Goal: Use online tool/utility: Utilize a website feature to perform a specific function

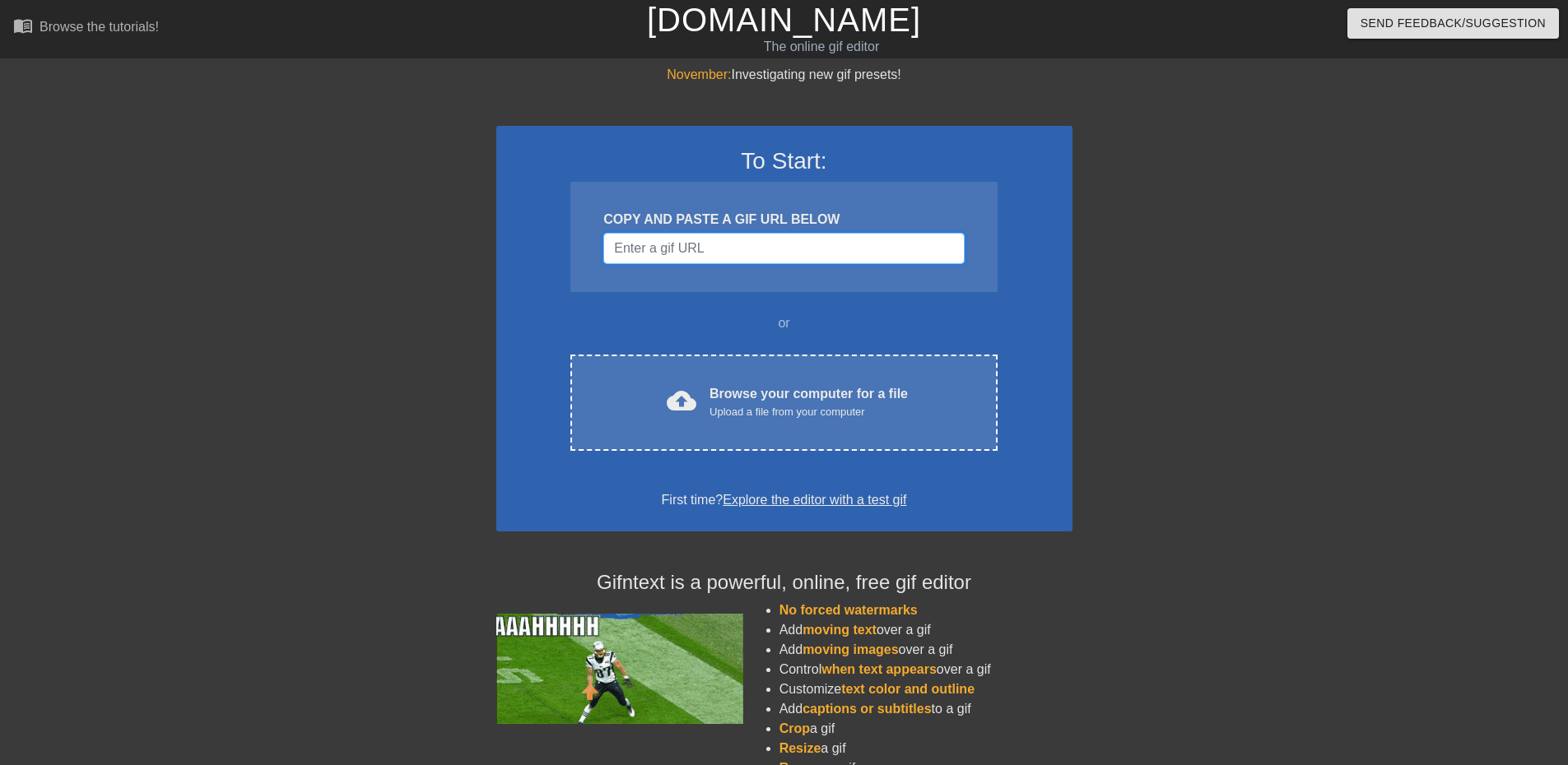
click at [721, 252] on input "Username" at bounding box center [783, 249] width 360 height 31
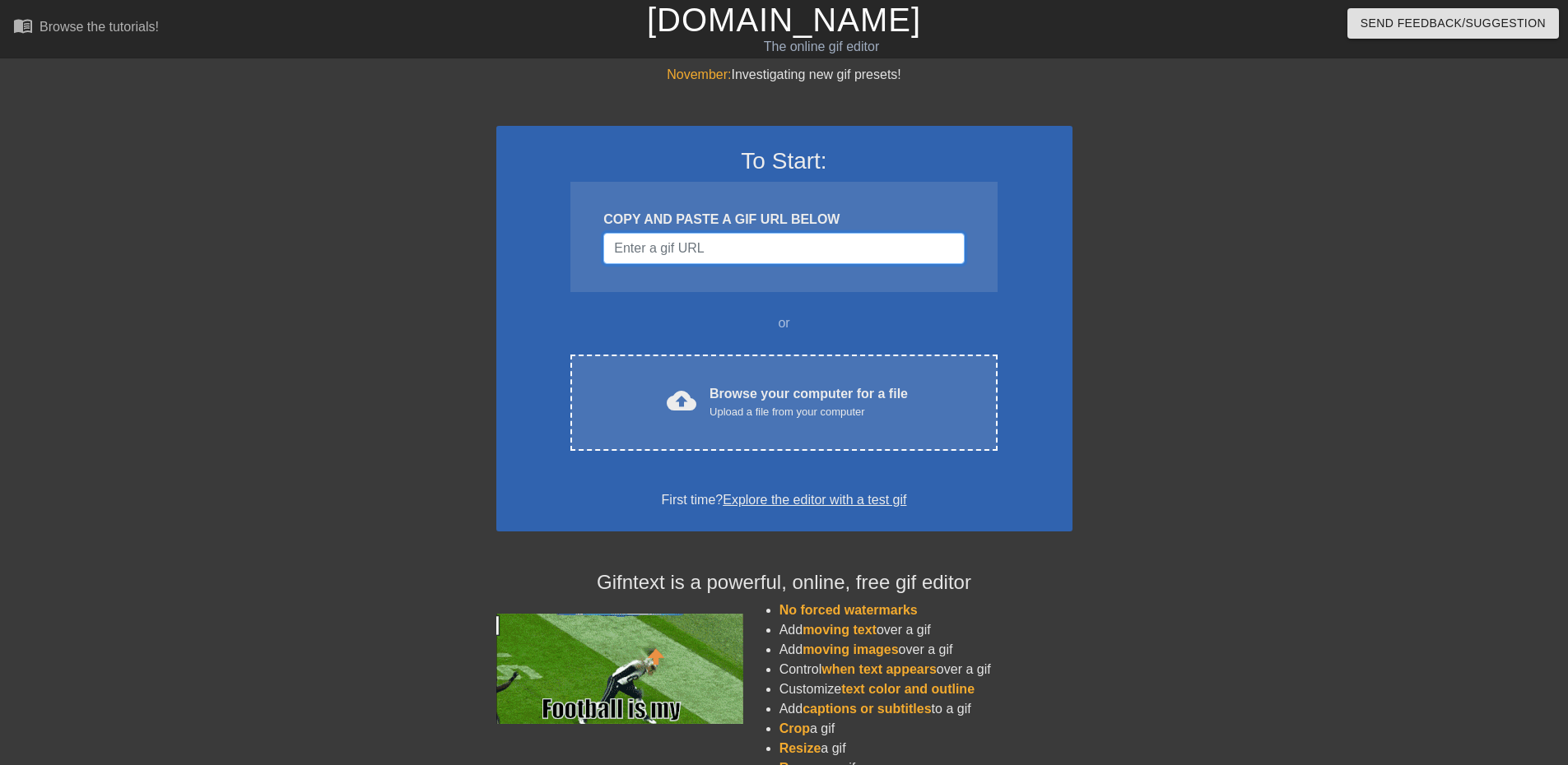
paste input "https://tenor.com/view/ff16-bahamut-gif-7746034852438009173"
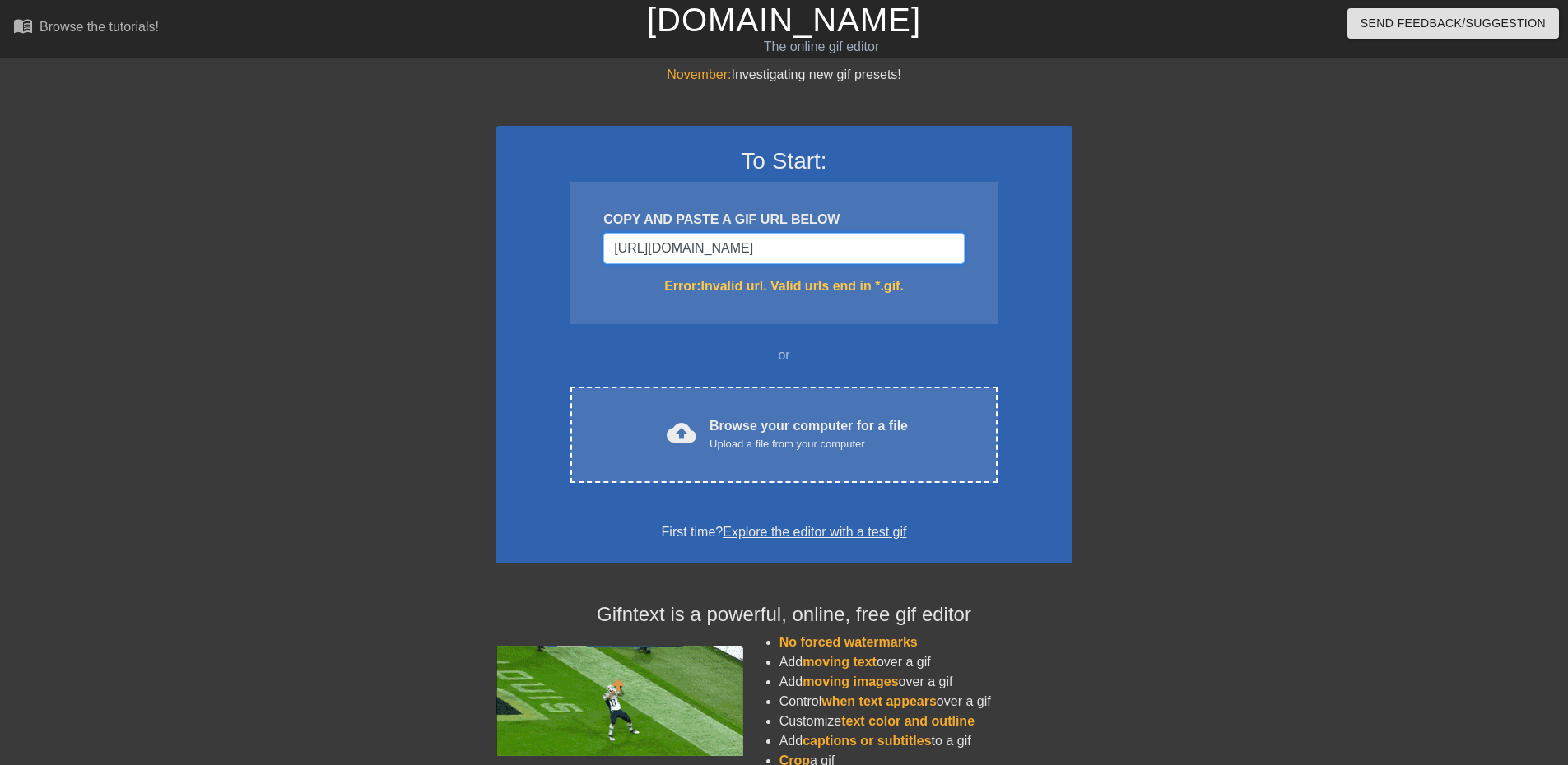
scroll to position [0, 49]
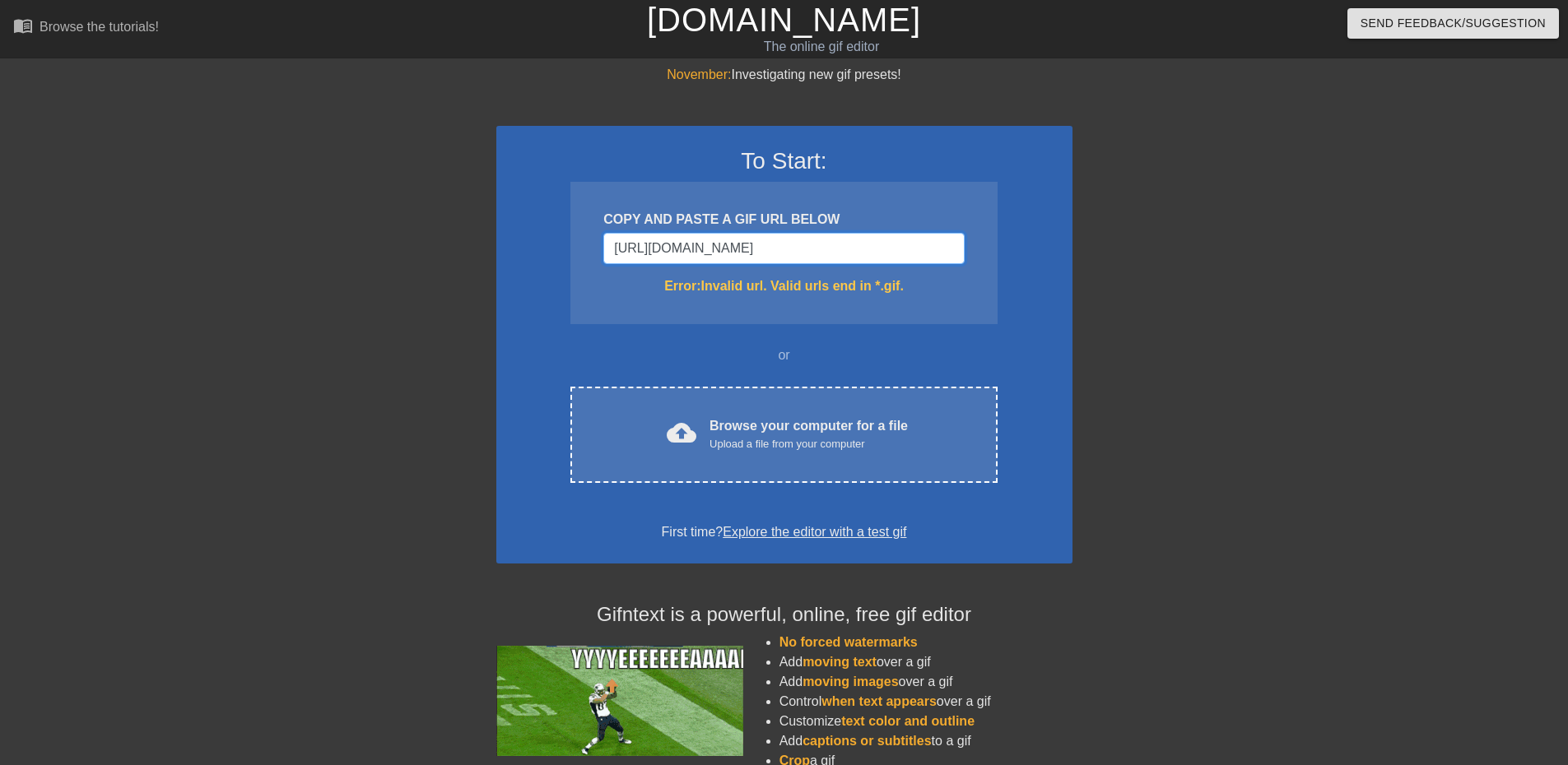
type input "https://tenor.com/view/ff16-bahamut-gif-7746034852438009173.gi"
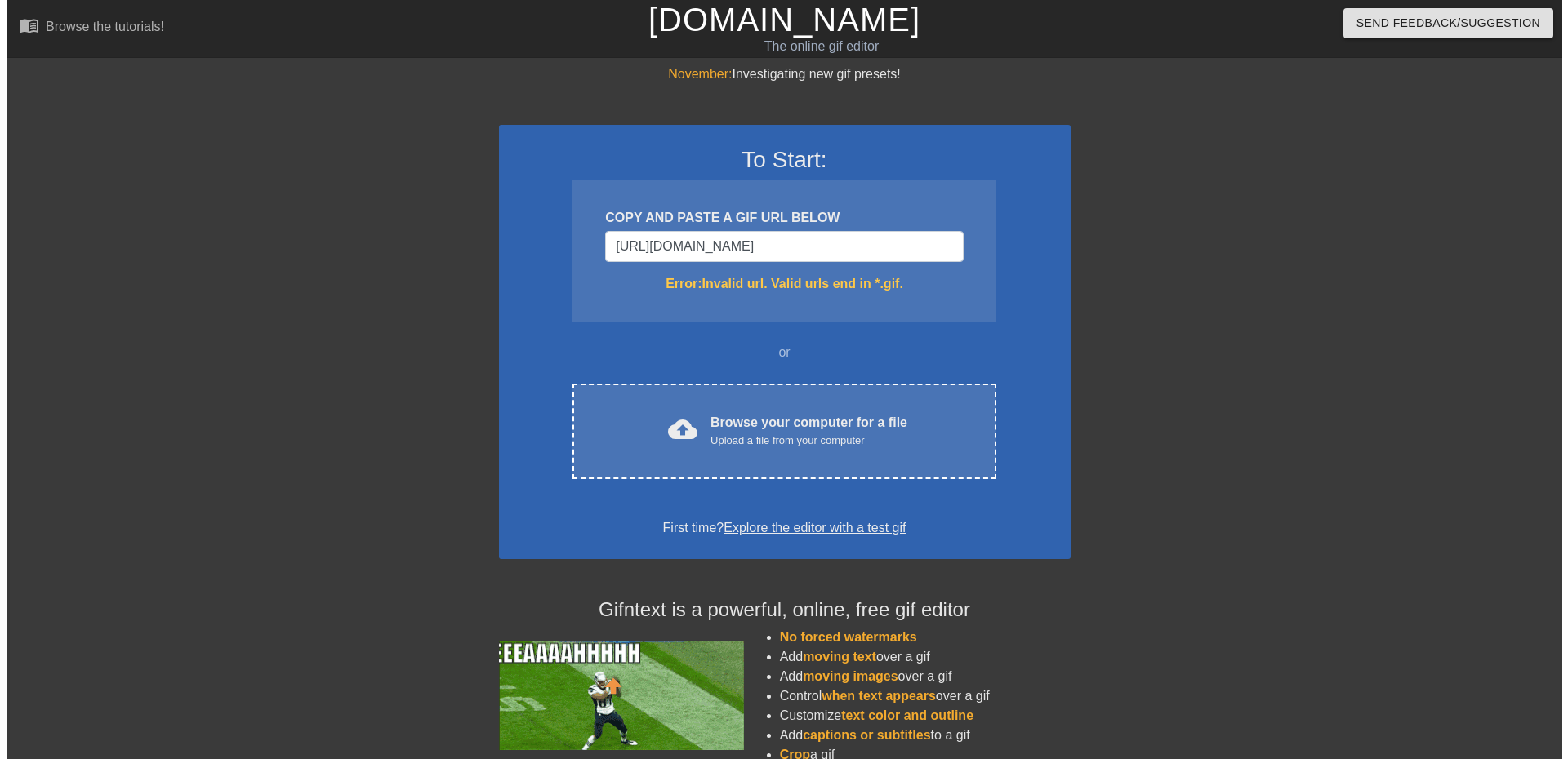
scroll to position [0, 0]
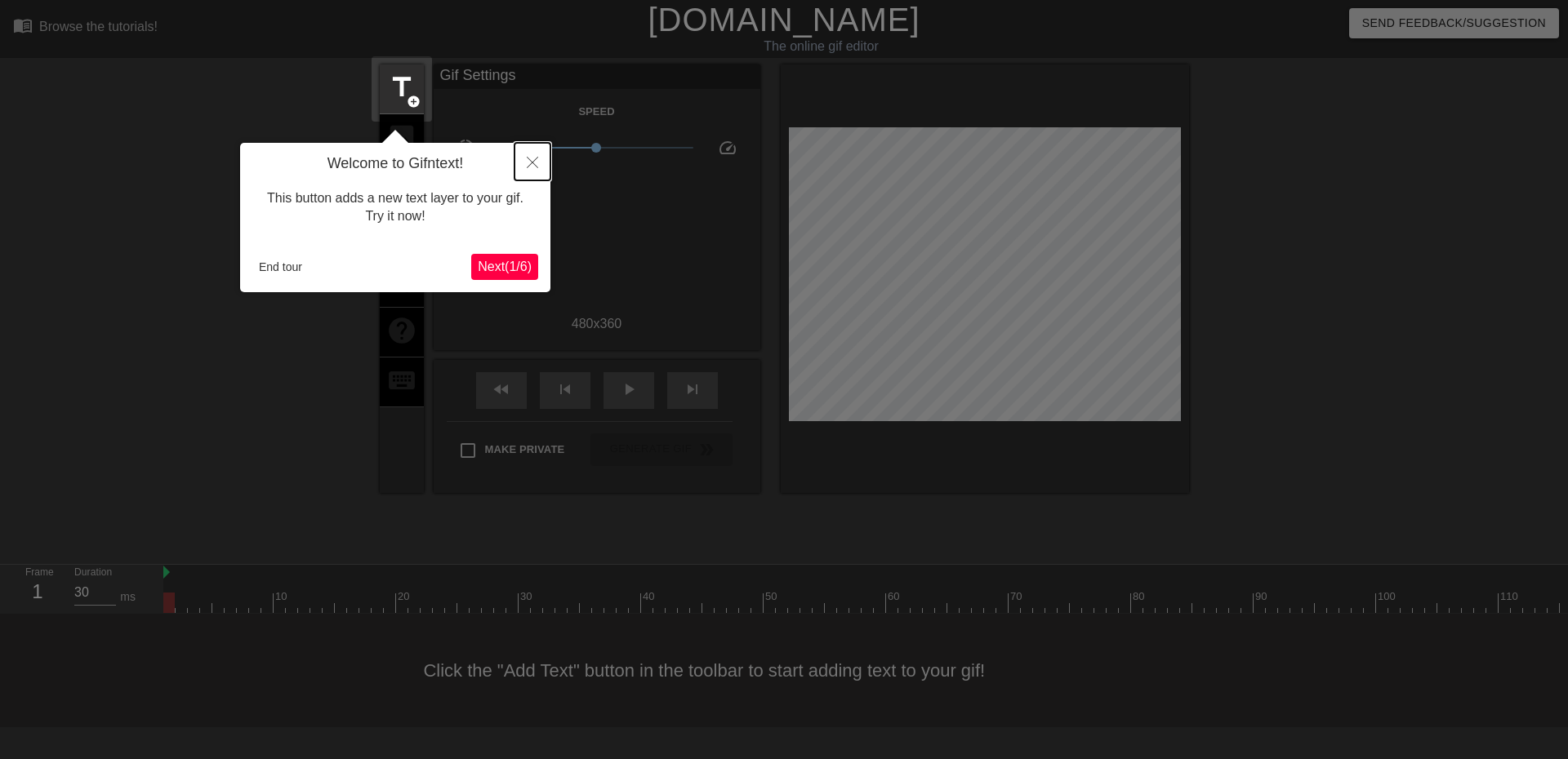
click at [530, 163] on icon "Close" at bounding box center [532, 162] width 11 height 11
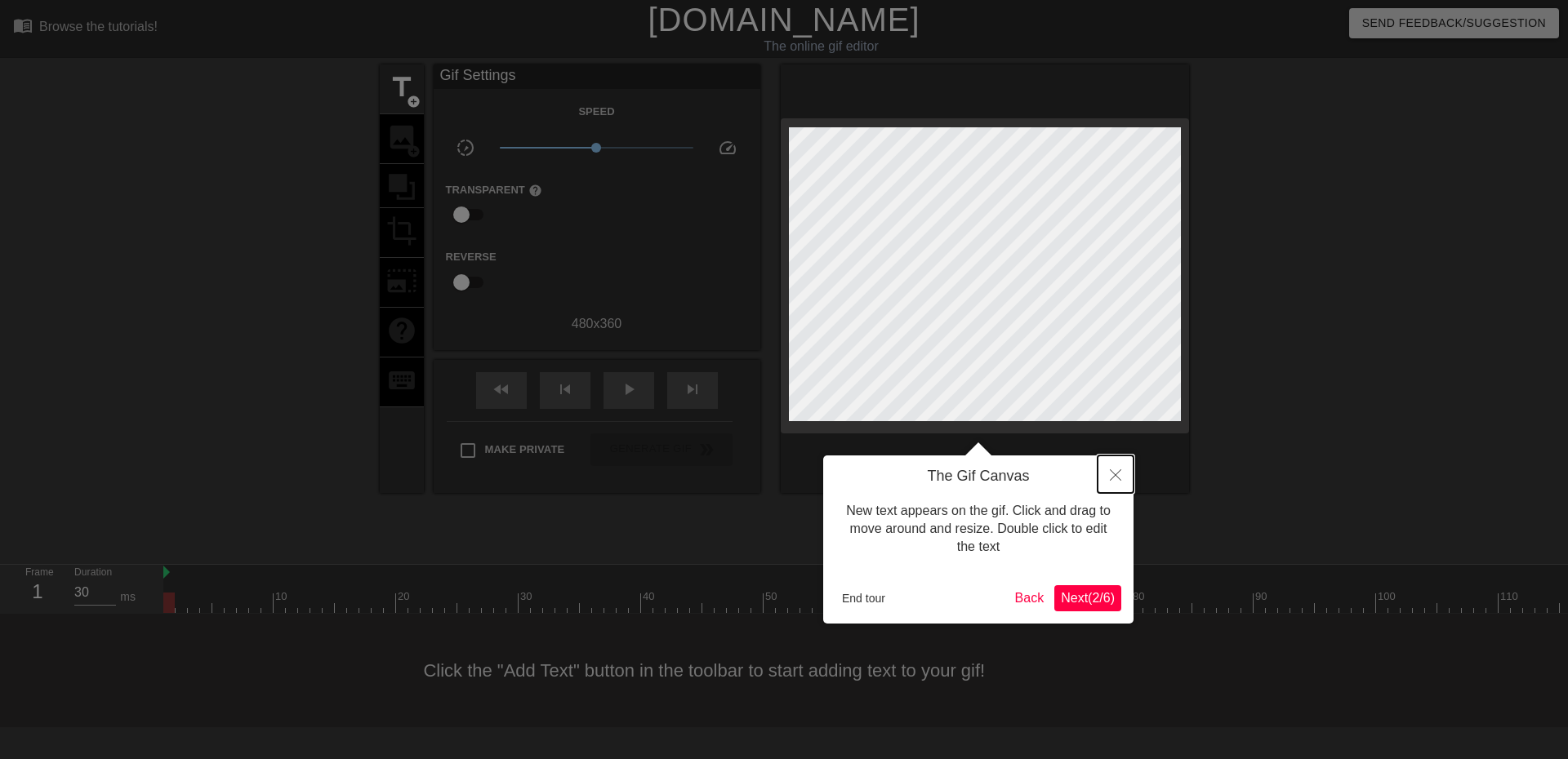
click at [1118, 475] on icon "Close" at bounding box center [1115, 475] width 11 height 11
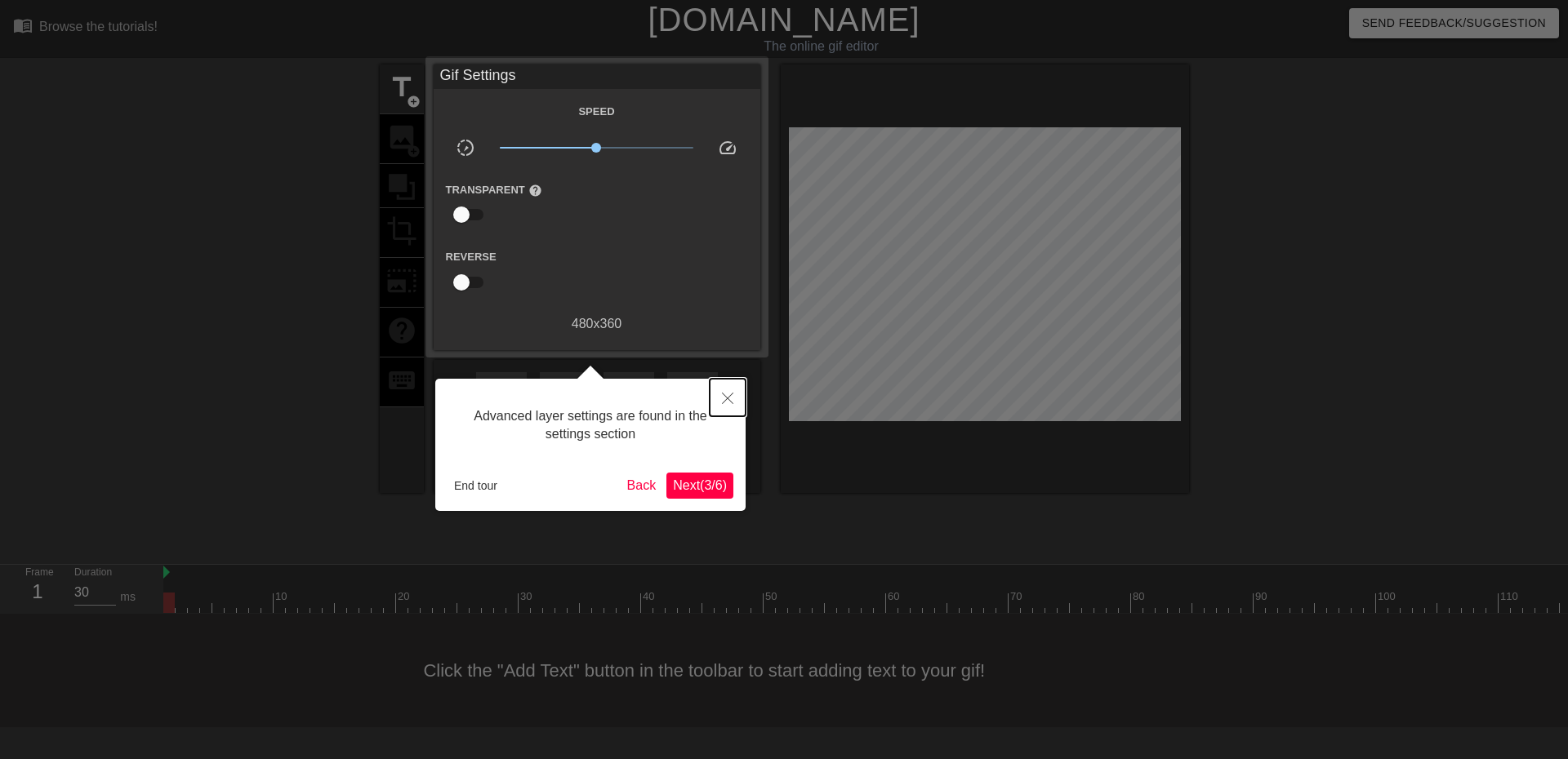
click at [726, 405] on button "Close" at bounding box center [727, 397] width 36 height 38
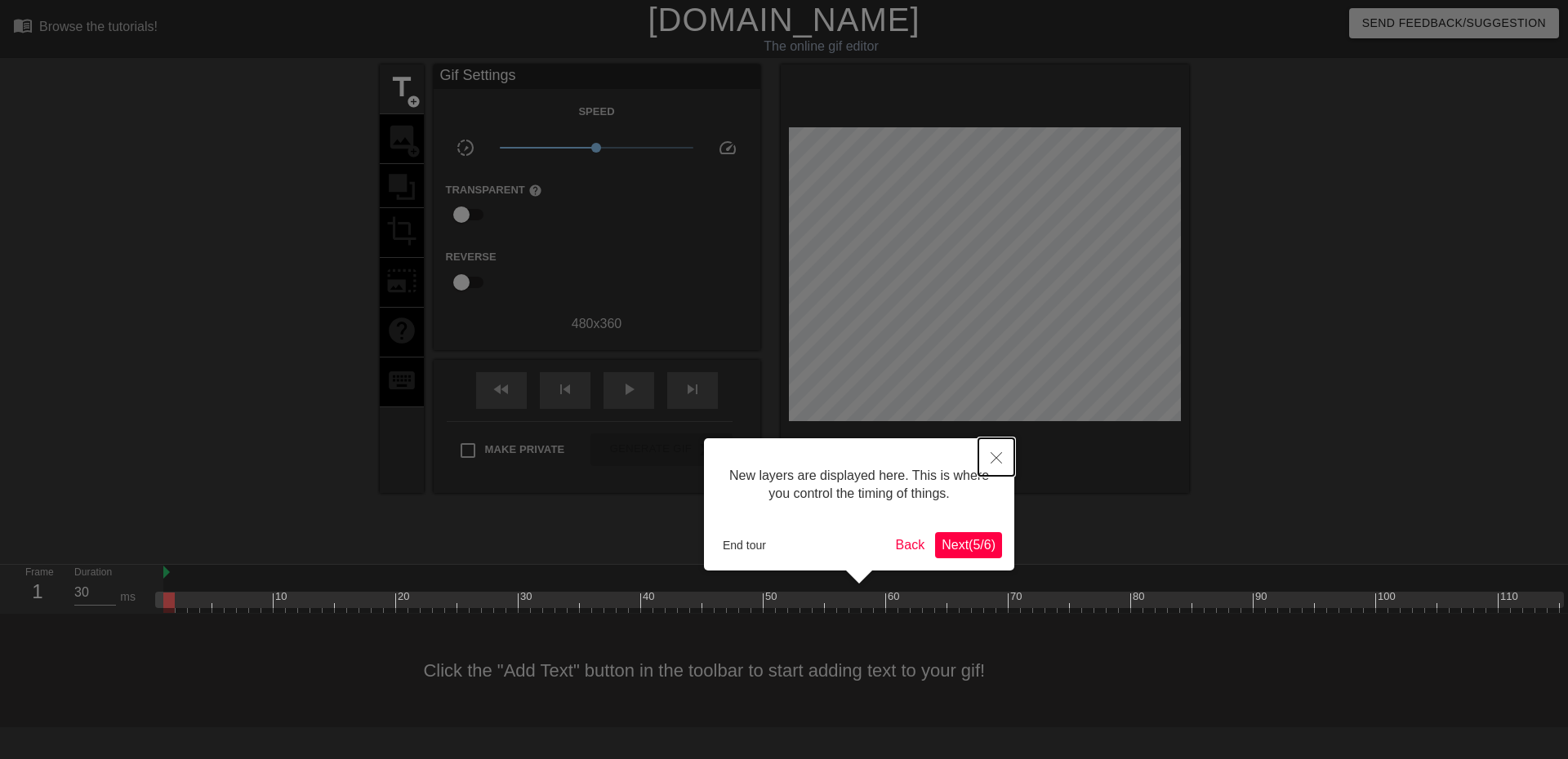
click at [1000, 461] on icon "Close" at bounding box center [996, 457] width 11 height 11
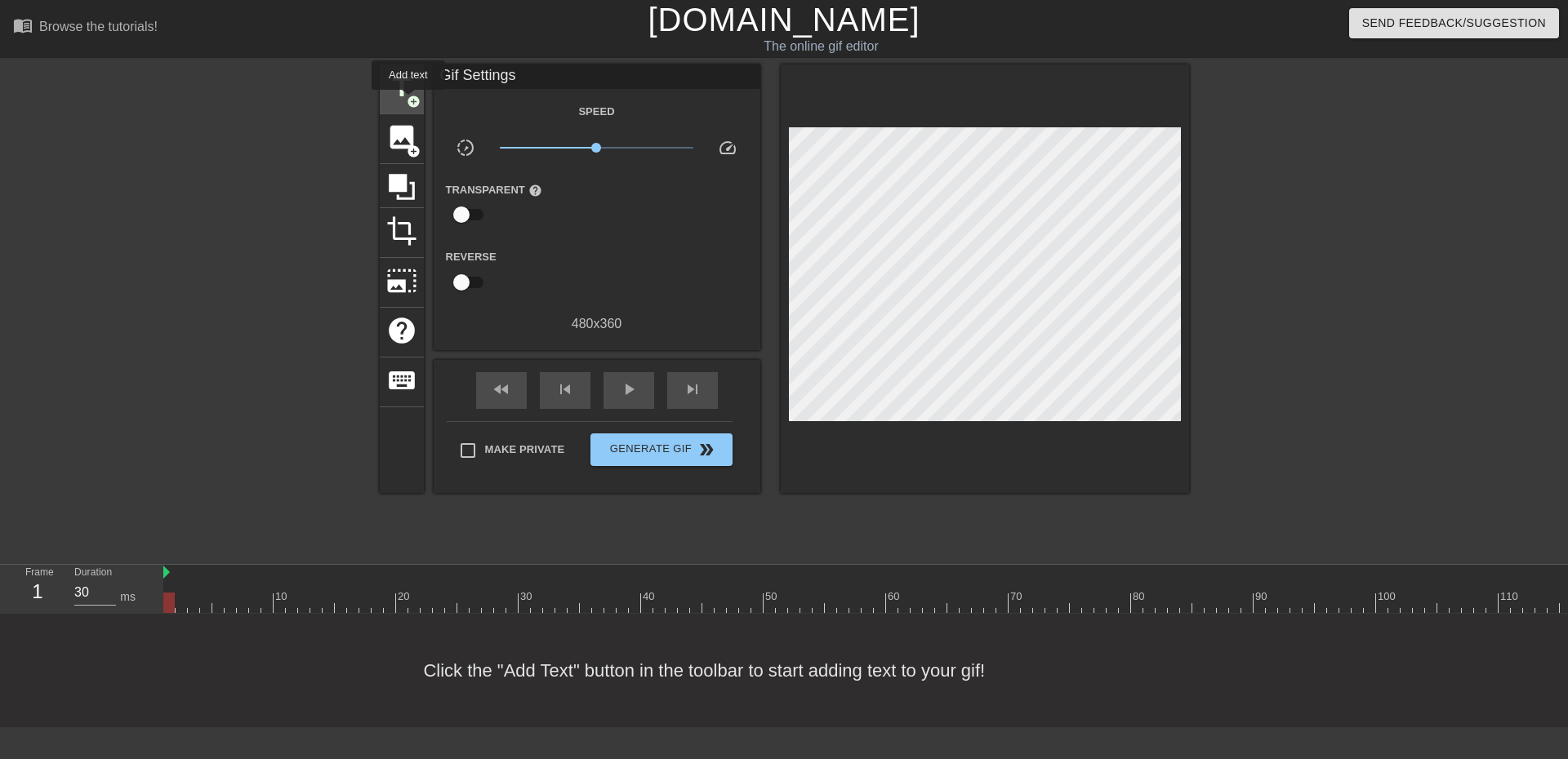
click at [409, 101] on span "add_circle" at bounding box center [414, 102] width 14 height 14
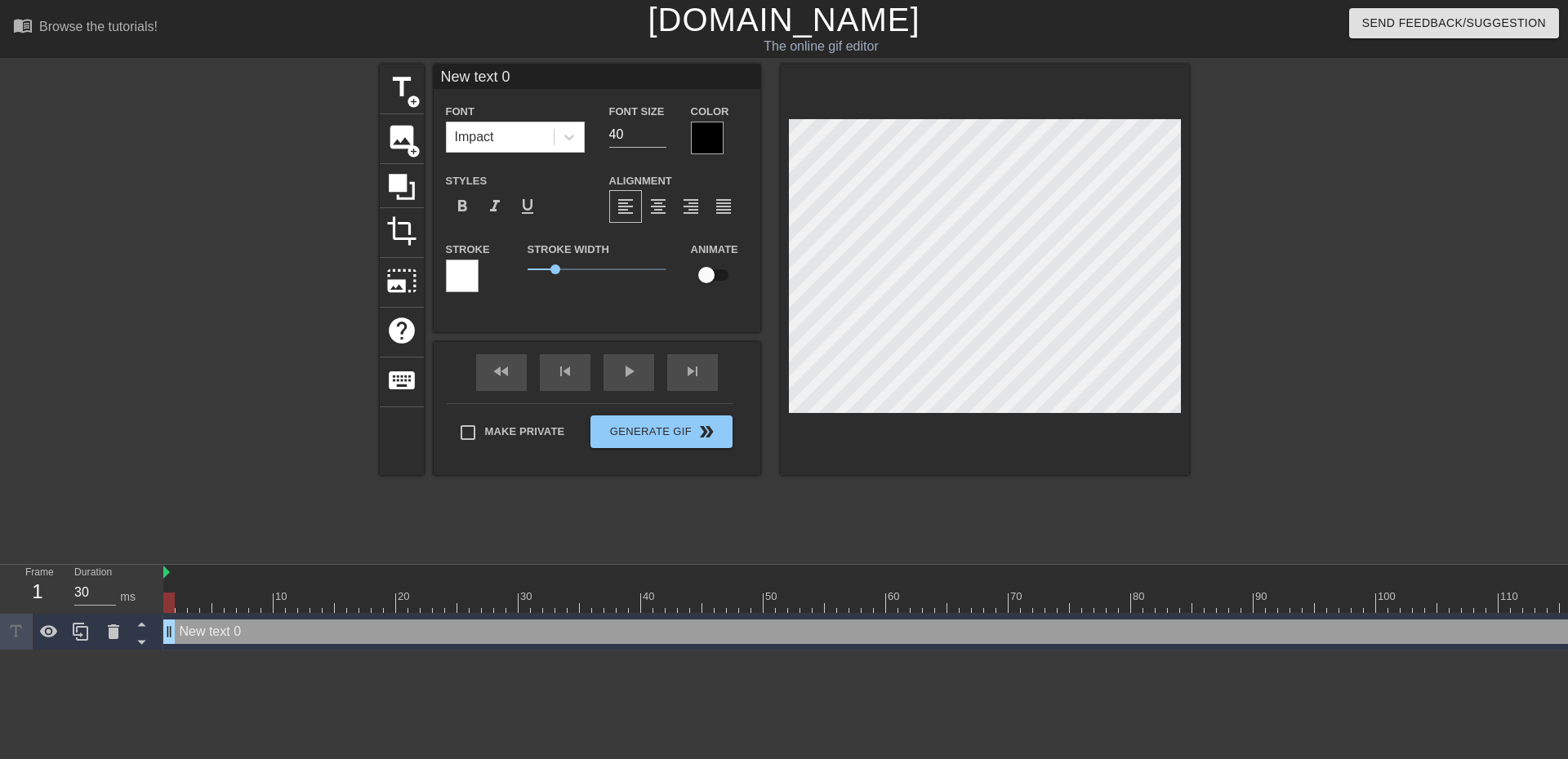
scroll to position [3, 3]
type input "D"
type textarea "D"
type input "De"
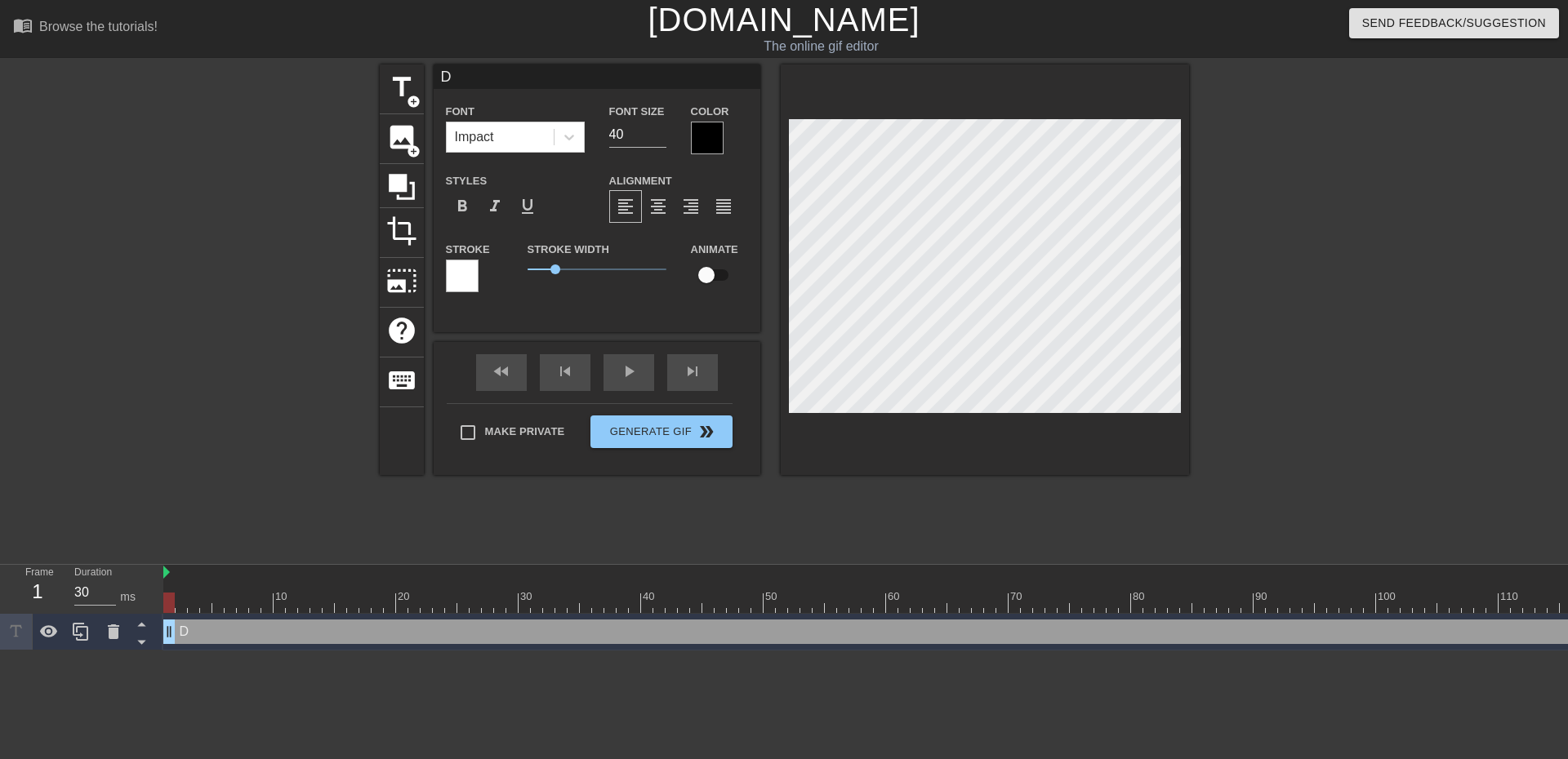
type textarea "De"
type input "Dek"
type textarea "Dek"
type input "Deke"
type textarea "Deke"
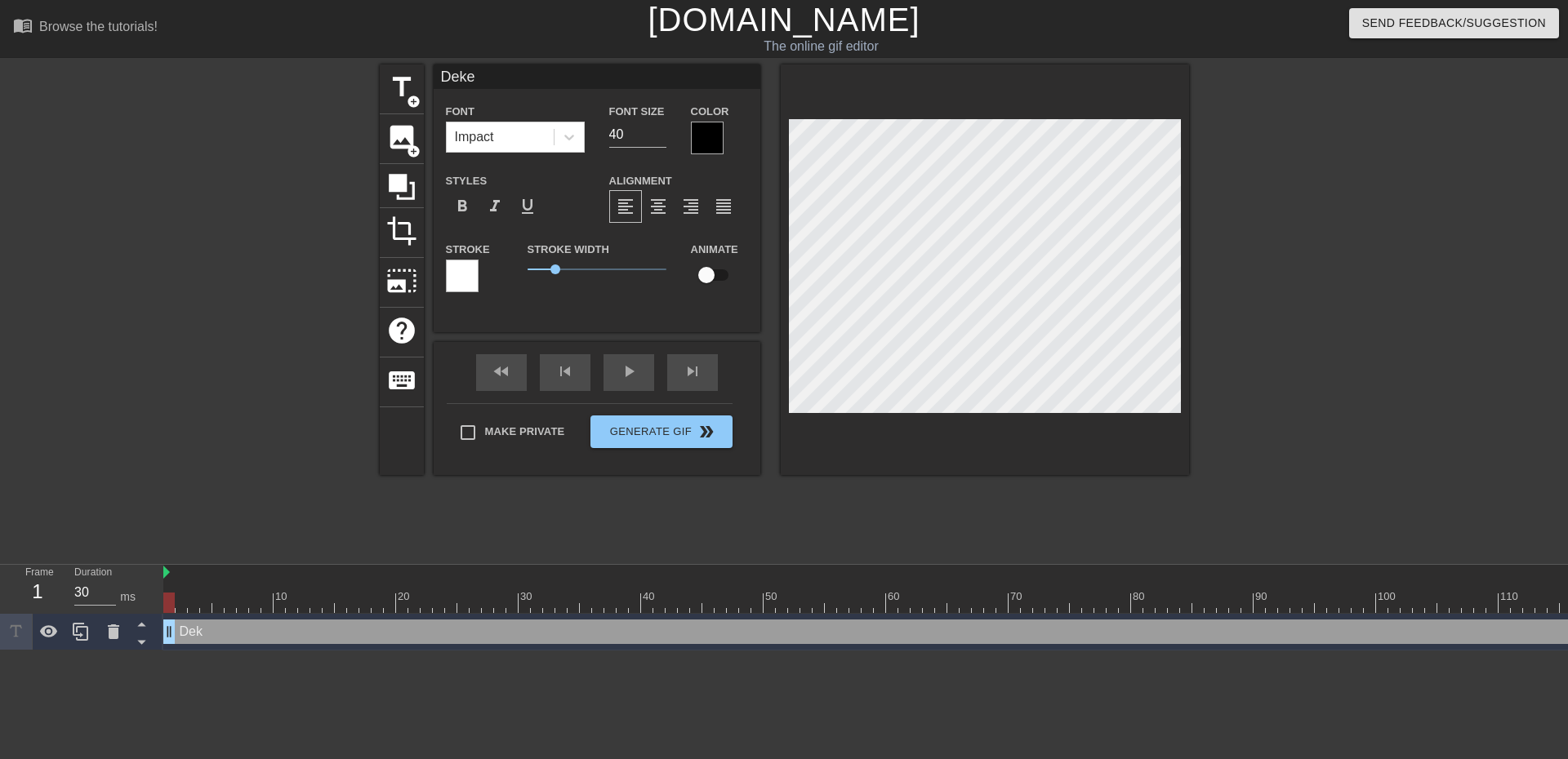
type input "Deket"
type textarea "Deket"
type input "Deke"
type textarea "Deke"
type input "Dek"
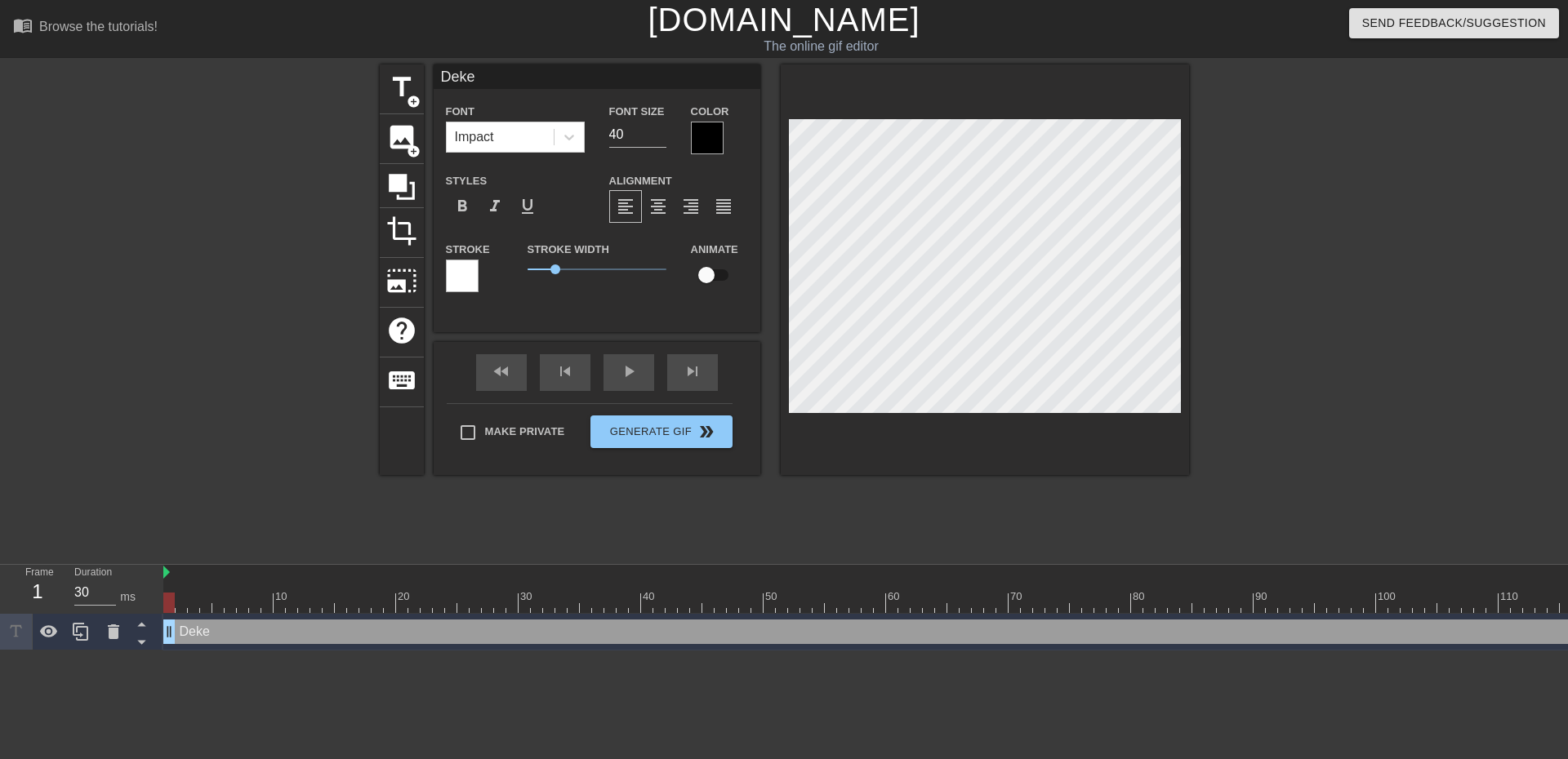
type textarea "Dek"
type input "De"
type textarea "De"
type input "Del"
type textarea "Del"
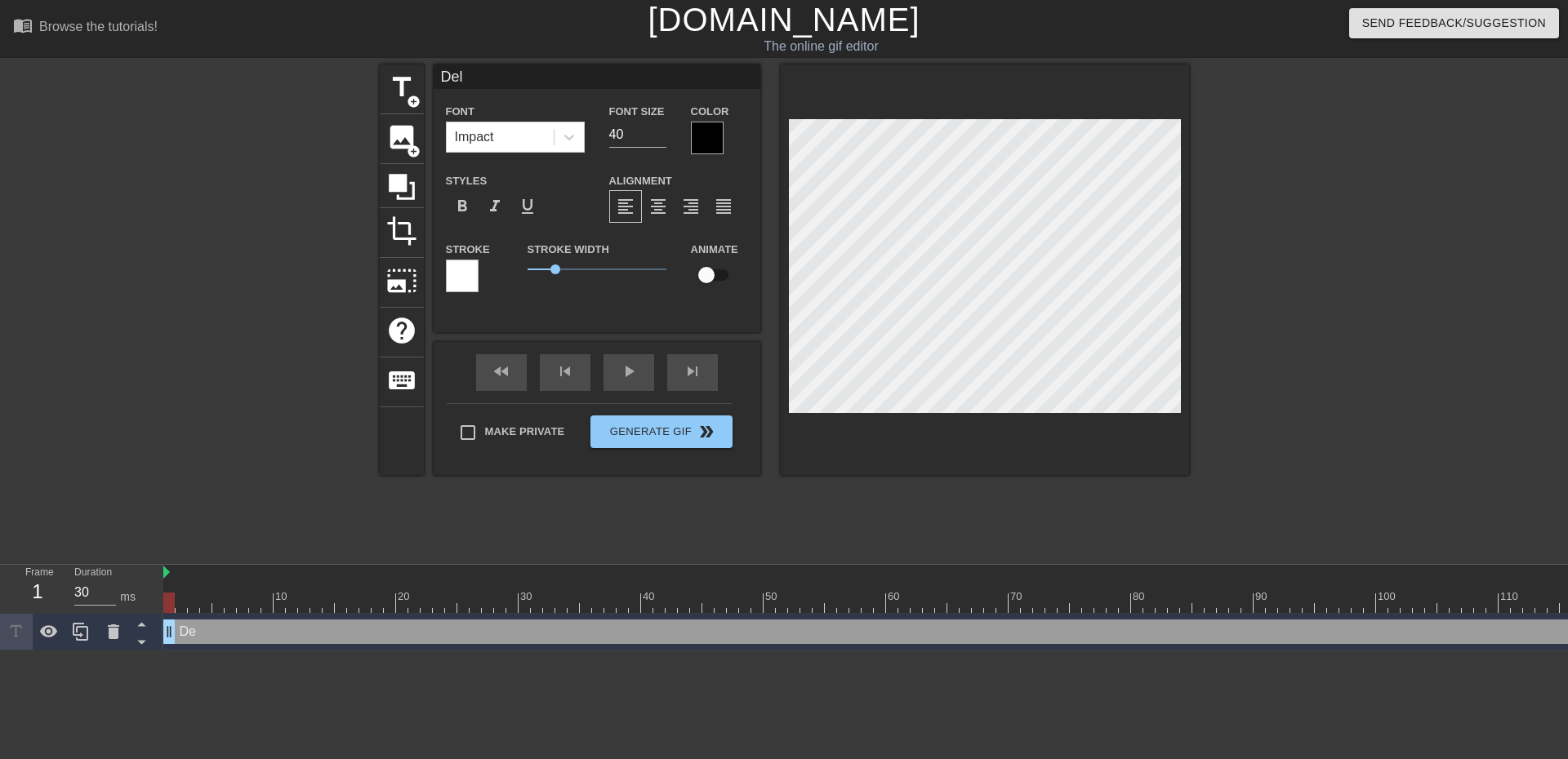
type input "Dele"
type textarea "Dele"
type input "Delet"
type textarea "Delet"
type input "Deleti"
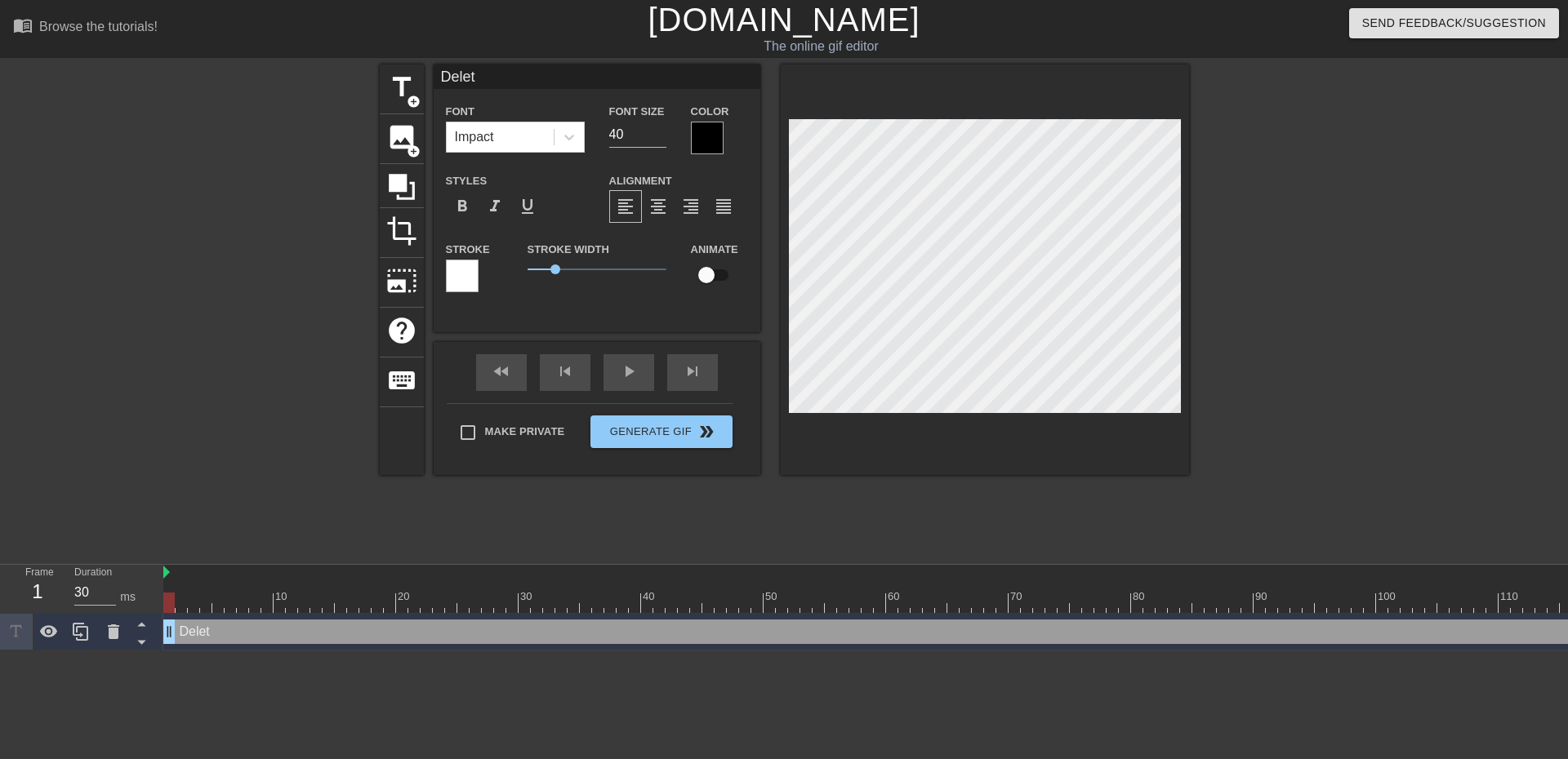
type textarea "Deleti"
type input "Deletin"
type textarea "Deletin"
type input "Deleting"
type textarea "Deleting"
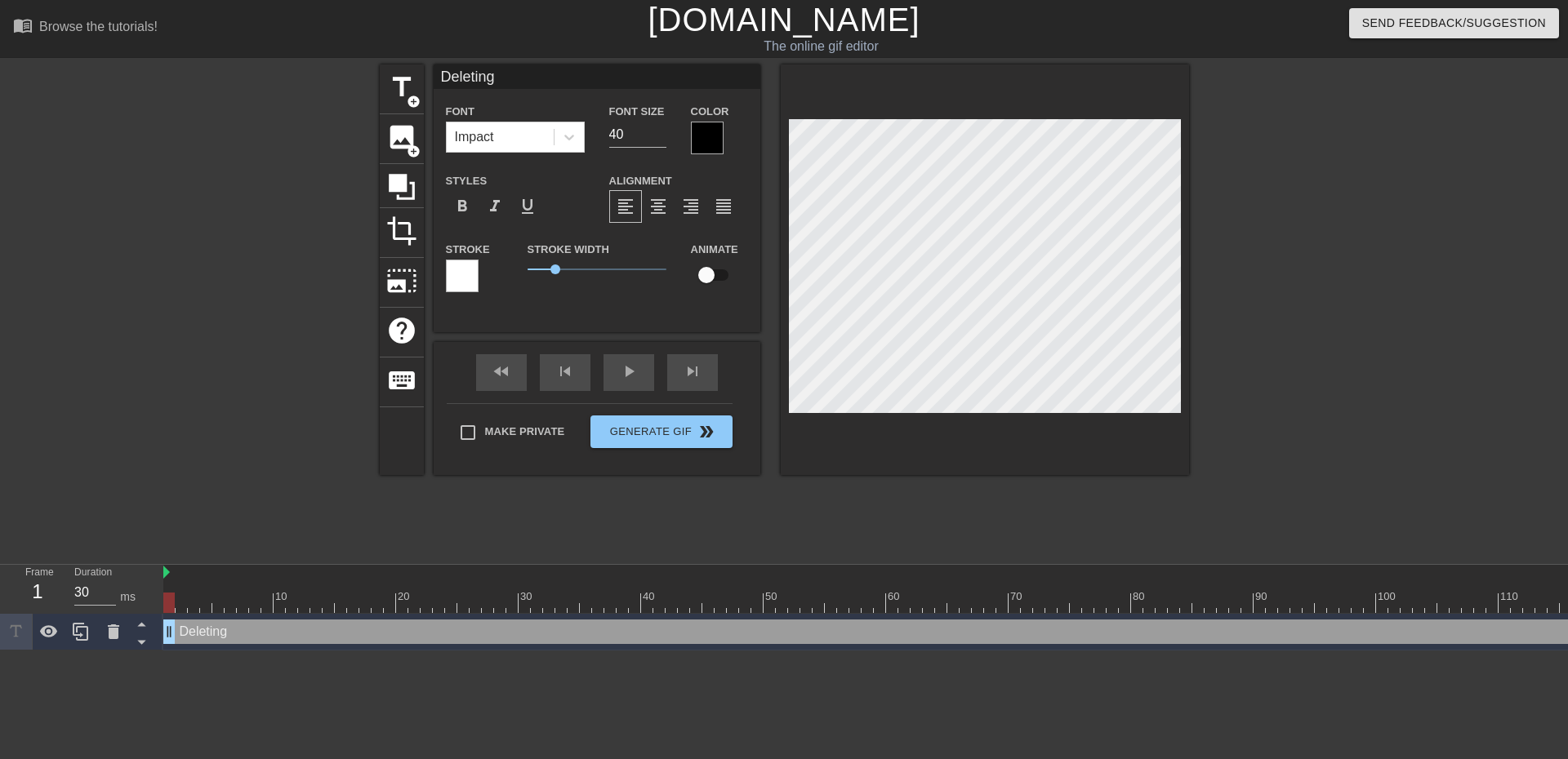
type input "Deleting"
type textarea "Deleting"
type input "Deleting F"
type textarea "Deleting F"
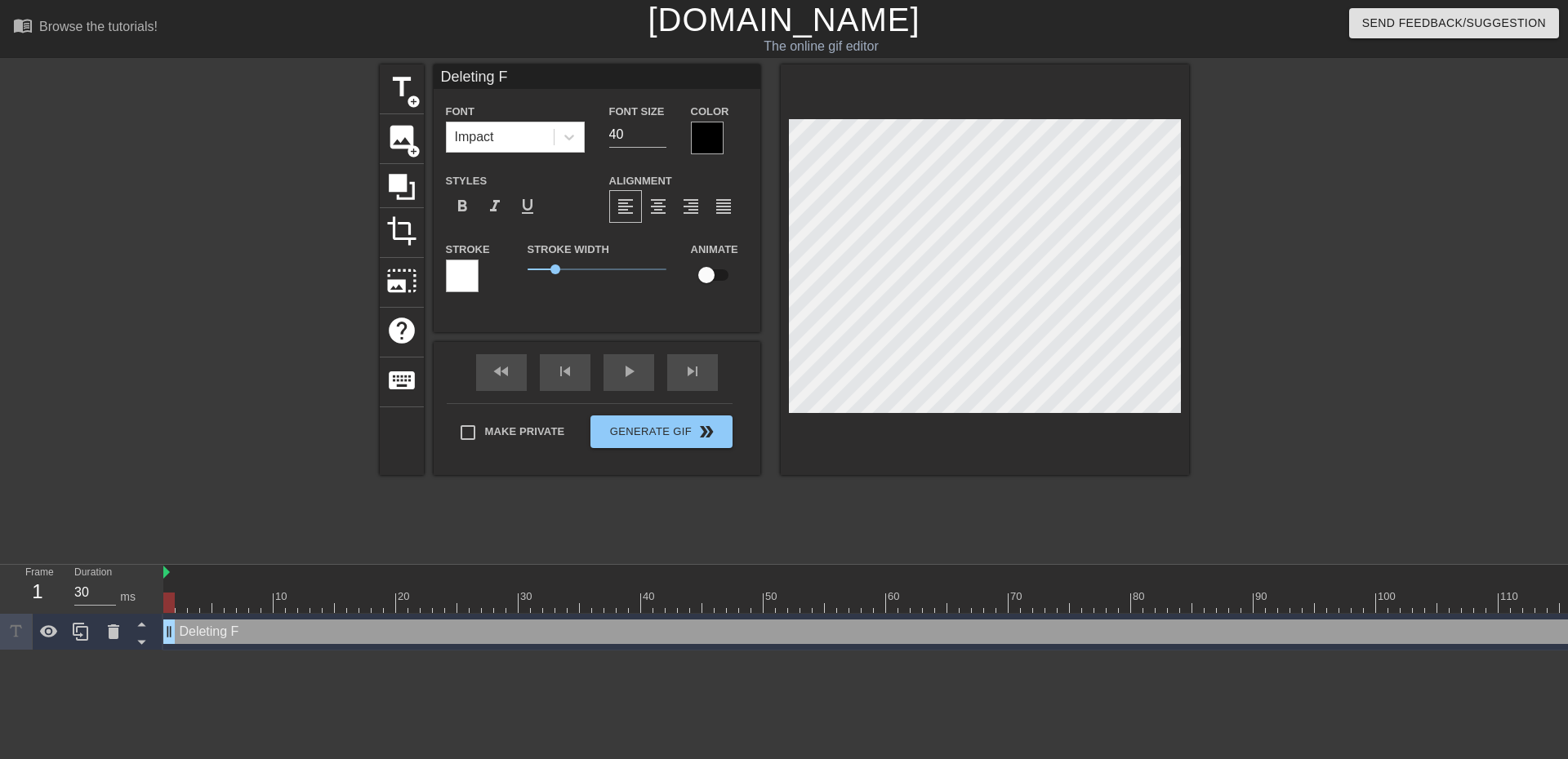
type input "Deleting Fa"
type textarea "Deleting Fa"
type input "Deleting Fag"
type textarea "Deleting Fag"
type input "Deleting Fags"
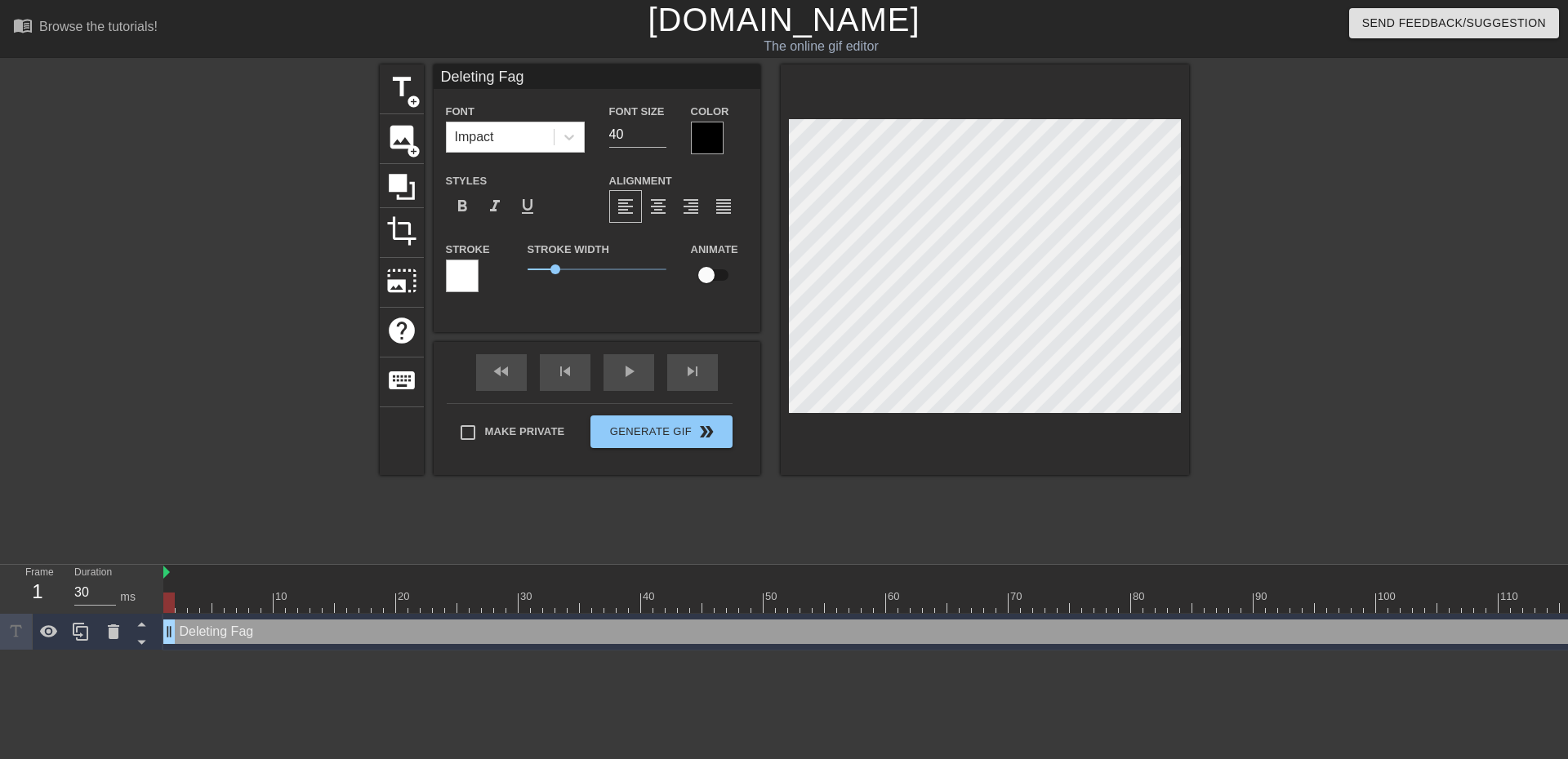
type textarea "Deleting Fags"
type input "Deleting Fags:"
type textarea "Deleting Fags:"
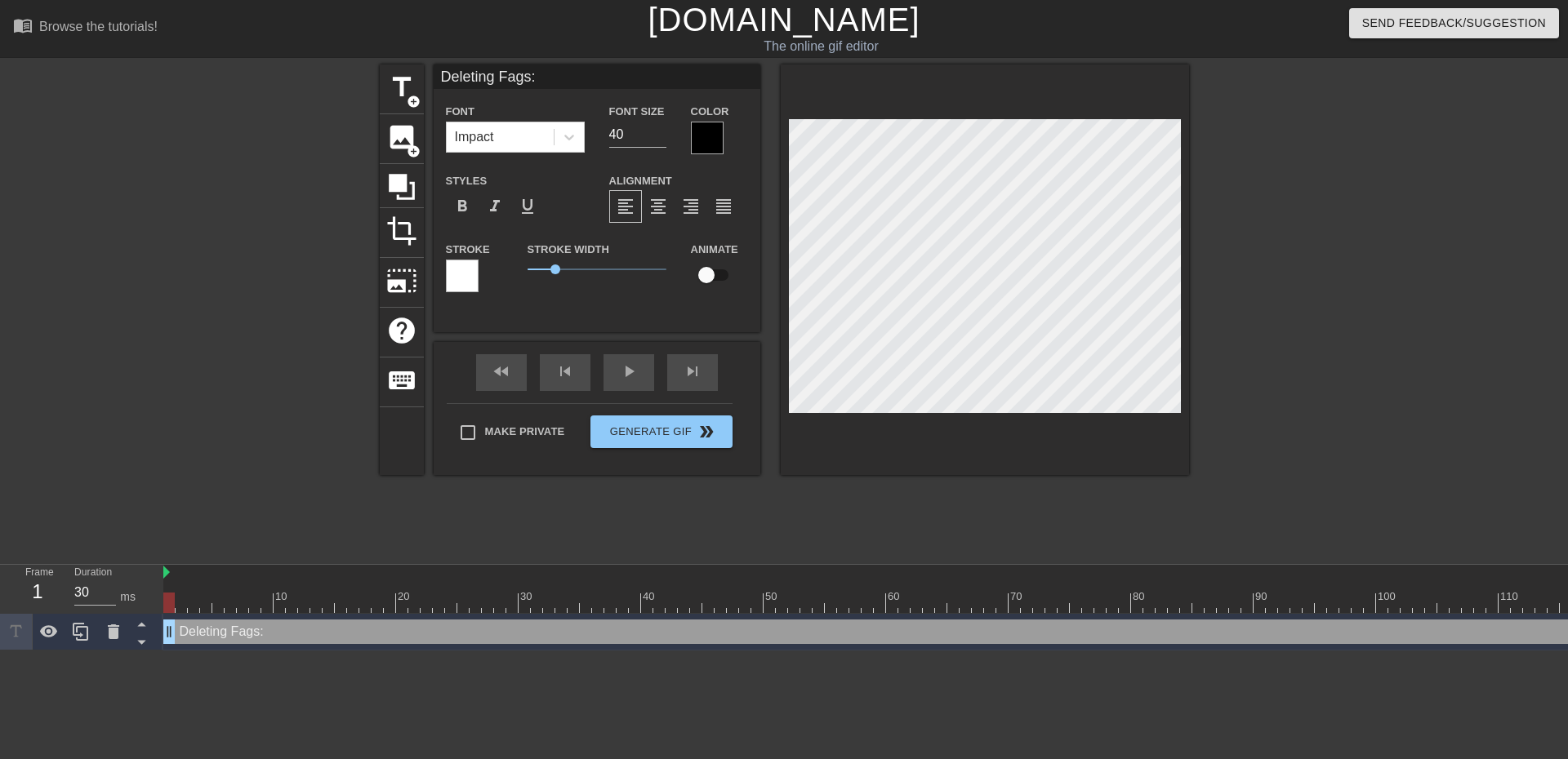
click at [977, 530] on div "title add_circle image add_circle crop photo_size_select_large help keyboard De…" at bounding box center [784, 309] width 809 height 490
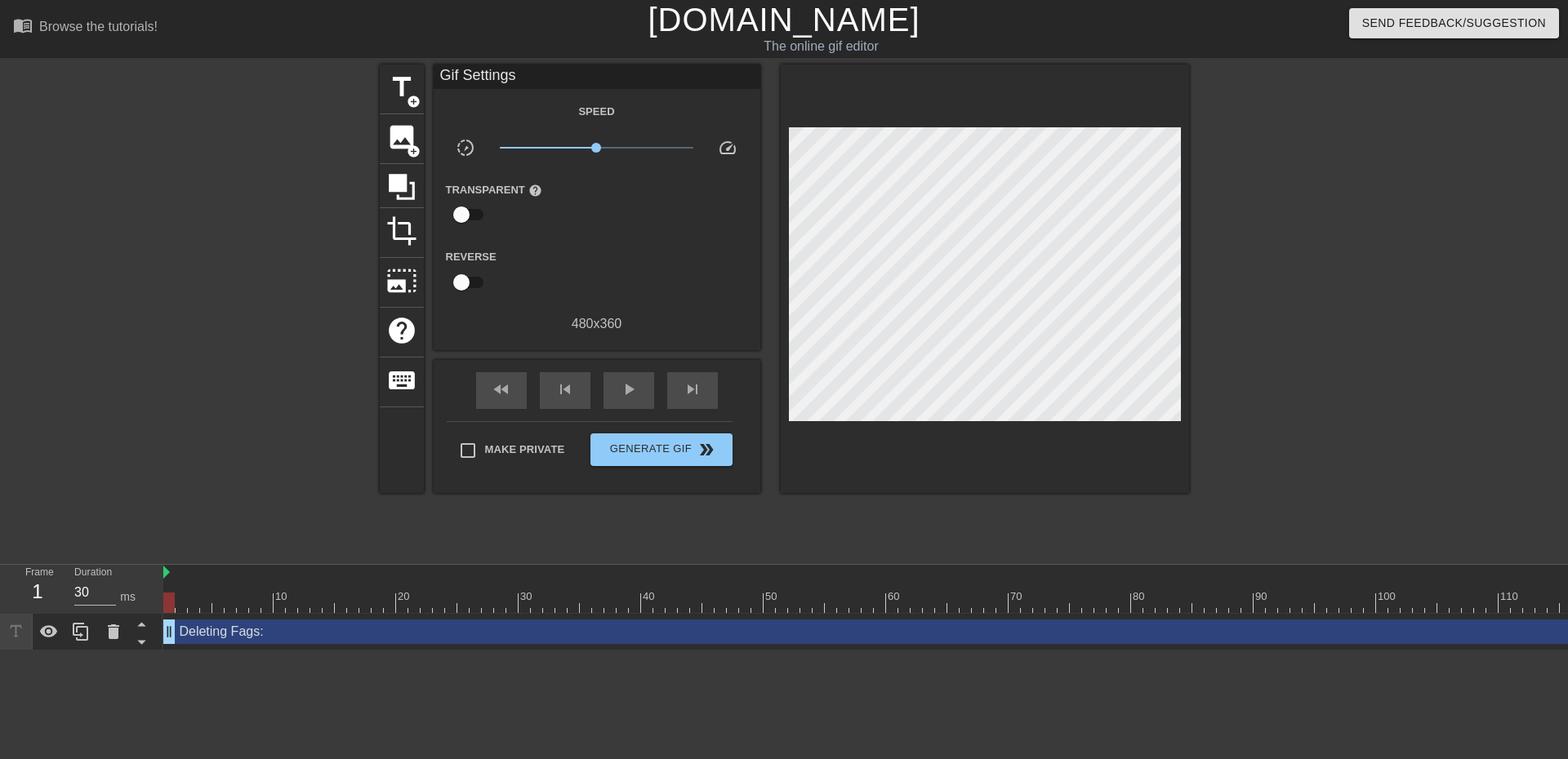
click at [1375, 174] on div at bounding box center [1331, 309] width 245 height 490
click at [663, 446] on span "Generate Gif double_arrow" at bounding box center [661, 450] width 129 height 20
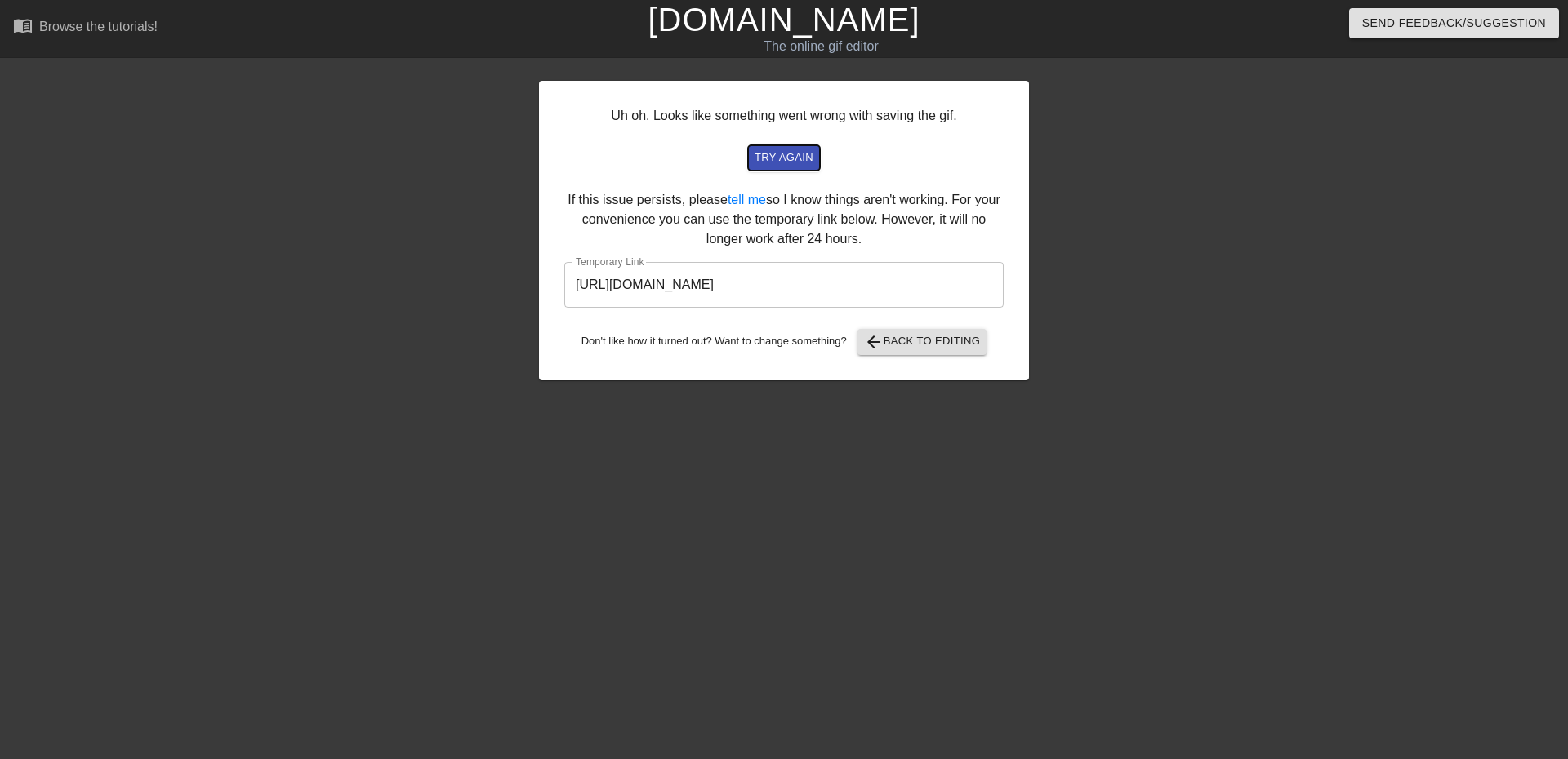
click at [781, 152] on span "try again" at bounding box center [784, 158] width 59 height 19
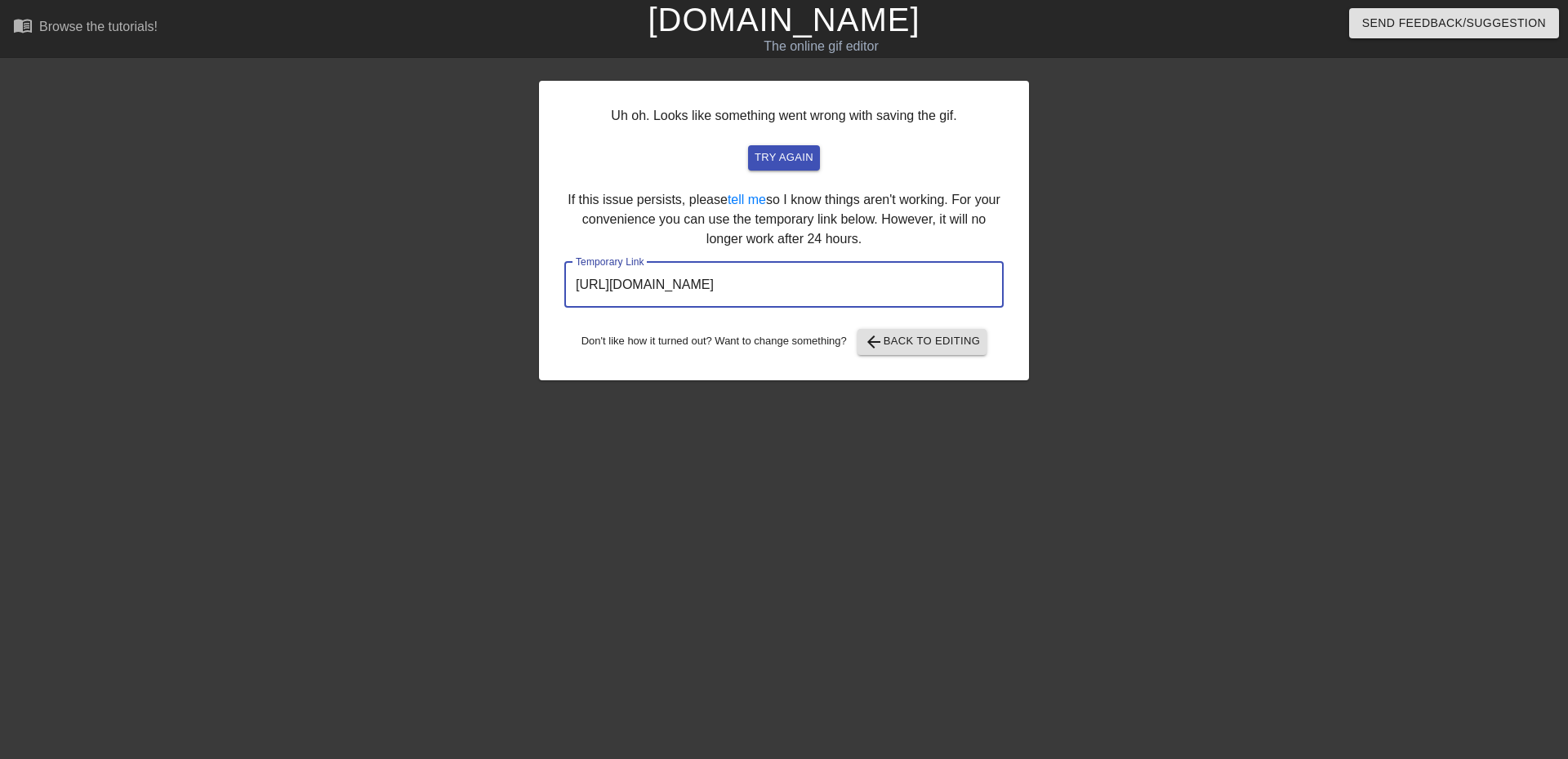
drag, startPoint x: 931, startPoint y: 280, endPoint x: 464, endPoint y: 302, distance: 467.5
click at [464, 302] on div "Uh oh. Looks like something went wrong with saving the gif. try again If this i…" at bounding box center [784, 309] width 1568 height 490
click at [787, 160] on span "try again" at bounding box center [784, 158] width 59 height 19
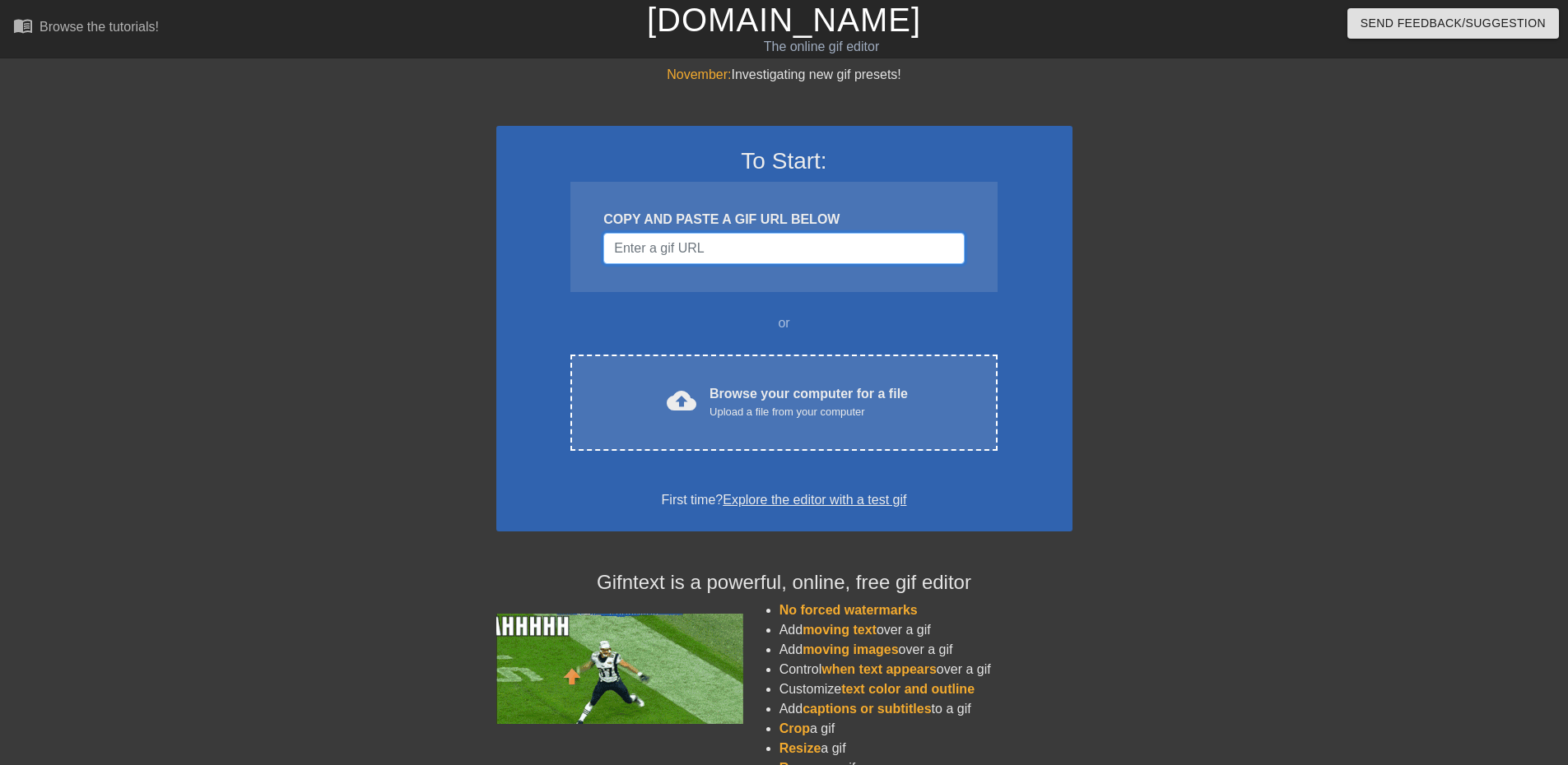
click at [683, 243] on input "Username" at bounding box center [783, 249] width 360 height 31
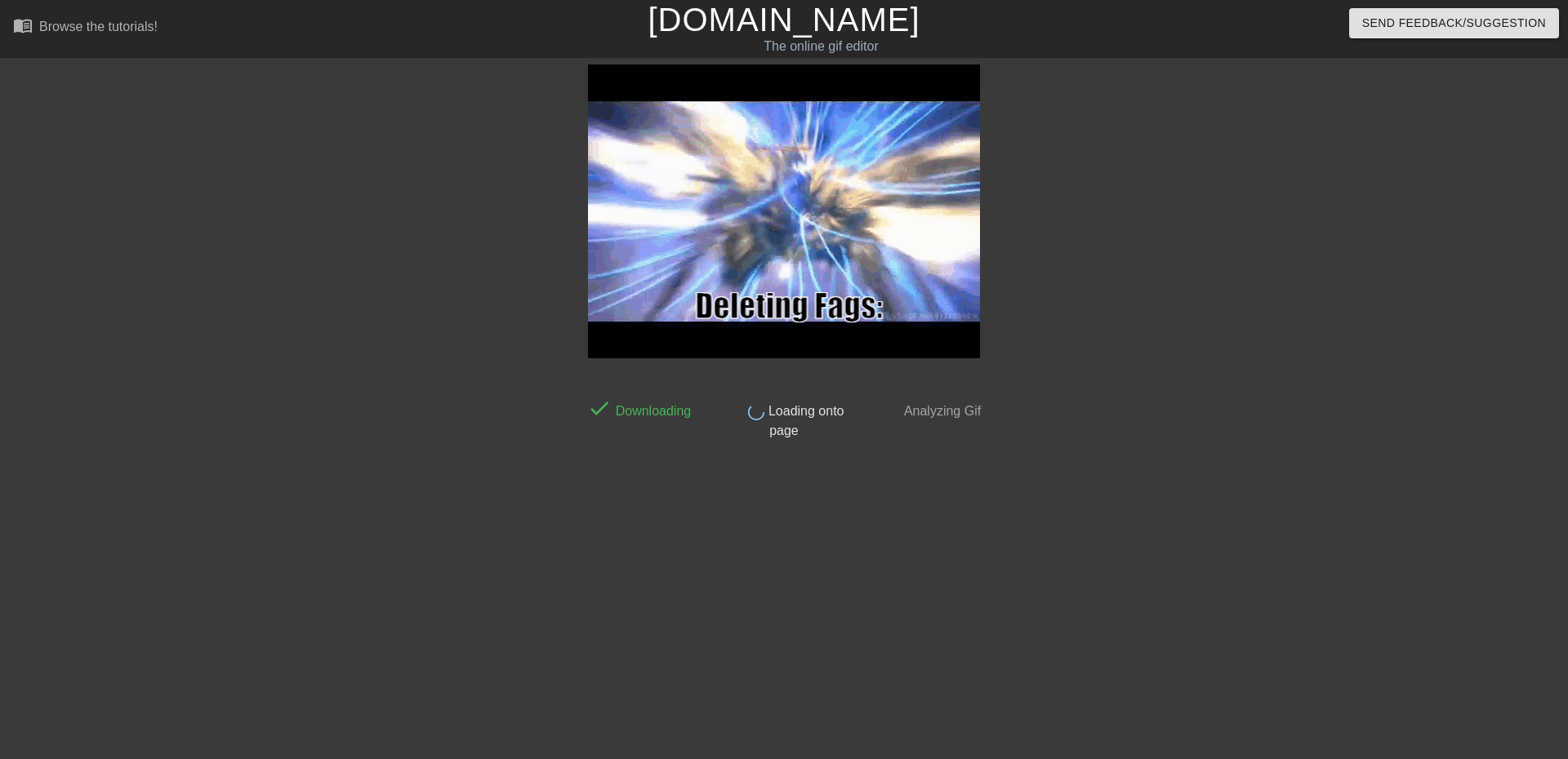
click at [633, 562] on html "menu_book Browse the tutorials! [DOMAIN_NAME] The online gif editor Send Feedba…" at bounding box center [784, 281] width 1568 height 562
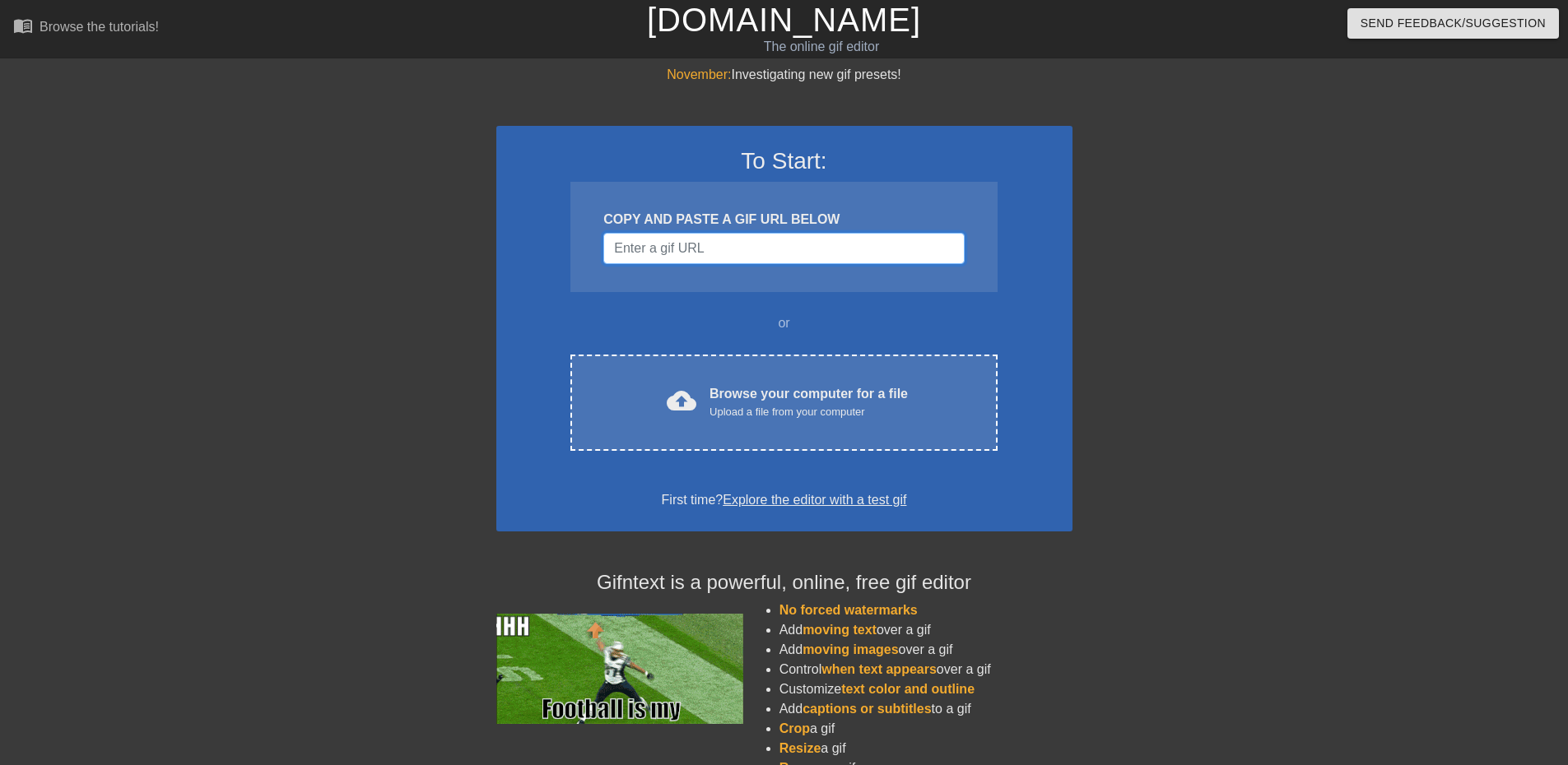
click at [749, 248] on input "Username" at bounding box center [783, 249] width 360 height 31
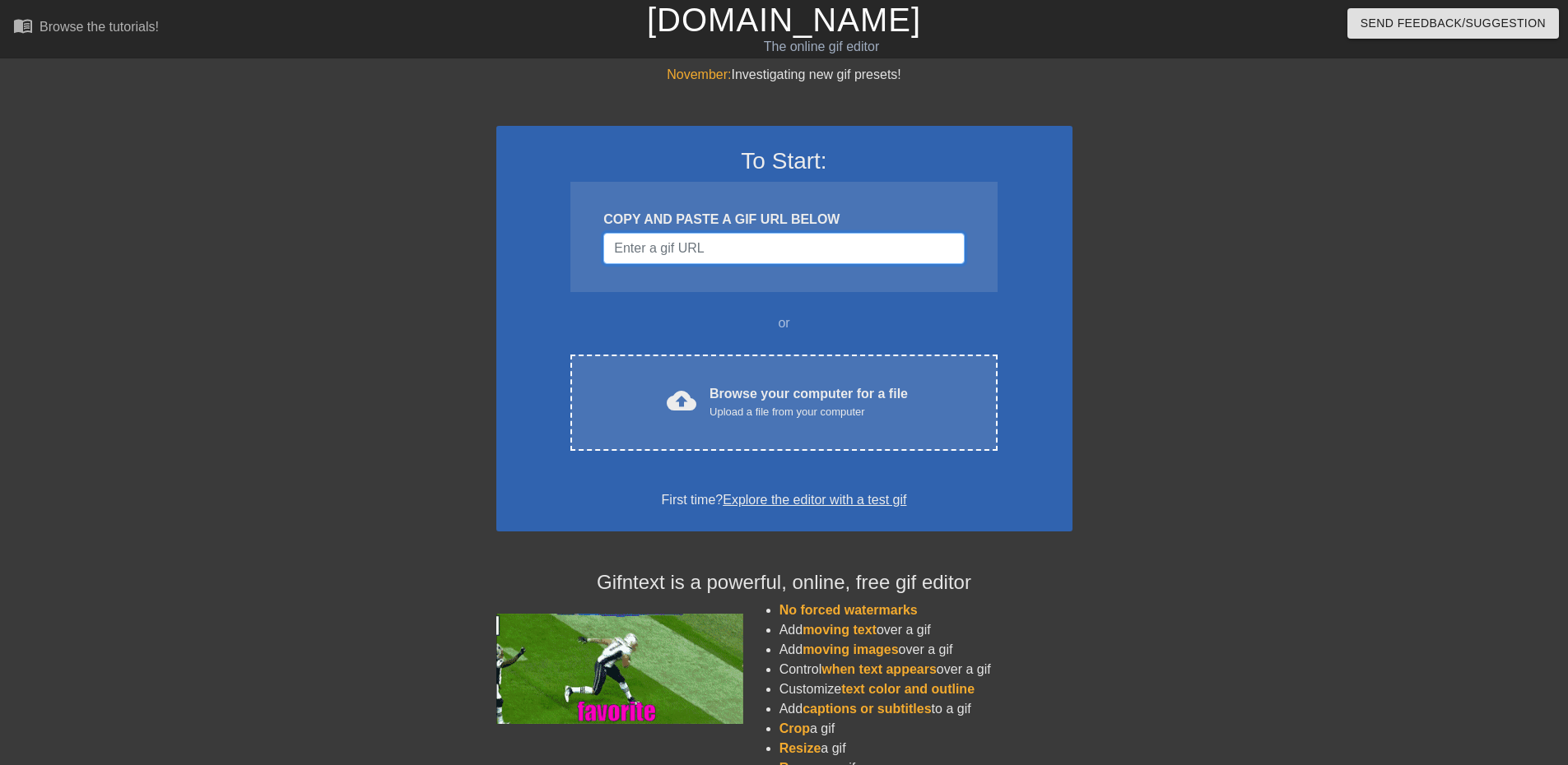
paste input "https://tenor.com/view/ff16-bahamut-gif-7746034852438009173"
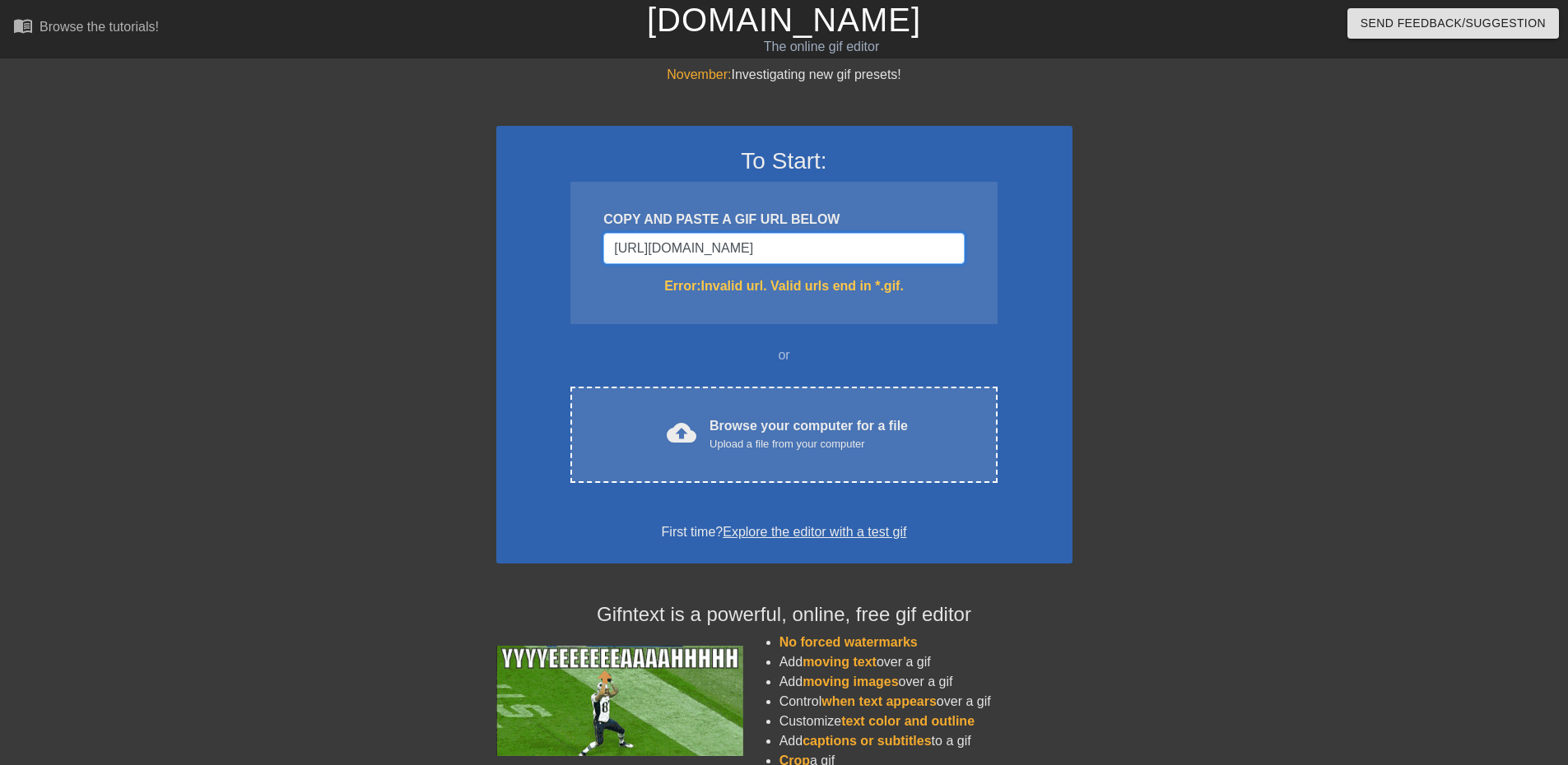
type input "https://tenor.com/view/ff16-bahamut-gif-7746034852438009173.gi"
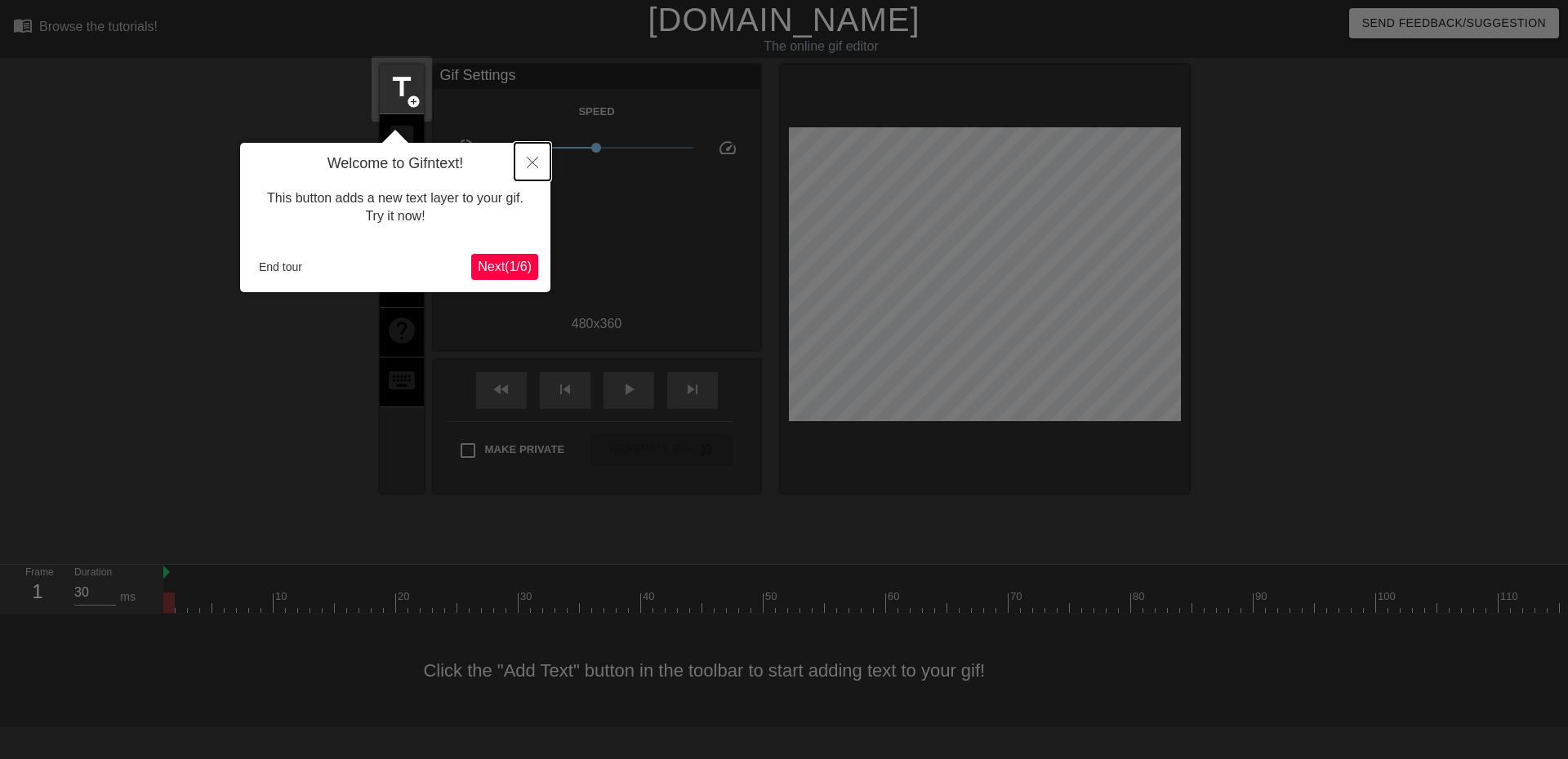
click at [533, 158] on icon "Close" at bounding box center [532, 162] width 11 height 11
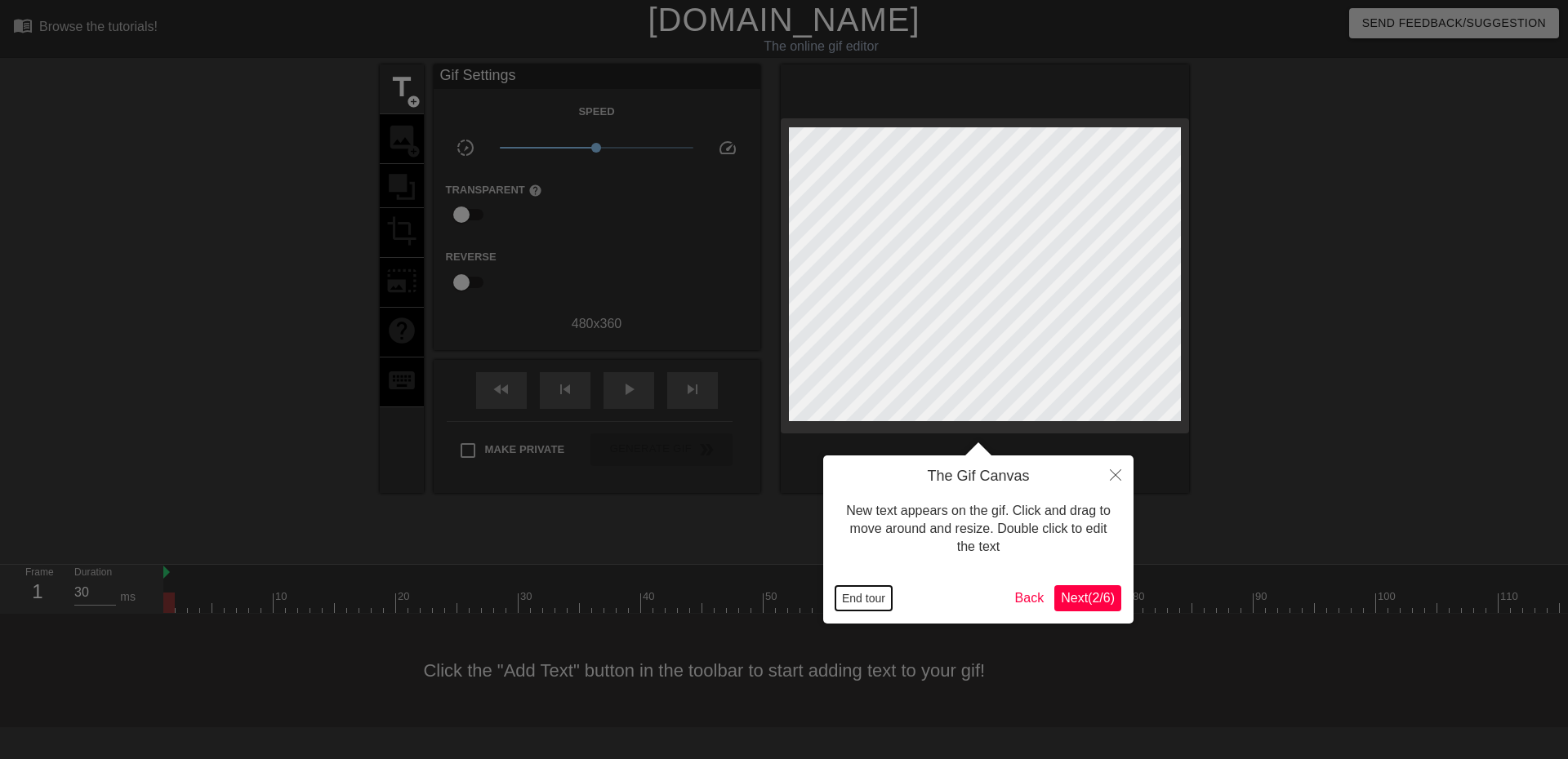
click at [879, 602] on button "End tour" at bounding box center [864, 598] width 57 height 25
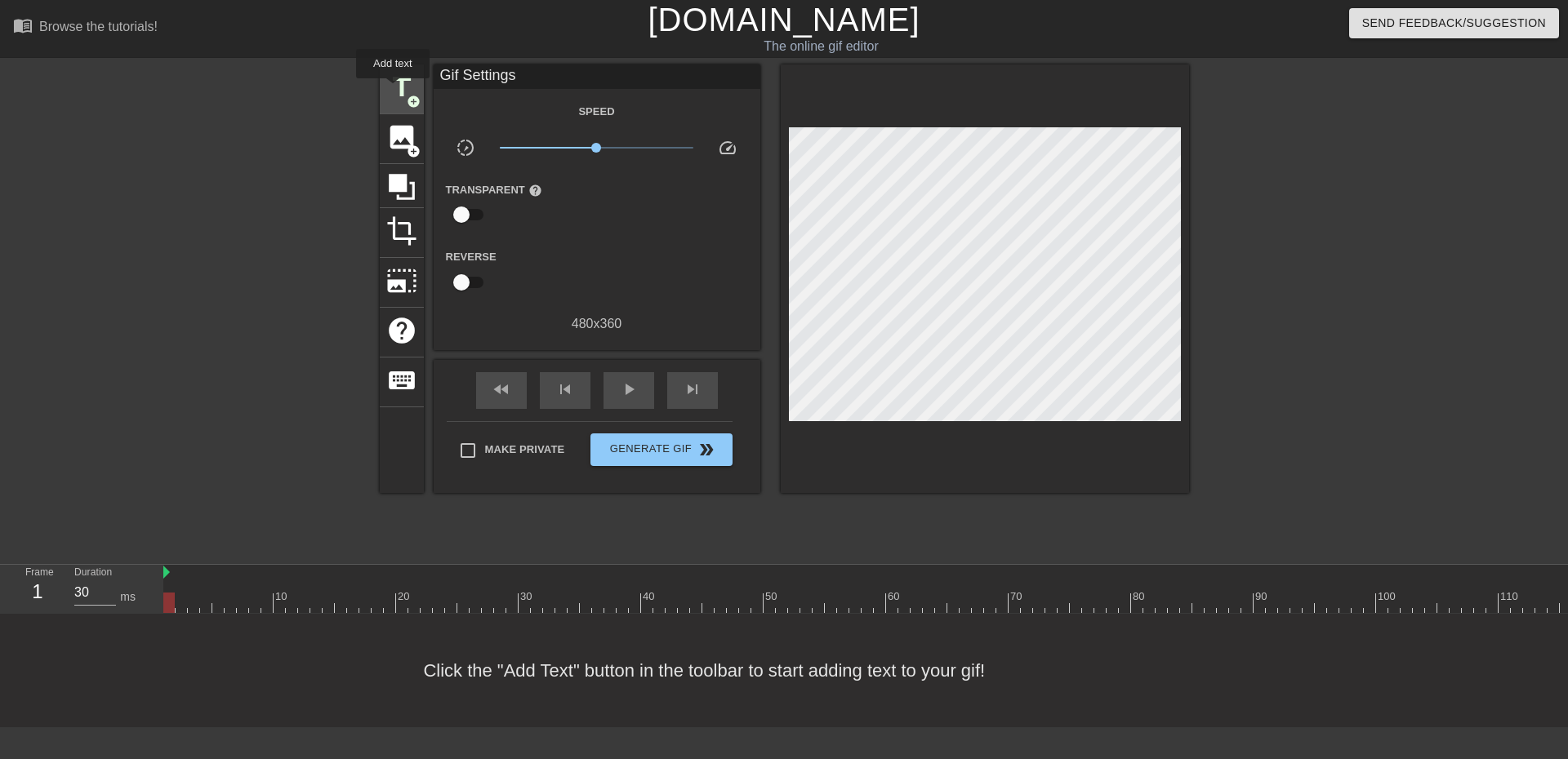
click at [392, 90] on span "title" at bounding box center [402, 87] width 31 height 31
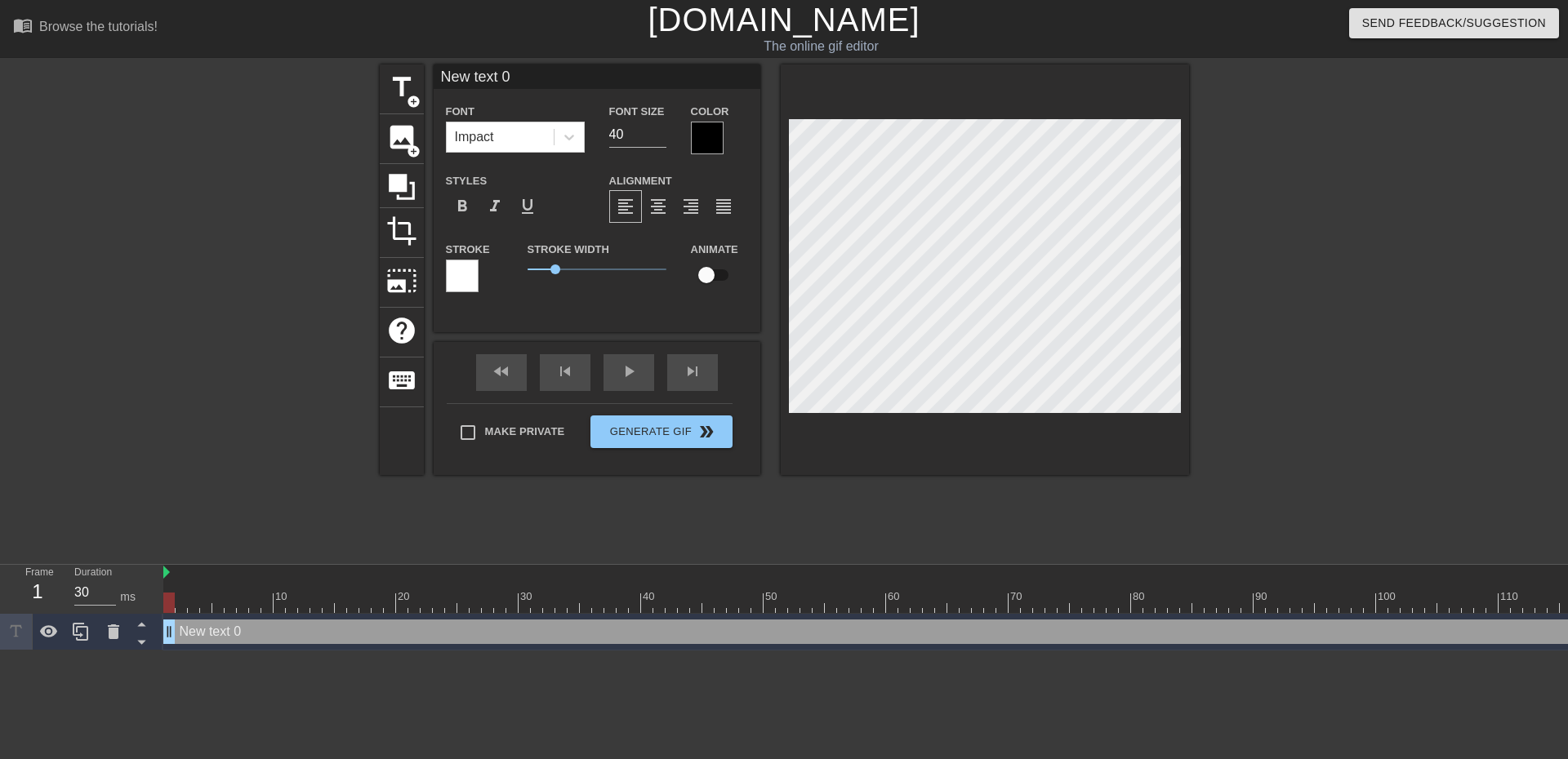
scroll to position [3, 3]
type input "New Ttext 0"
type textarea "New Ttext 0"
type input "New Thtext 0"
type textarea "New Thtext 0"
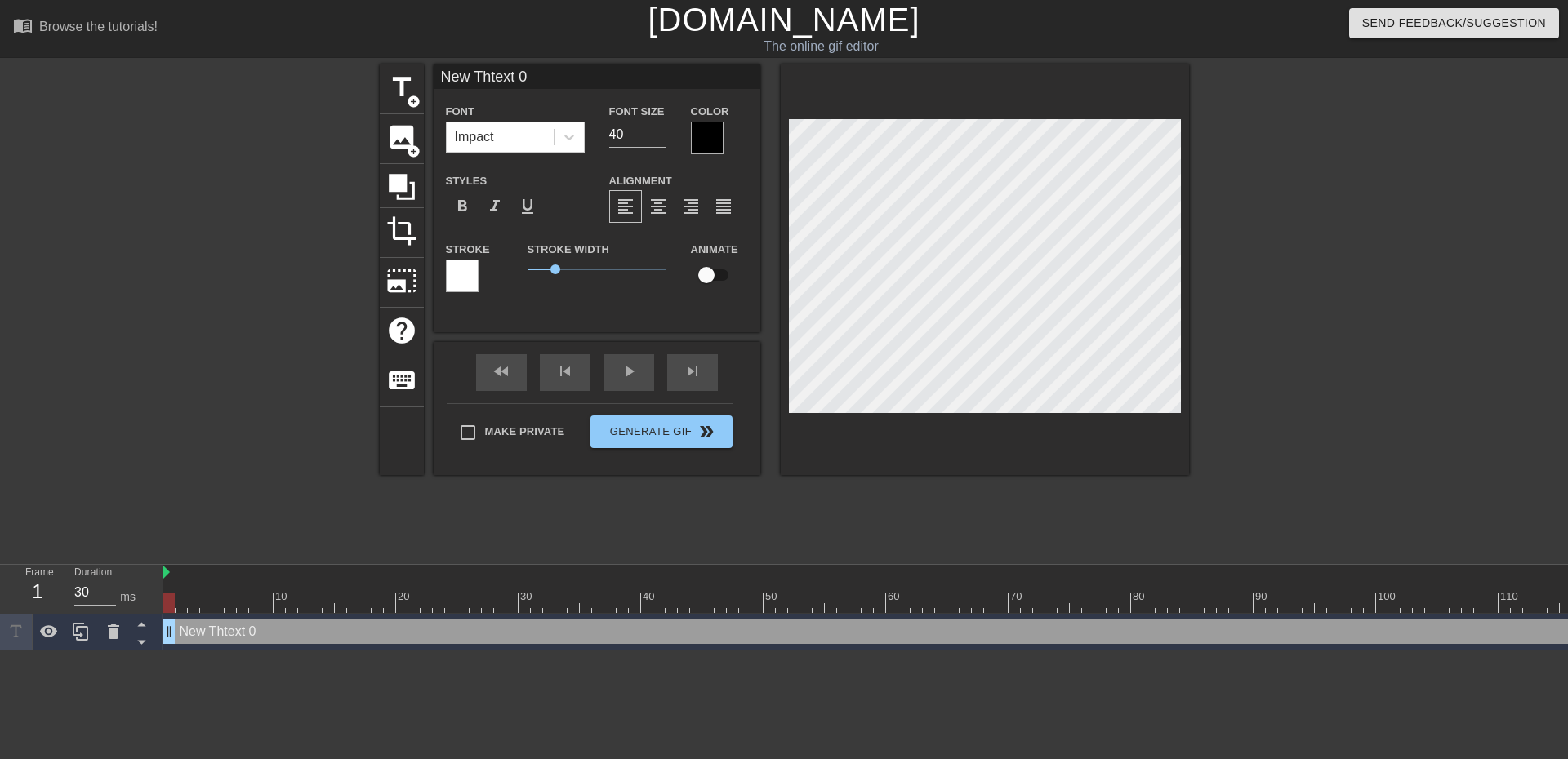
type input "New Thetext 0"
type textarea "New Thetext 0"
type input "T"
type textarea "T"
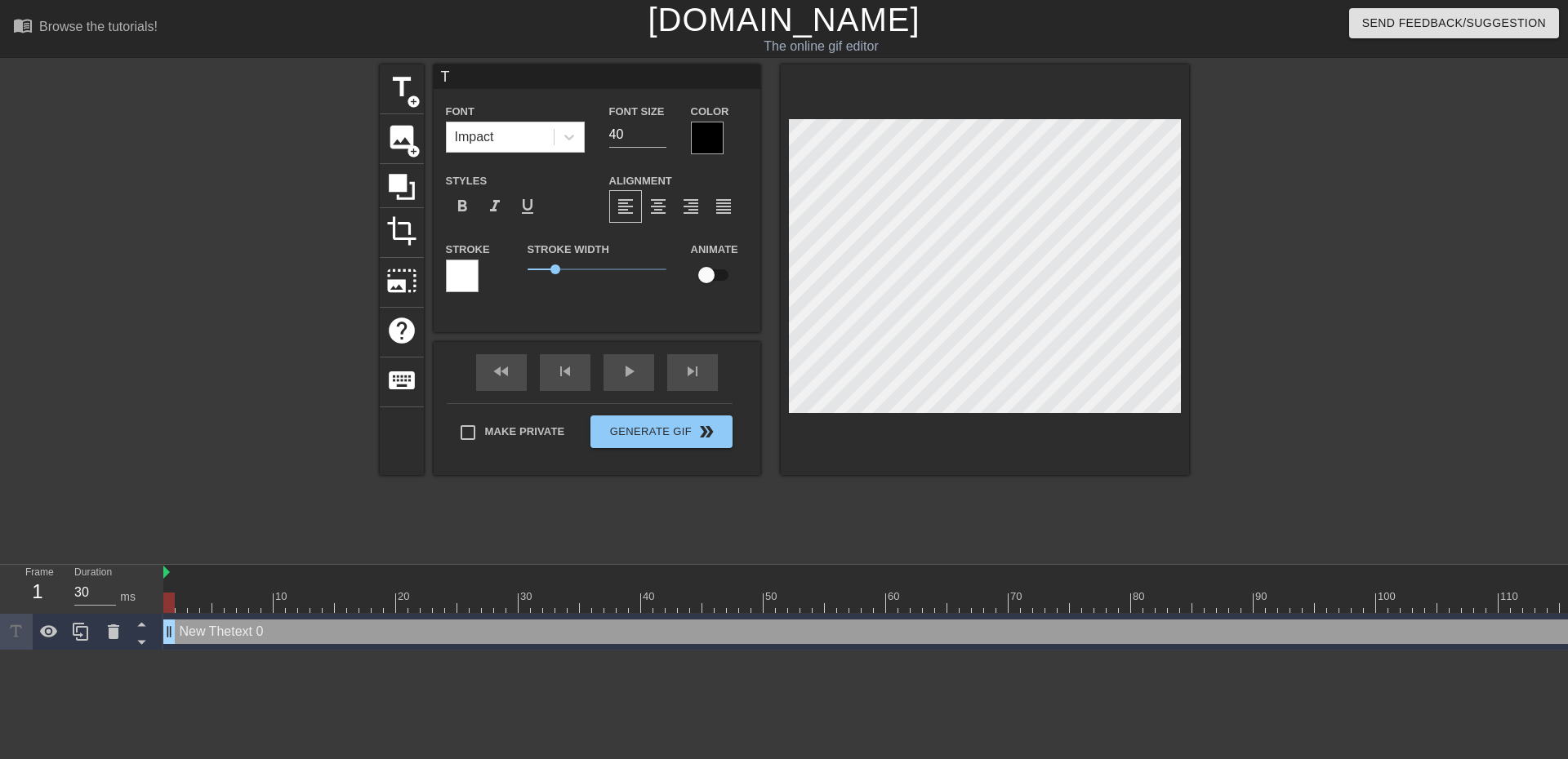
type input "Th"
type textarea "Th"
type input "The"
type textarea "The"
type input "The"
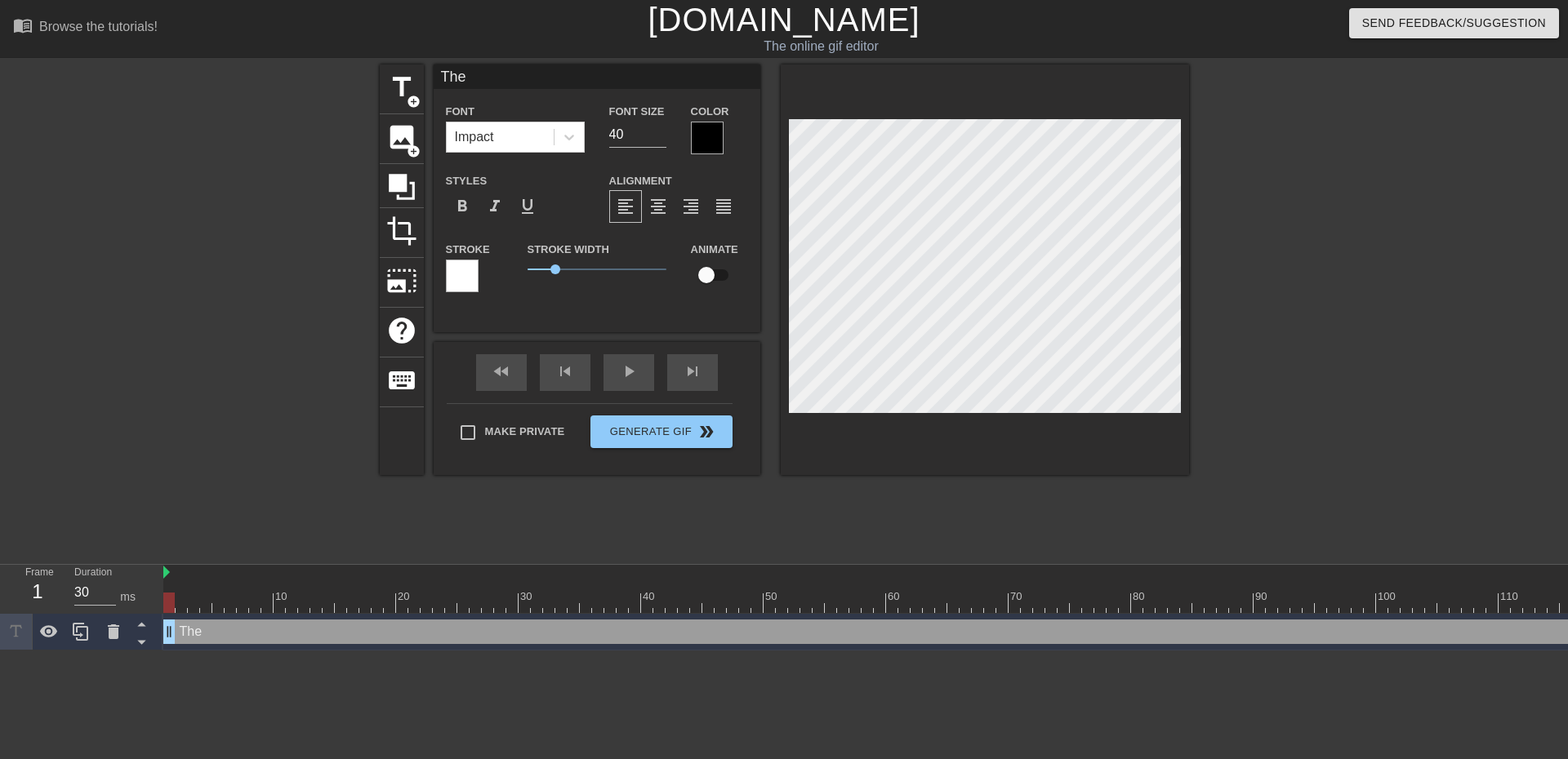
type textarea "The"
type input "The L"
type textarea "The L"
type input "The La"
type textarea "The La"
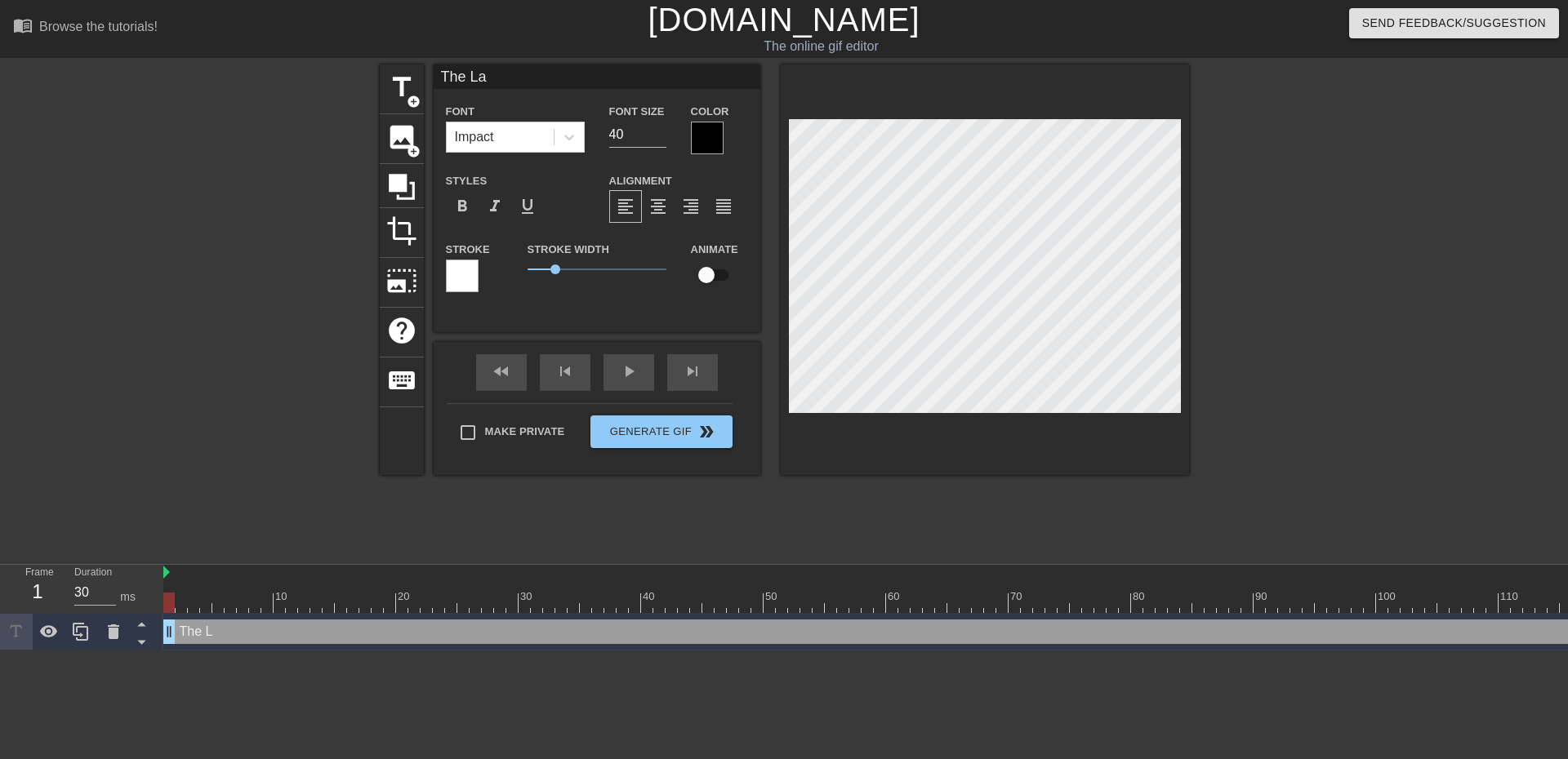
type input "The Las"
type textarea "The Las"
type input "The La"
type textarea "The La"
type input "The L"
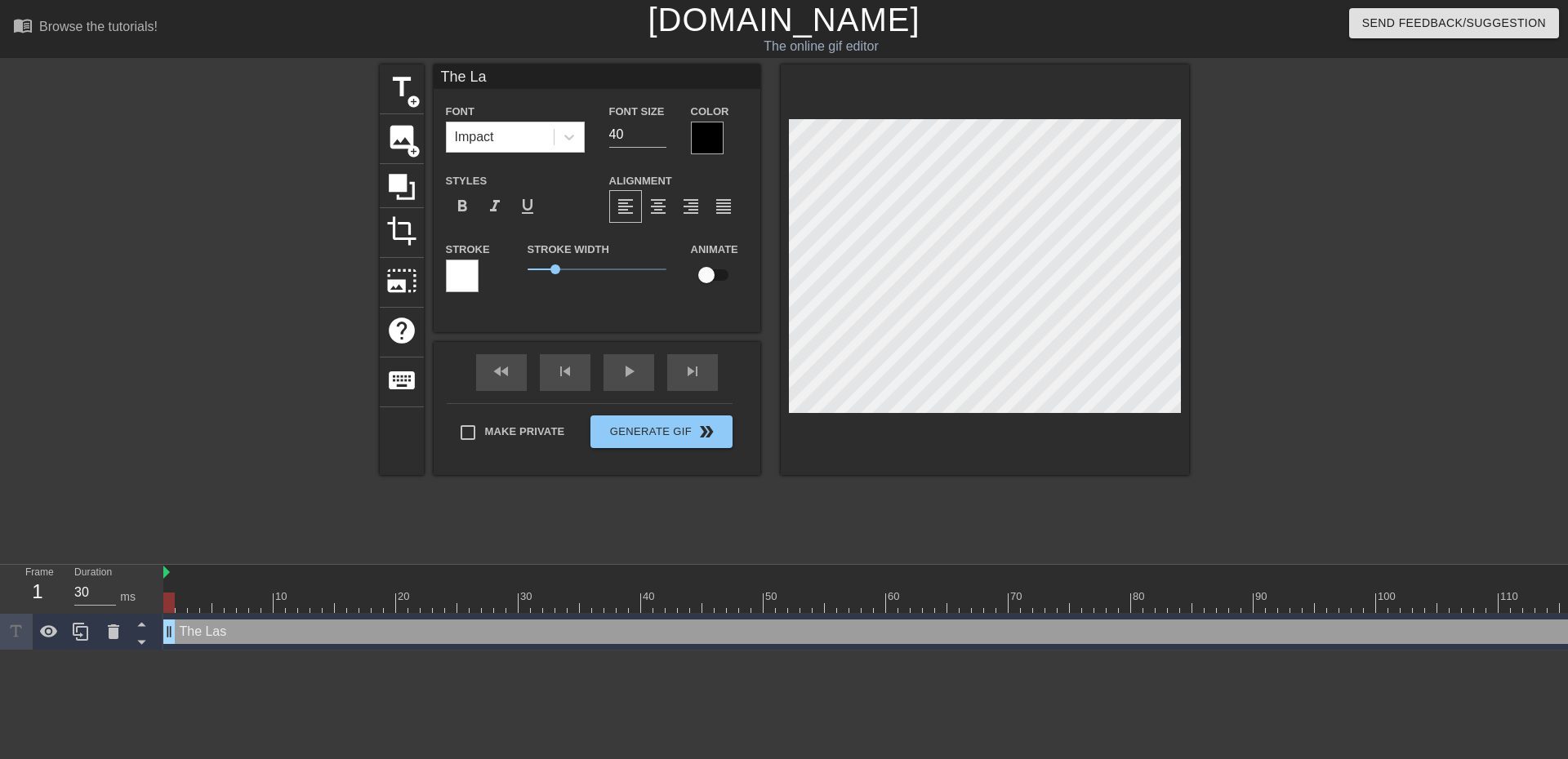
type textarea "The L"
type input "The"
type textarea "The"
type input "The l"
type textarea "The la"
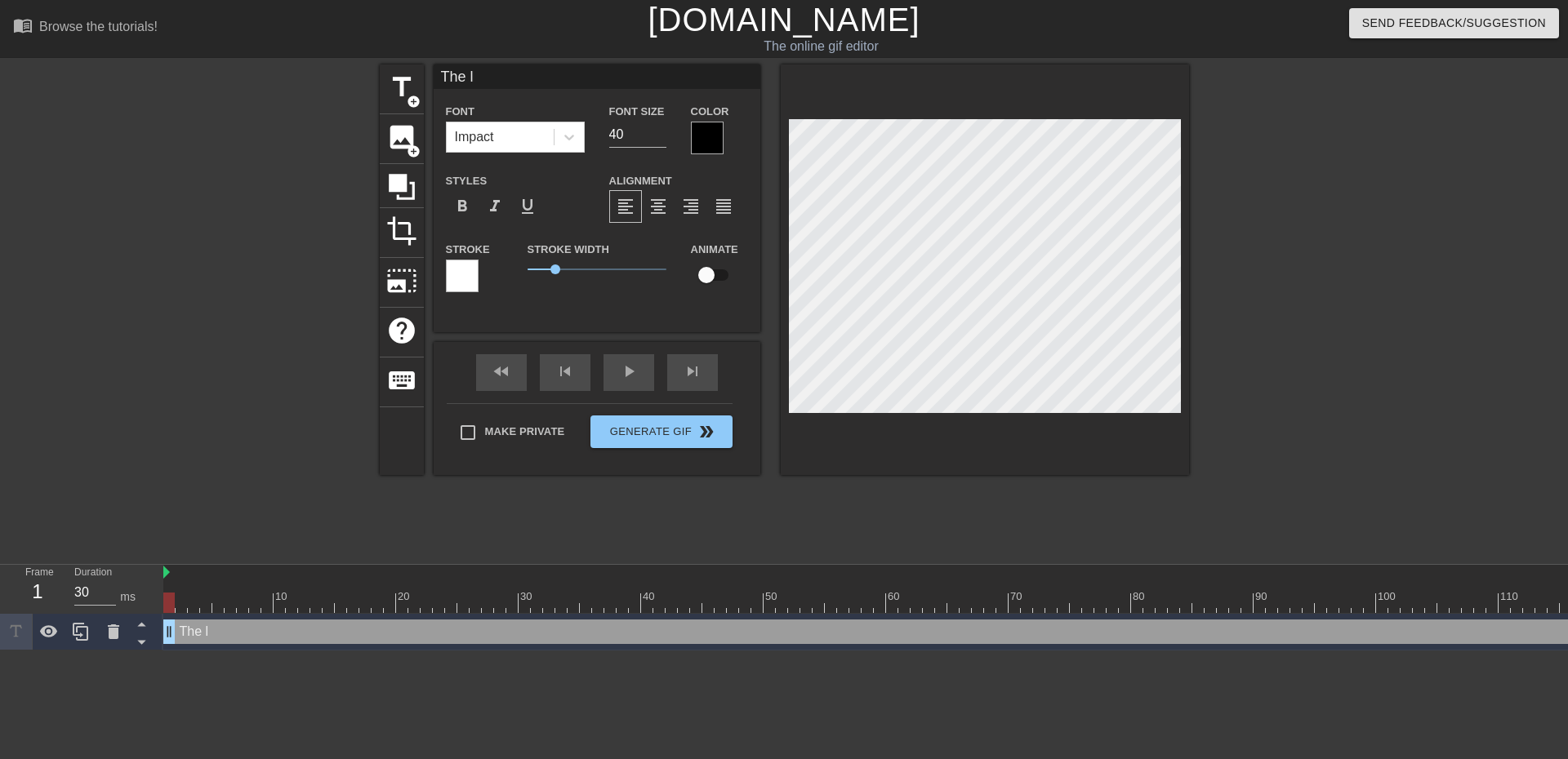
type input "The las"
type textarea "The las"
type input "The last"
type textarea "The last"
type input "The last"
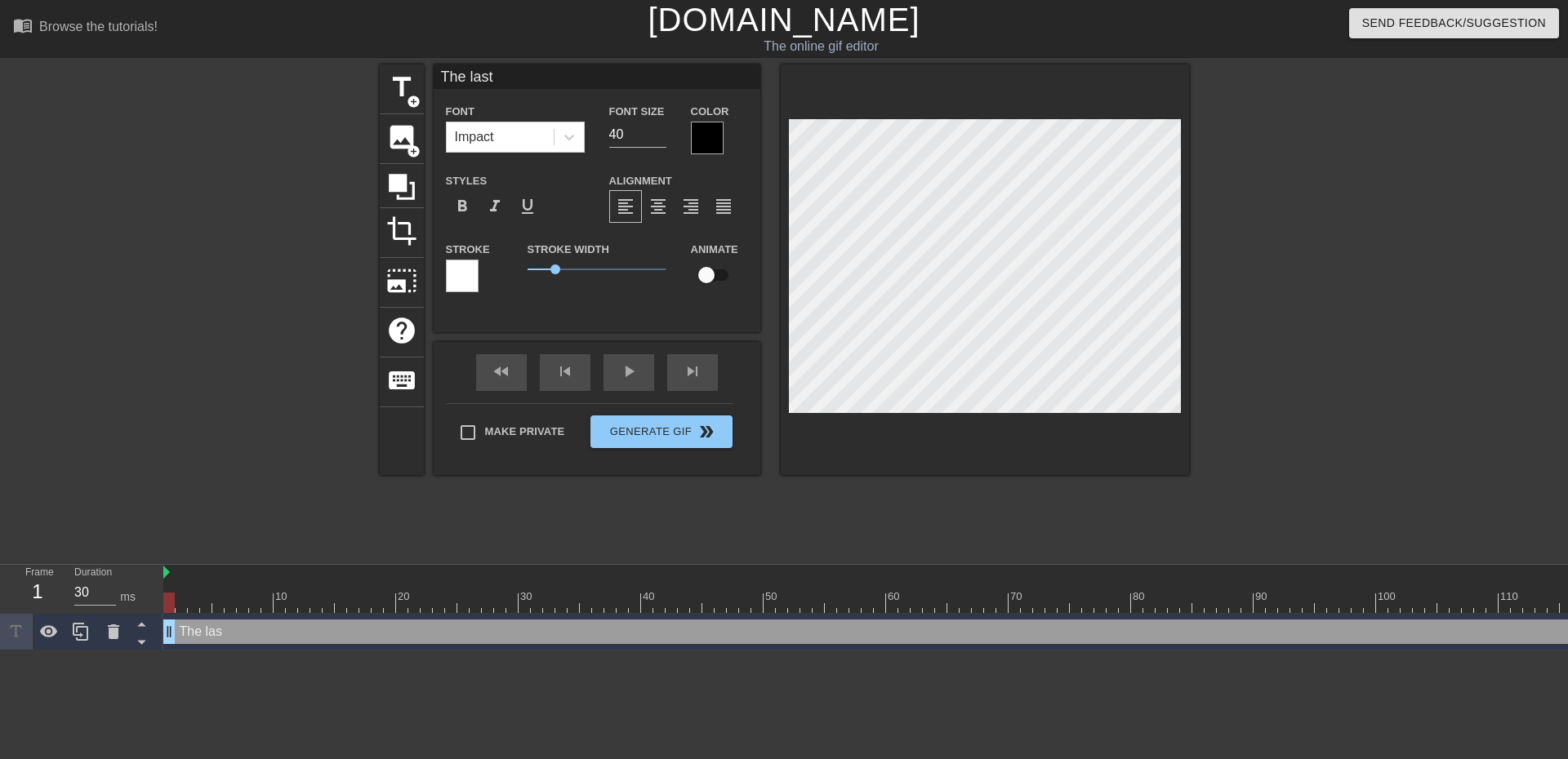
type textarea "The last"
type input "The last t"
type textarea "The last t"
type input "The last th"
type textarea "The last thi"
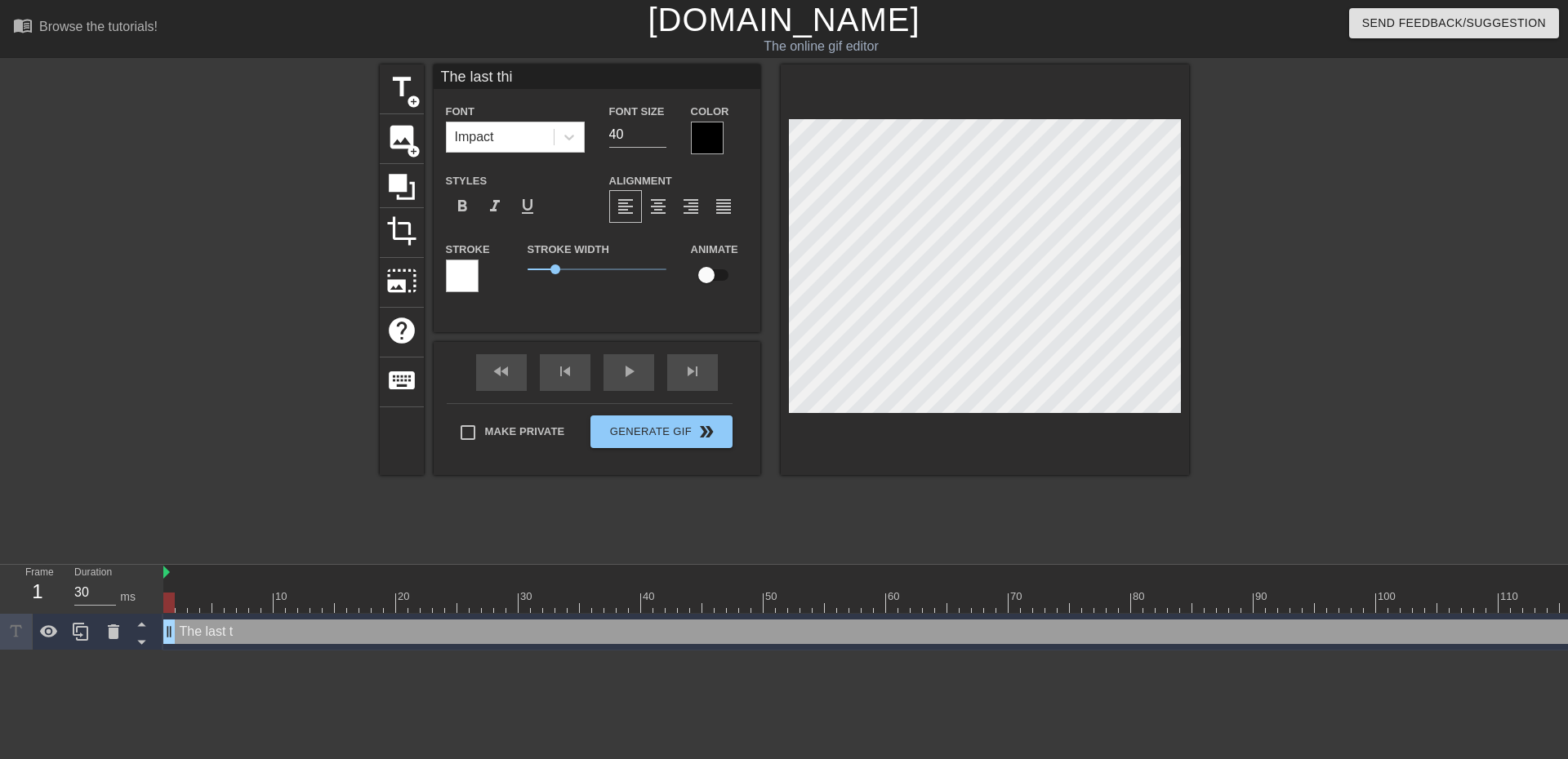
type input "The last thin"
type textarea "The last thin"
type input "The last thing"
type textarea "The last thing"
type input "The last thing"
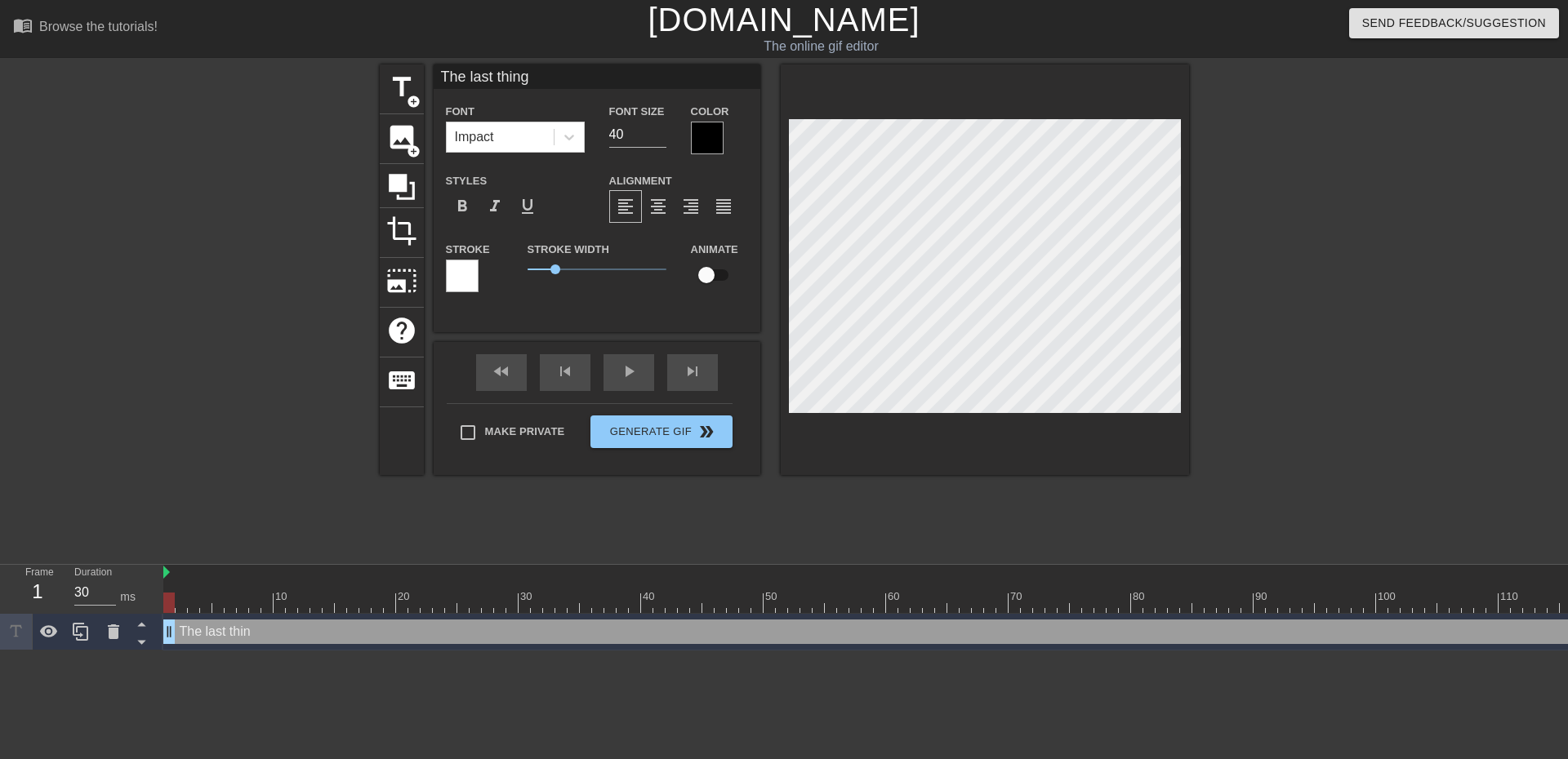
type textarea "The last thing"
type input "The last thing t"
type textarea "The last thing t"
type input "The last thing tr"
type textarea "The last thing tr"
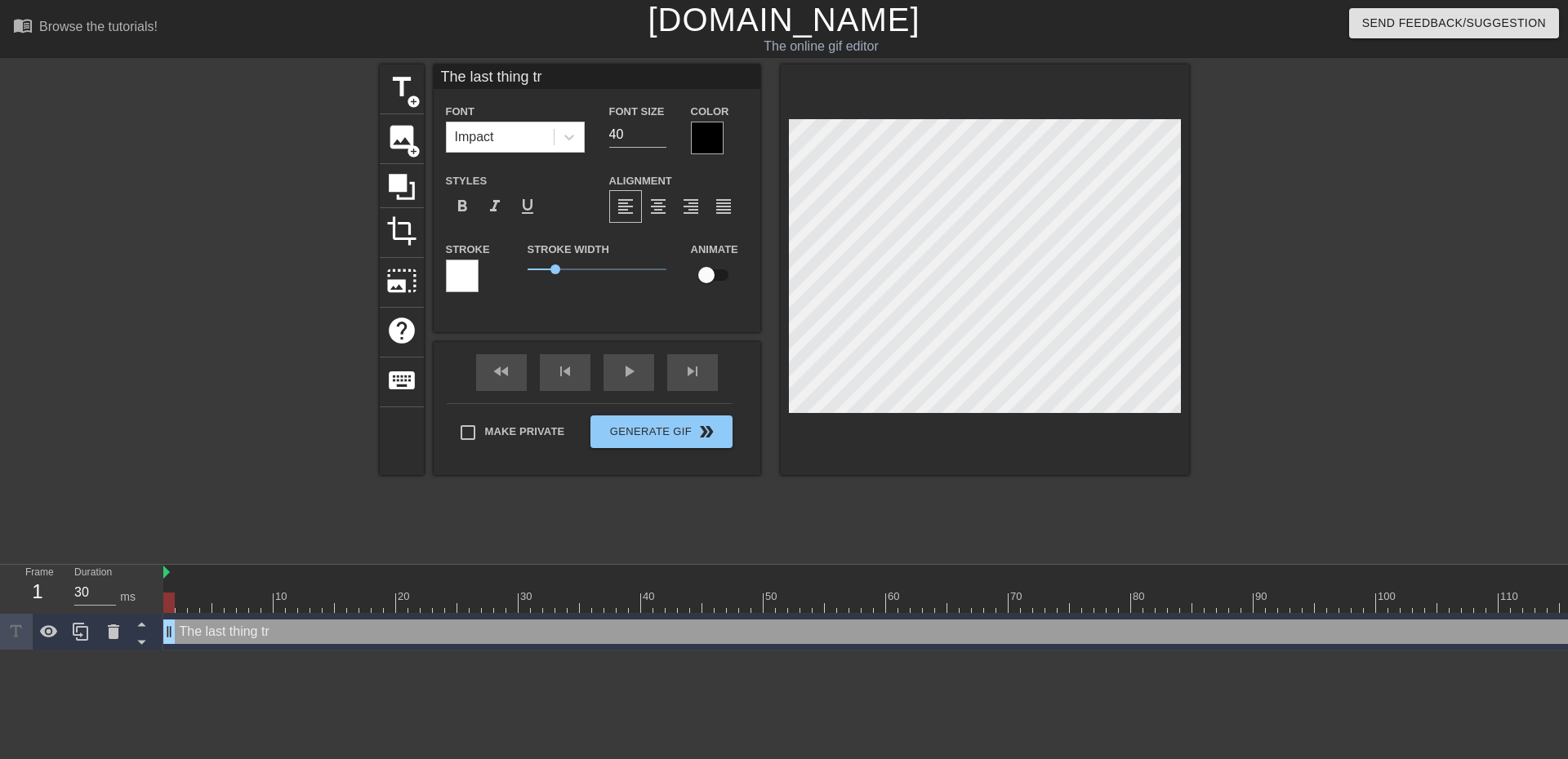
type input "The last thing tra"
type textarea "The last thing tra"
type input "The last thing tran"
type textarea "The last thing tran"
type input "The last thing trann"
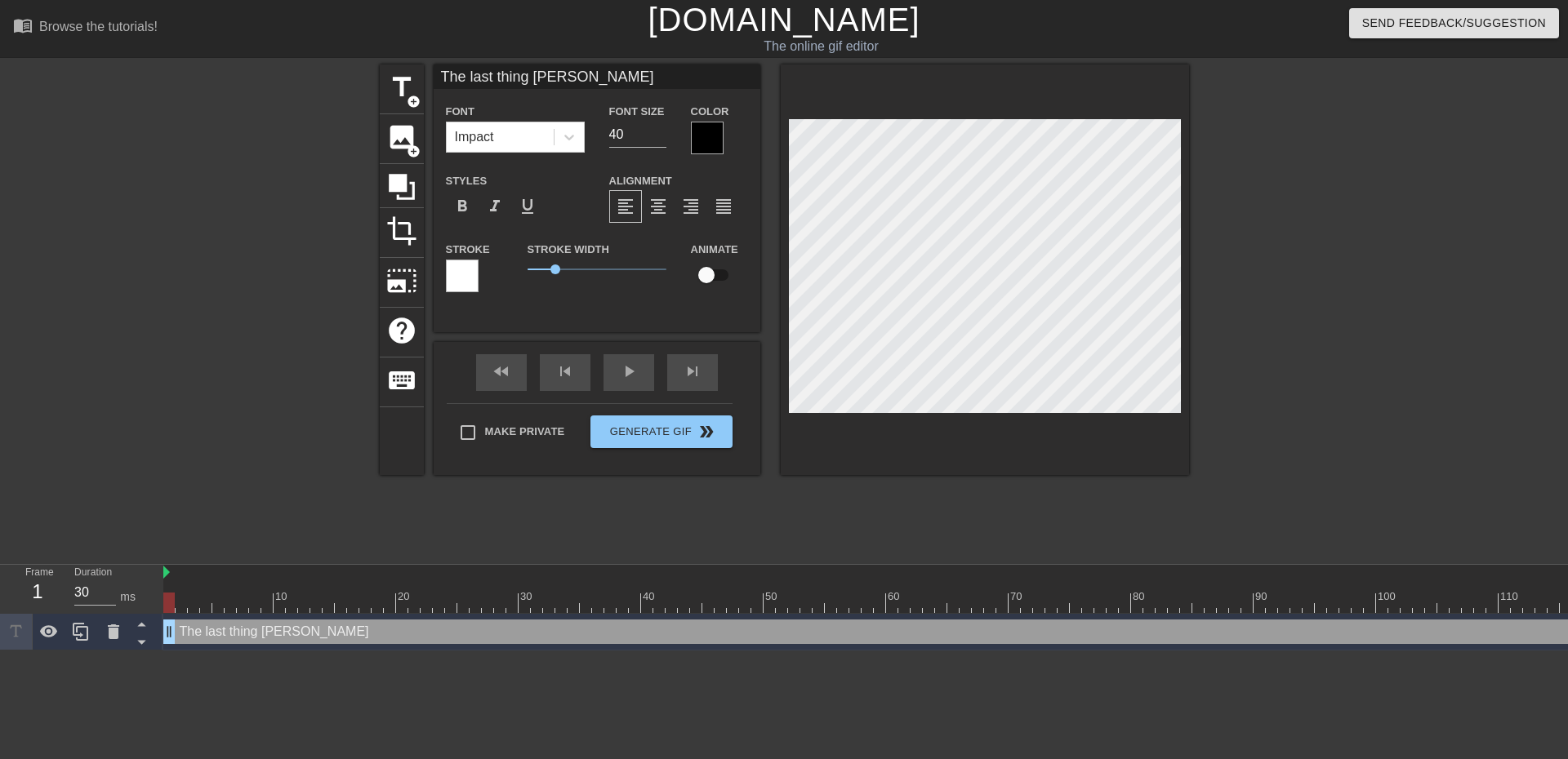
type textarea "The last thing trann"
type input "The last thing tranni"
type textarea "The last thing tranni"
type input "The last thing trannie"
type textarea "The last thing trannie"
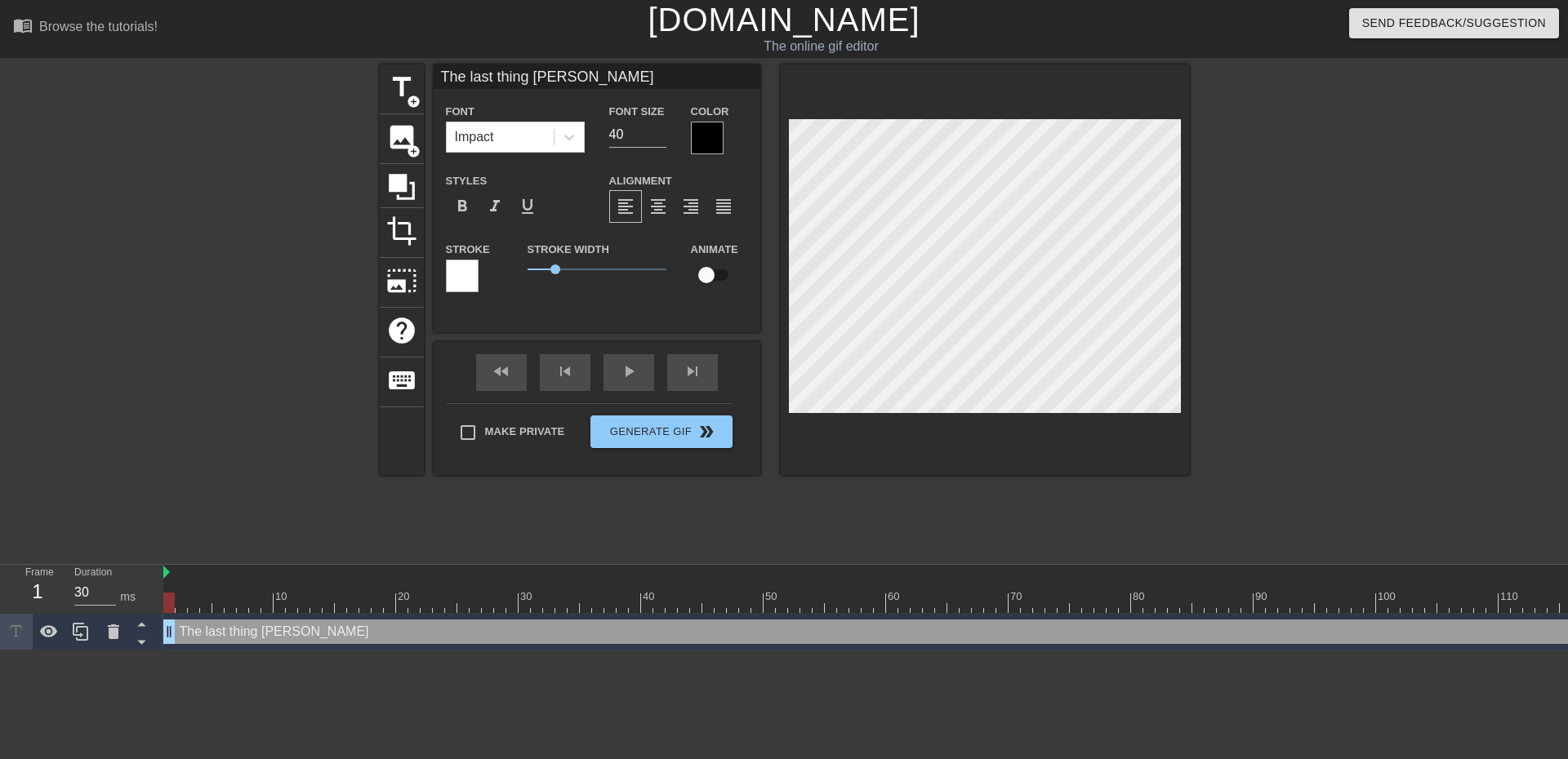
type input "The last thing trannies"
type textarea "The last thing trannies"
type input "The last thing trannies s"
type textarea "The last thing trannies s"
type input "The last thing trannies se"
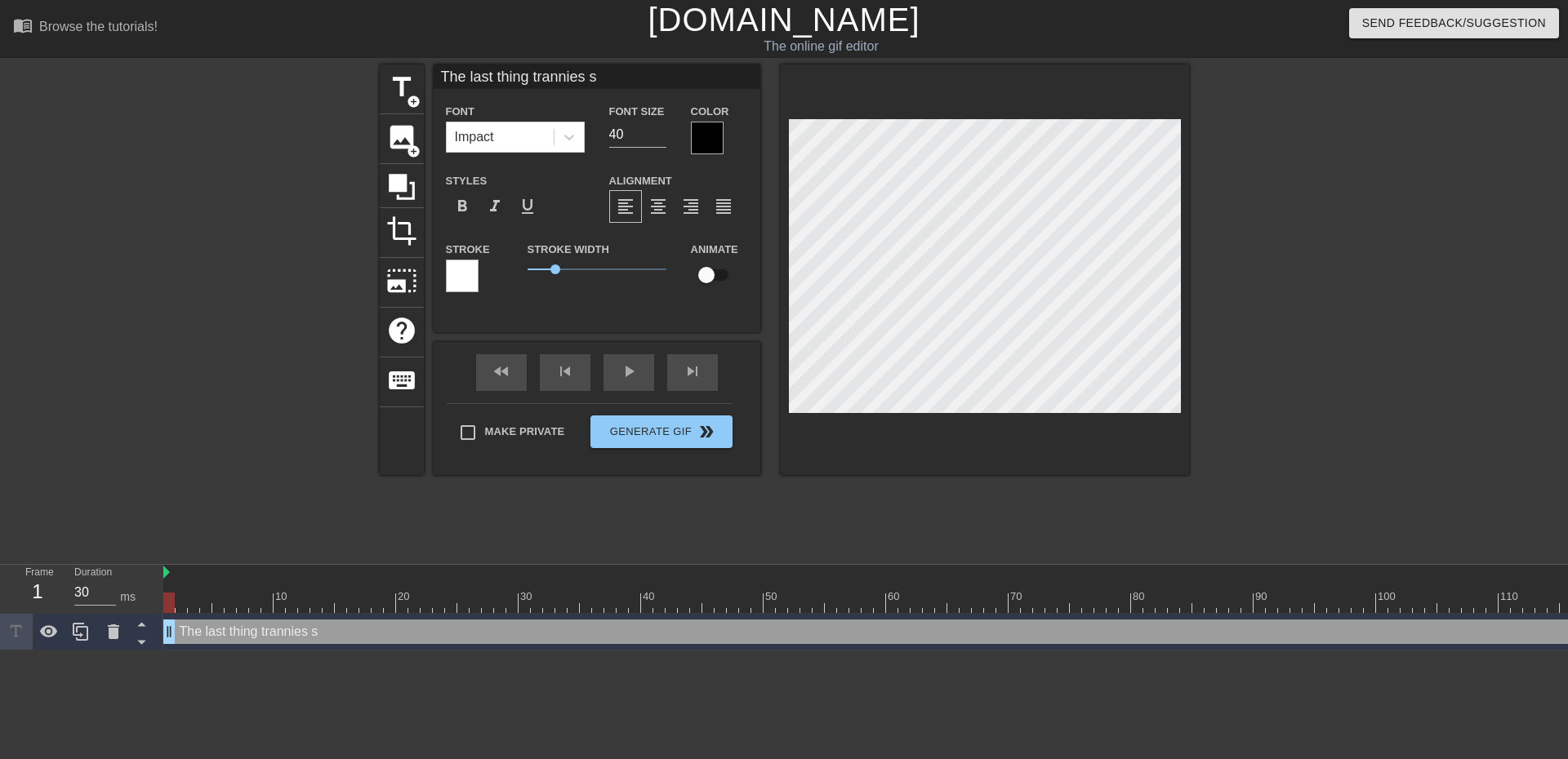
type textarea "The last thing trannies se"
type input "The last thing trannies see"
type textarea "The last thing trannies see"
type input "The last thing trannies see"
type textarea "The last thing trannies see"
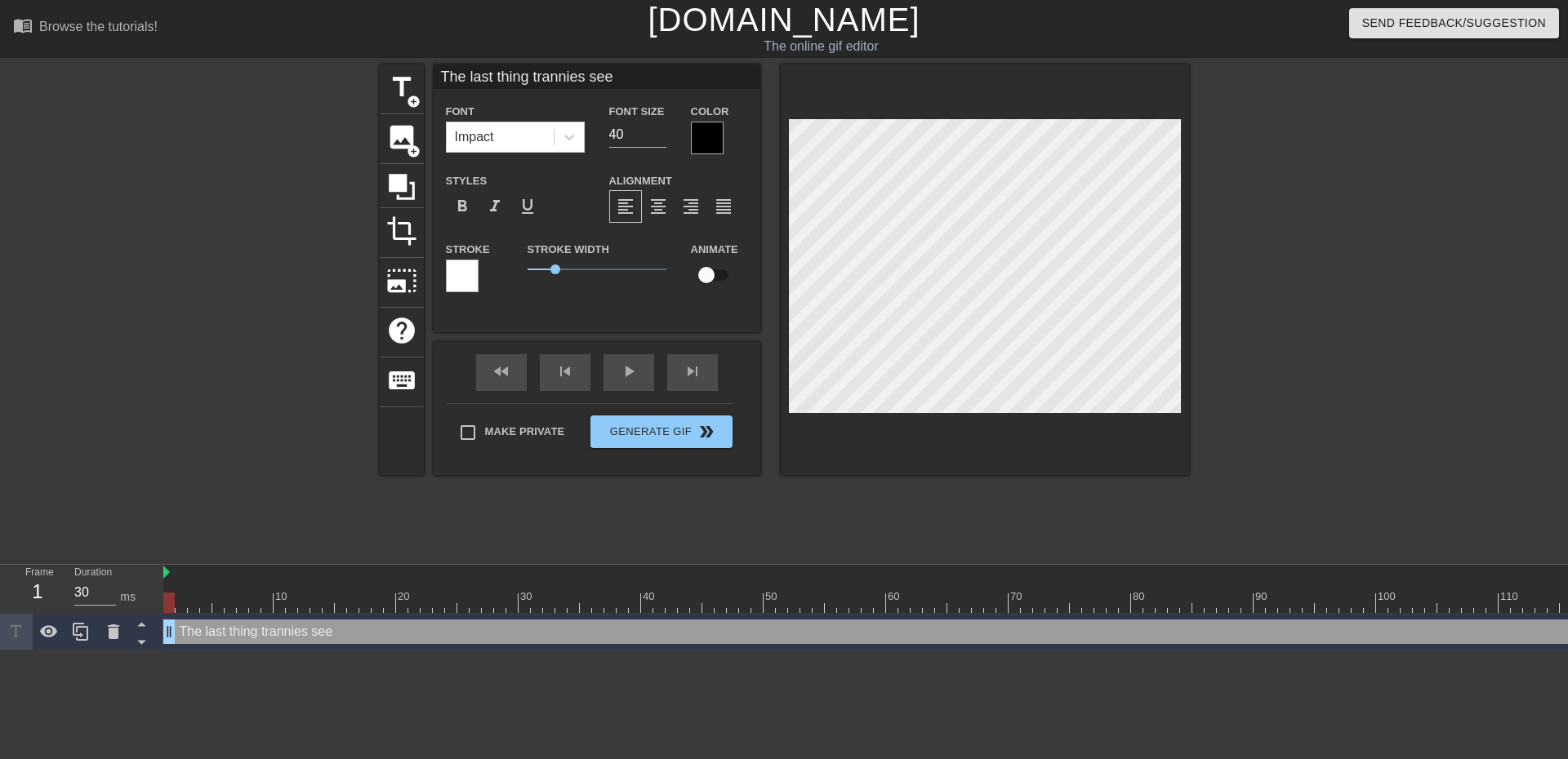
type input "The last thing trannies see b"
type textarea "The last thing trannies see b"
type input "The last thing trannies see be"
type textarea "The last thing trannies see be"
type input "The last thing trannies see bef"
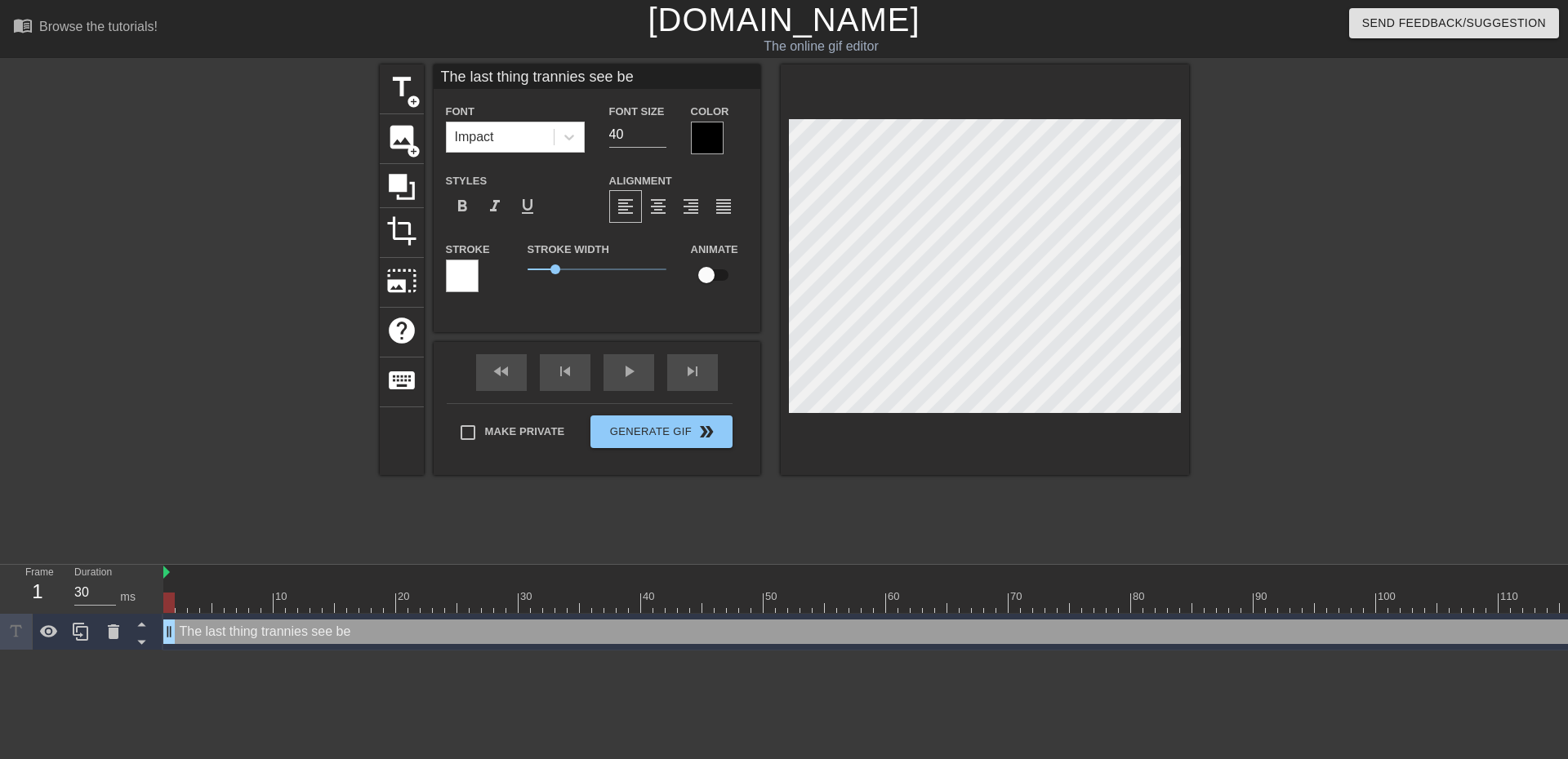
type textarea "The last thing trannies see bef"
type input "The last thing trannies see befo"
type textarea "The last thing trannies see befo"
type input "The last thing trannies see befor"
type textarea "The last thing trannies see befor"
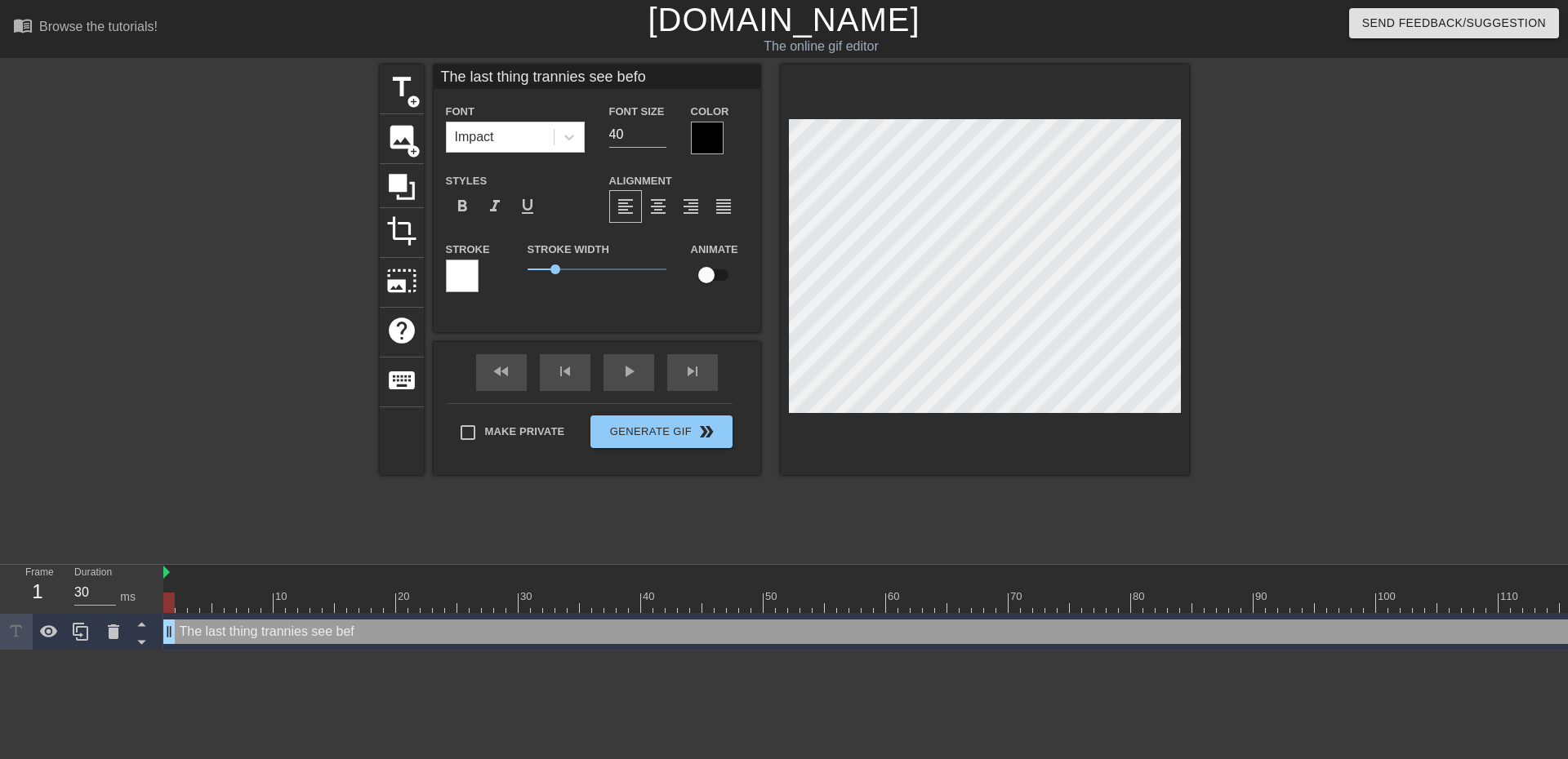
scroll to position [3, 12]
type input "The last thing trannies see before"
type textarea "The last thing trannies see before"
type input "The last thing trannies see before"
type textarea "The last thing trannies see before"
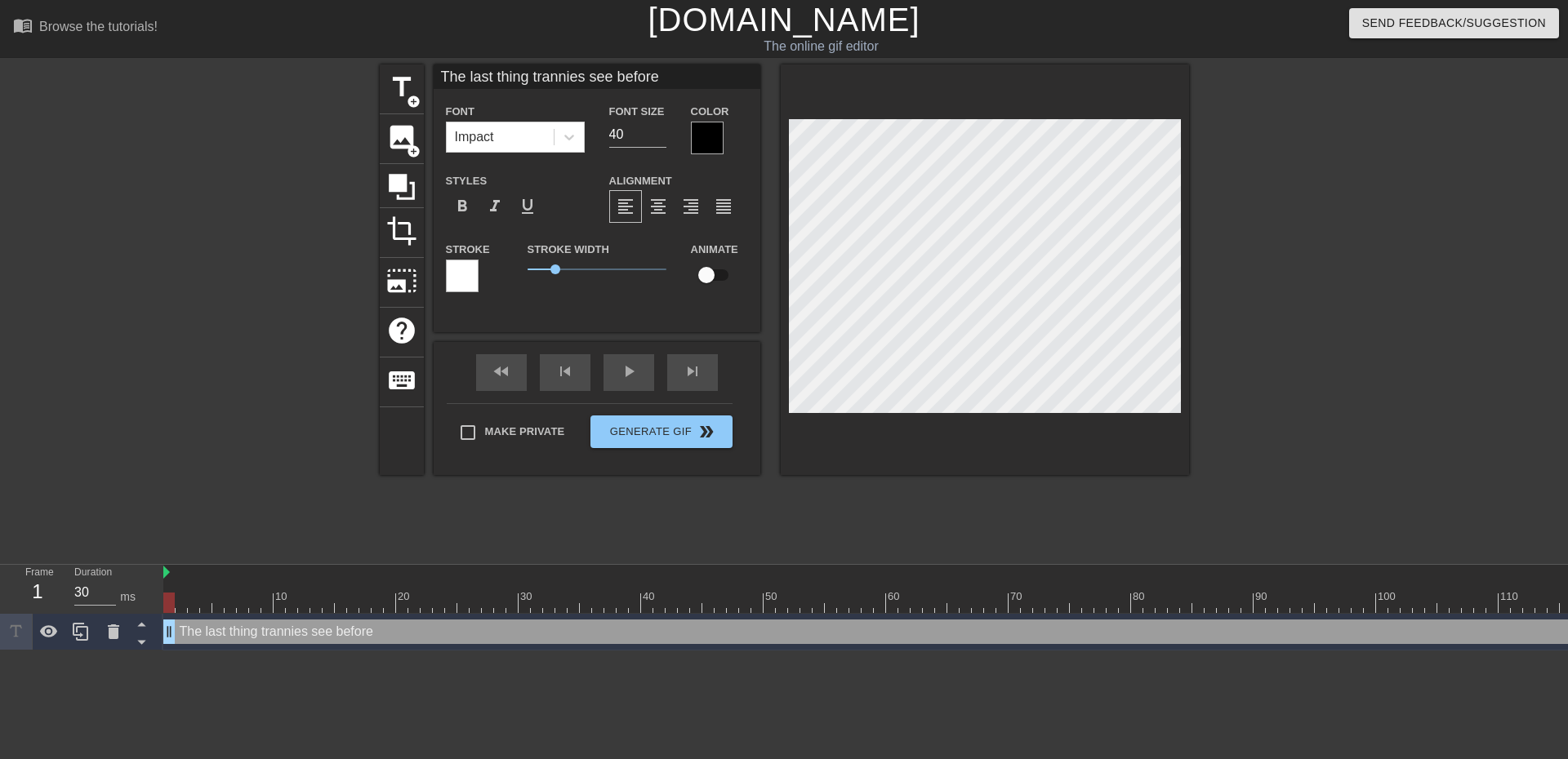
type input "The last thing trannies see before"
type textarea "The last thing trannies see before"
type input "The last thing trannies see befor"
type textarea "The last thing trannies see befor"
type input "The last thing trannies see befo"
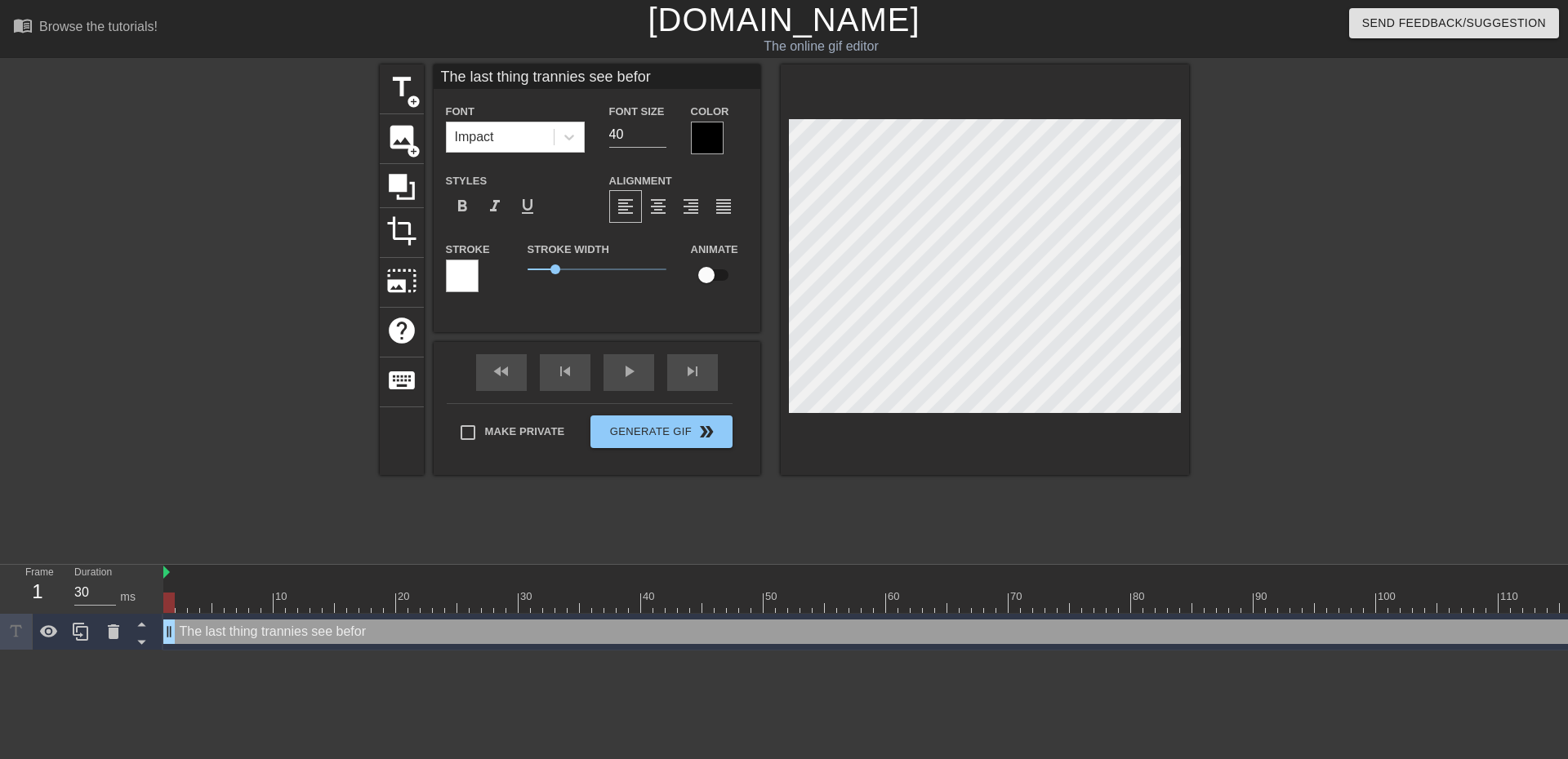
type textarea "The last thing trannies see befo"
type input "The last thing trannies see bef"
type textarea "The last thing trannies see bef"
type input "The last thing trannies see be"
type textarea "The last thing trannies see be"
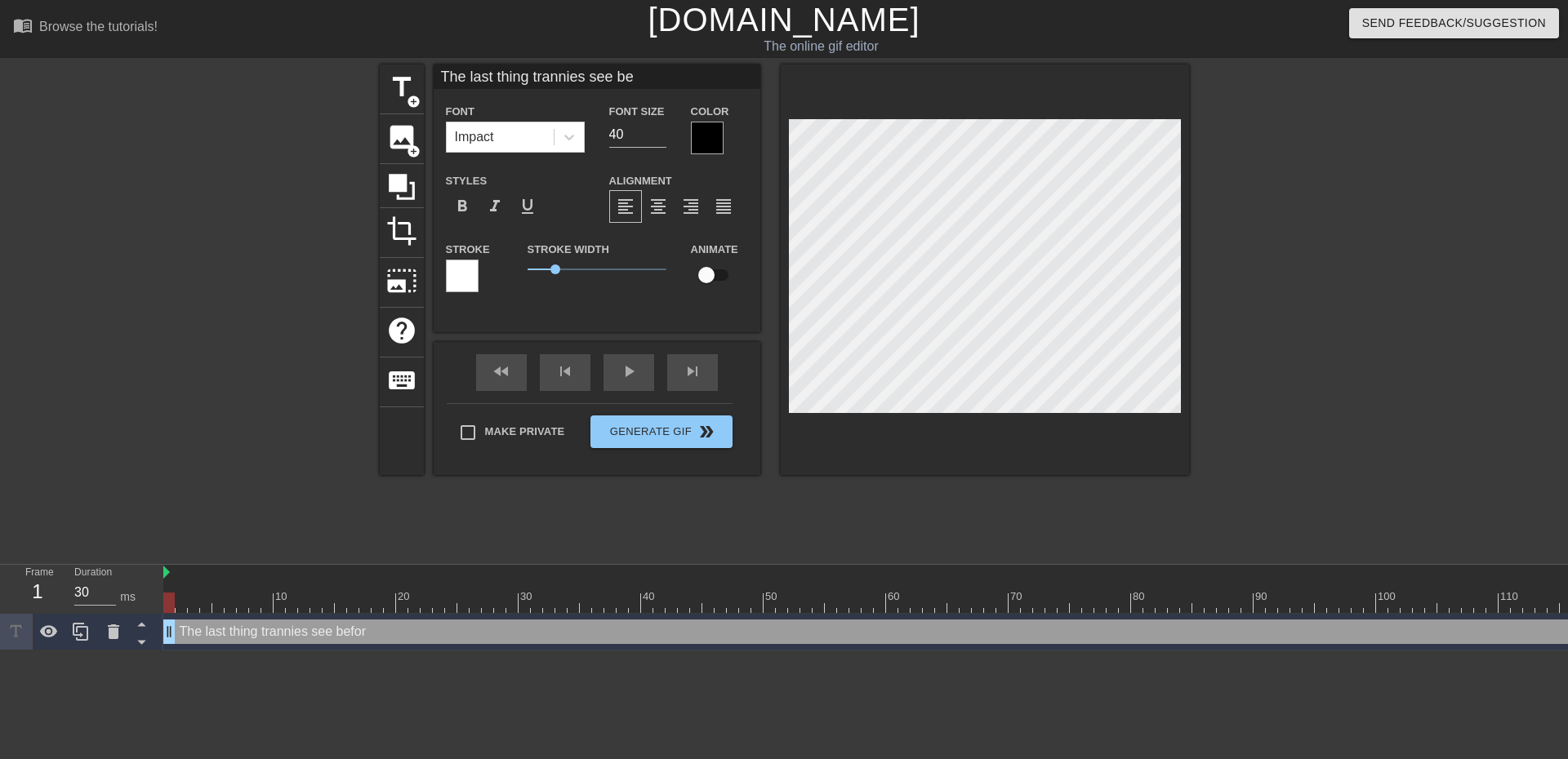
type input "The last thing trannies see b"
type textarea "The last thing trannies see b"
type input "The last thing trannies see"
type textarea "The last thing trannies see"
type input "The last thing trannies see"
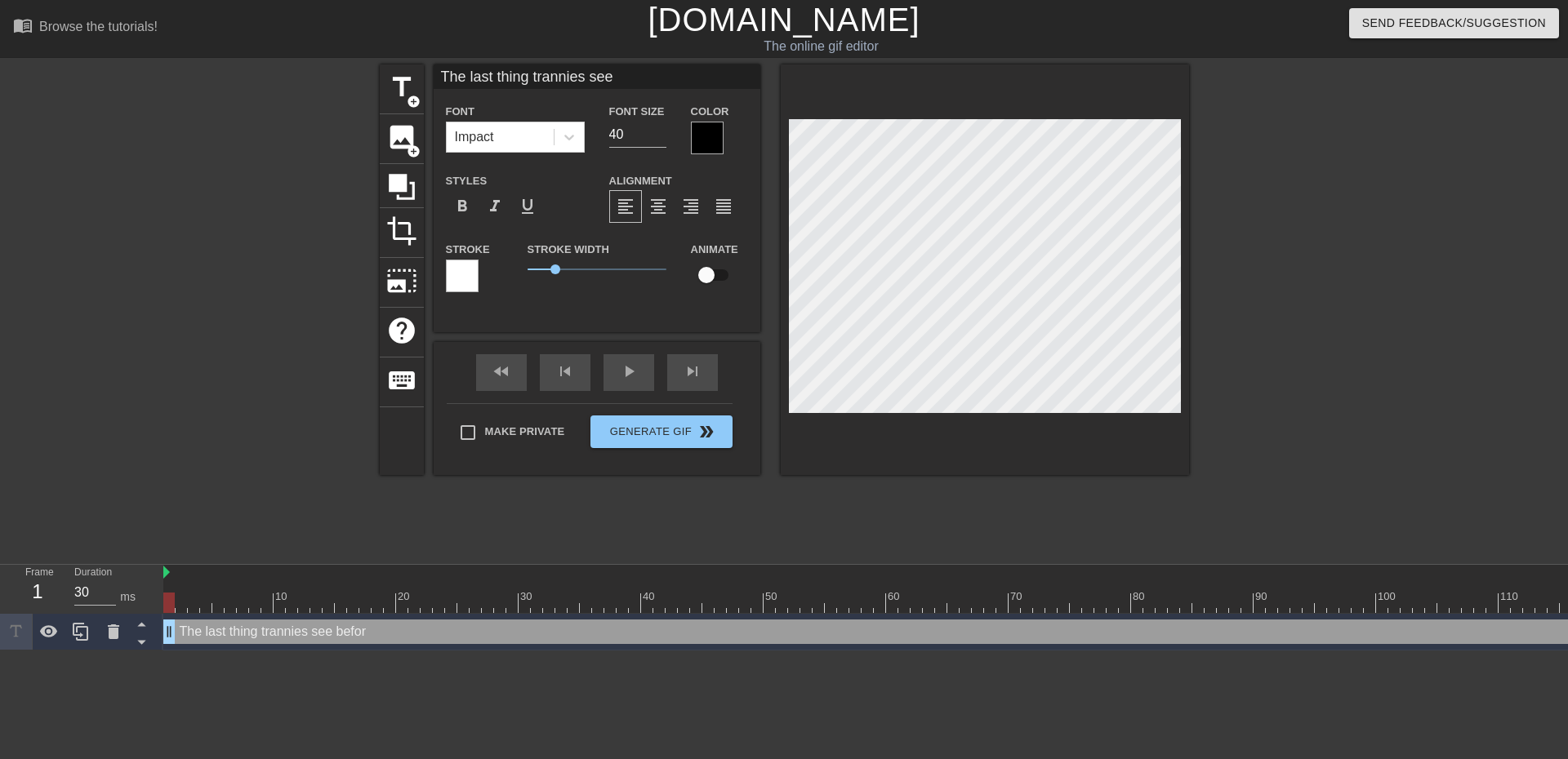
type textarea "The last thing trannies see"
type input "The last thing trannies se"
type textarea "The last thing trannies se"
type input "The last thing trannies s"
type textarea "The last thing trannies"
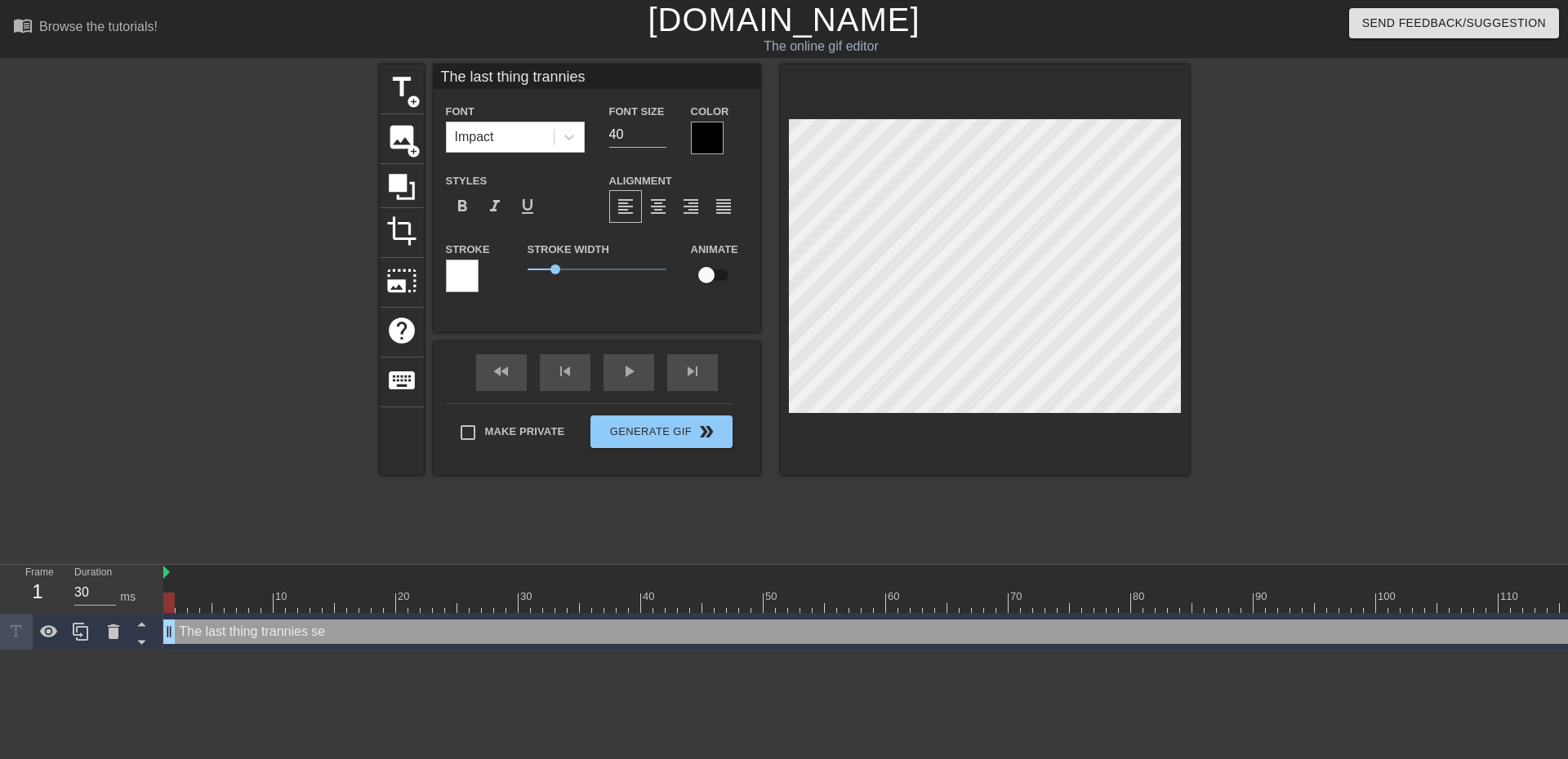
type input "The last thing trannies"
type textarea "The last thing trannies"
type input "The last thing trannies"
type textarea "The last thing trannies"
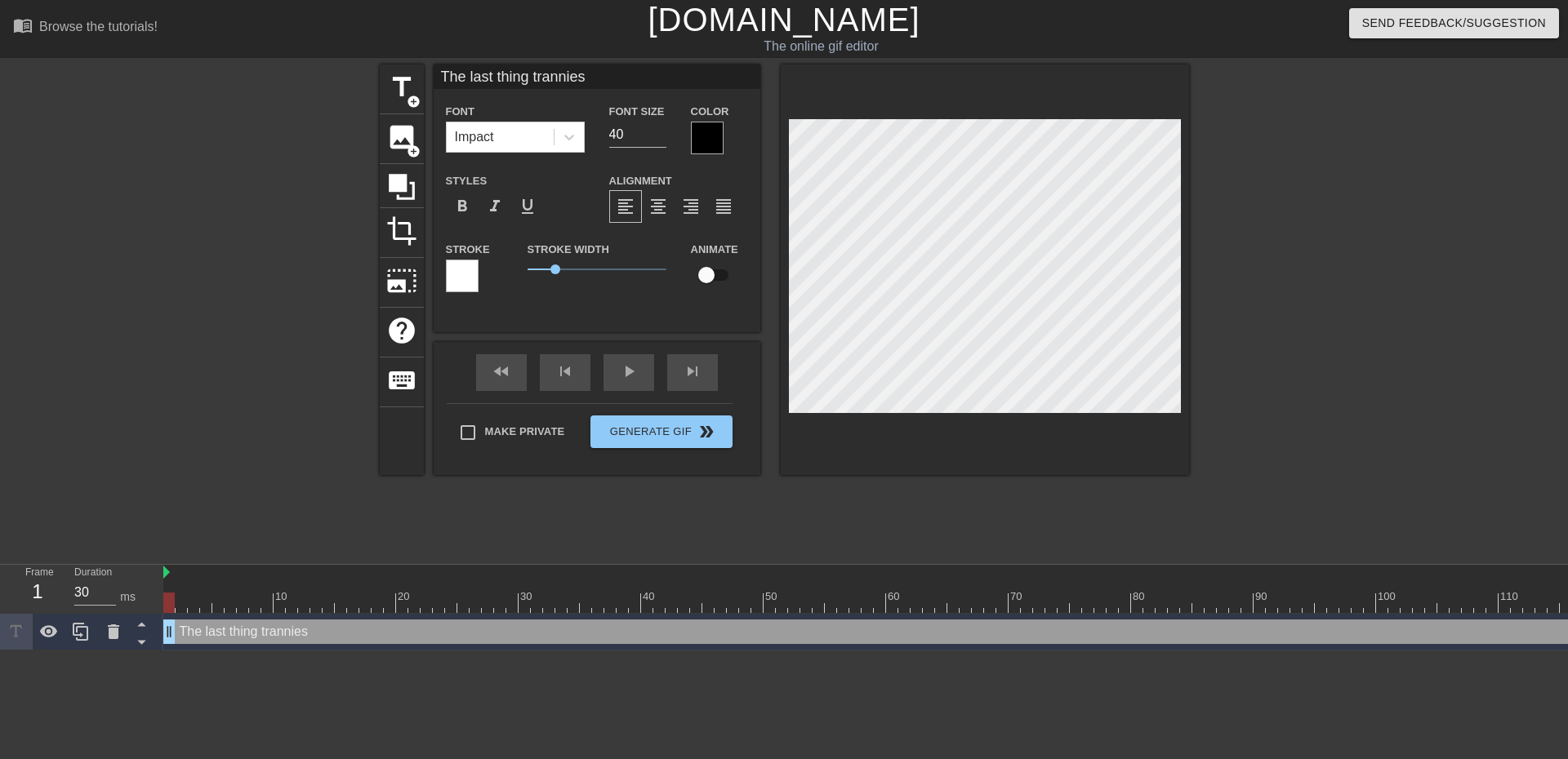
type input "The last thing tranniess"
type textarea "The last thing trannies s"
type input "The last thing tranniesse"
type textarea "The last thing trannies se"
type input "The last thing tranniessee"
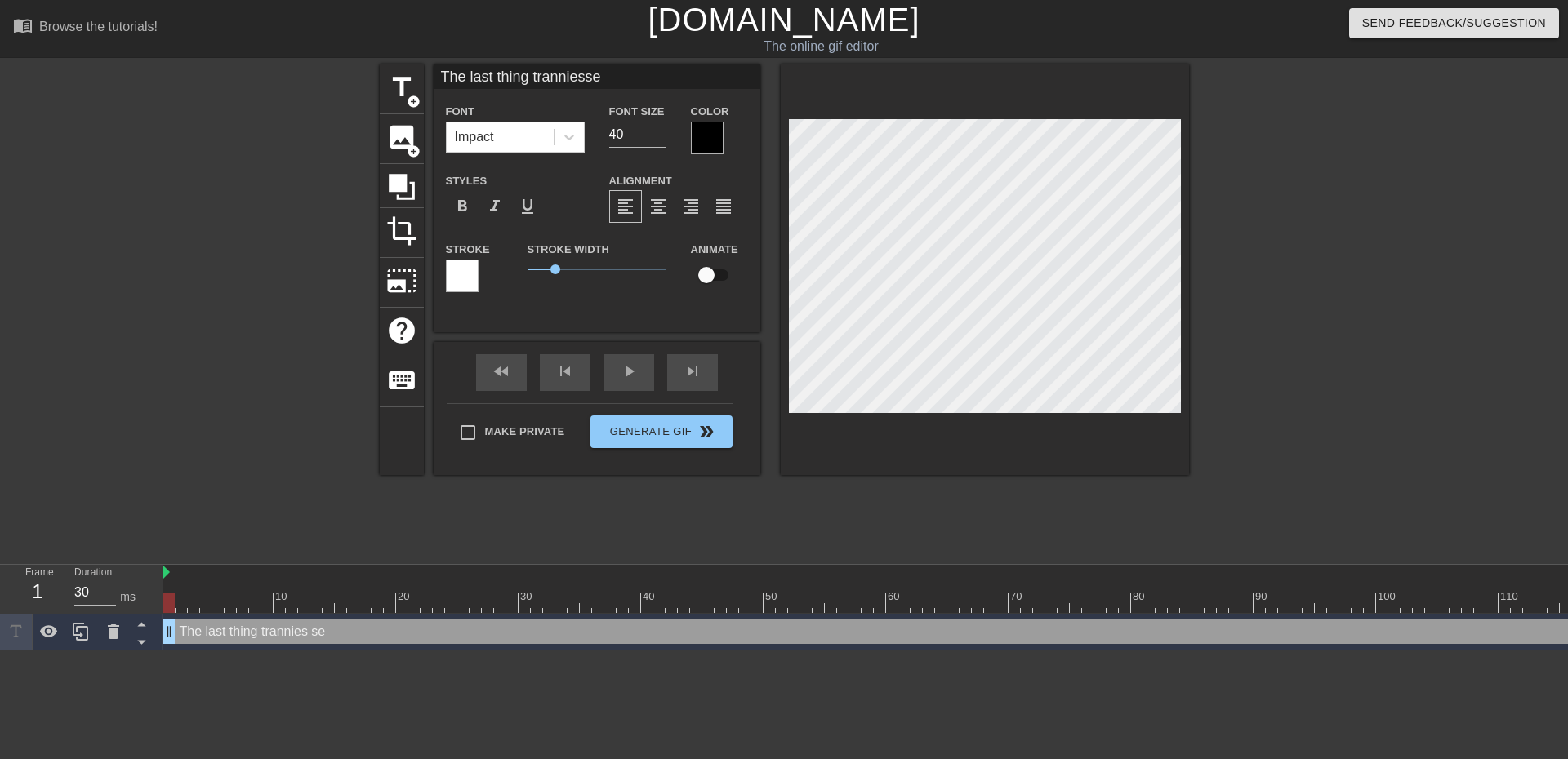
type textarea "The last thing trannies see"
type input "The last thing tranniessee"
type textarea "The last thing trannies see"
type input "The last thing tranniessee b"
type textarea "The last thing trannies see b"
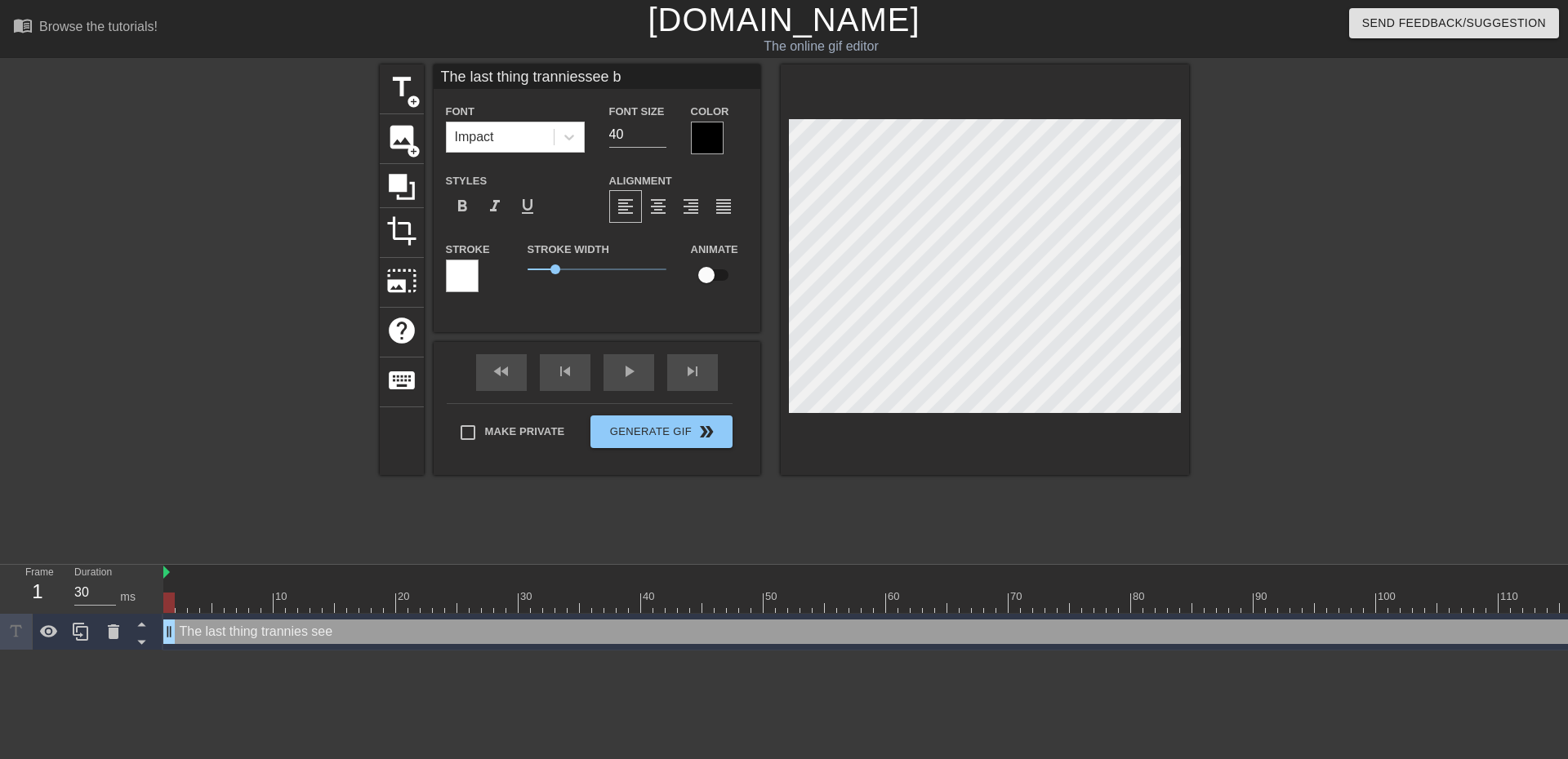
type input "The last thing tranniessee be"
type textarea "The last thing trannies see be"
type input "The last thing tranniessee bef"
type textarea "The last thing trannies see bef"
type input "The last thing tranniessee befo"
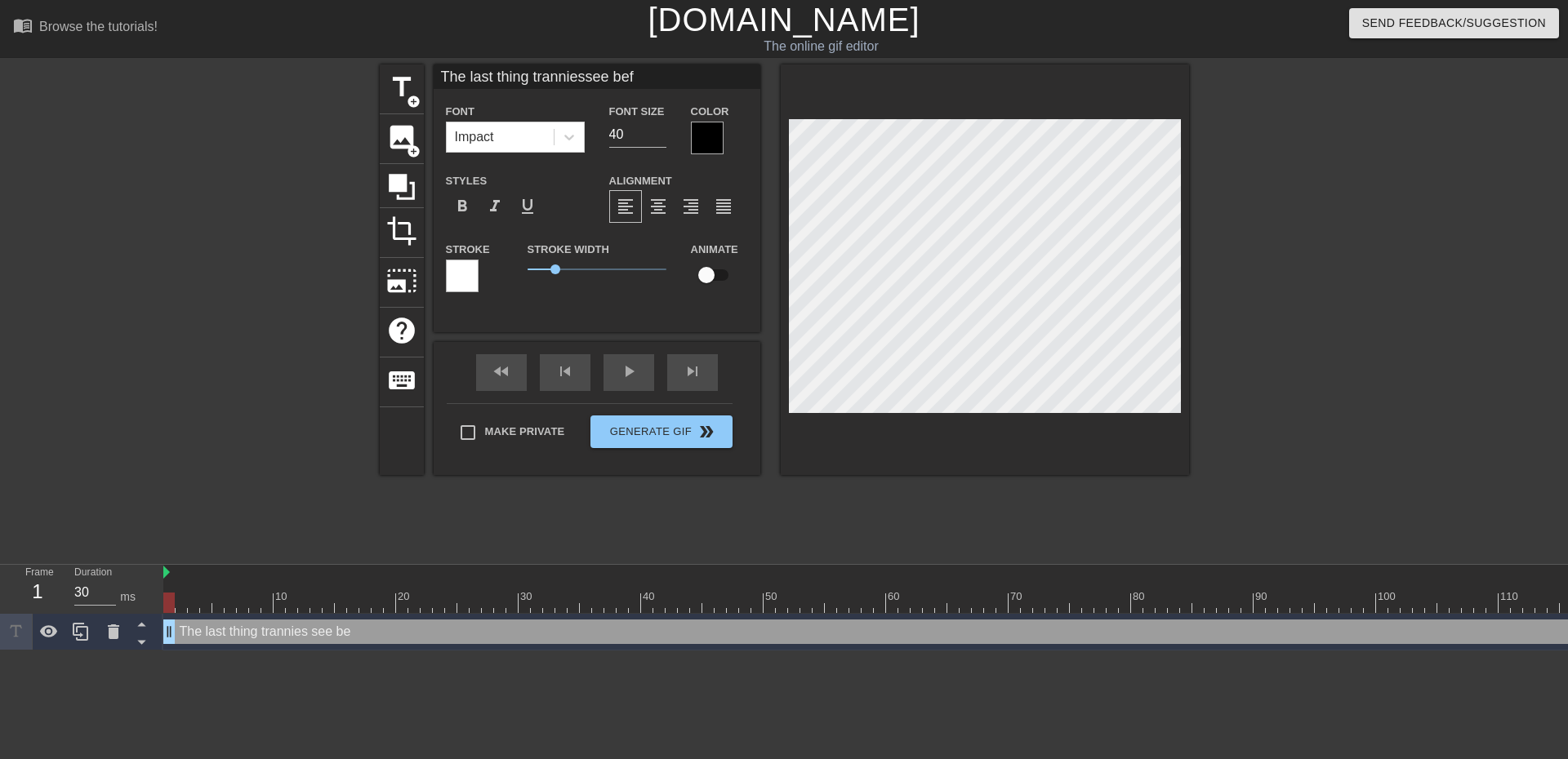
type textarea "The last thing trannies see befo"
type input "The last thing tranniessee befor"
type textarea "The last thing trannies see befor"
type input "The last thing tranniessee before"
type textarea "The last thing trannies see before"
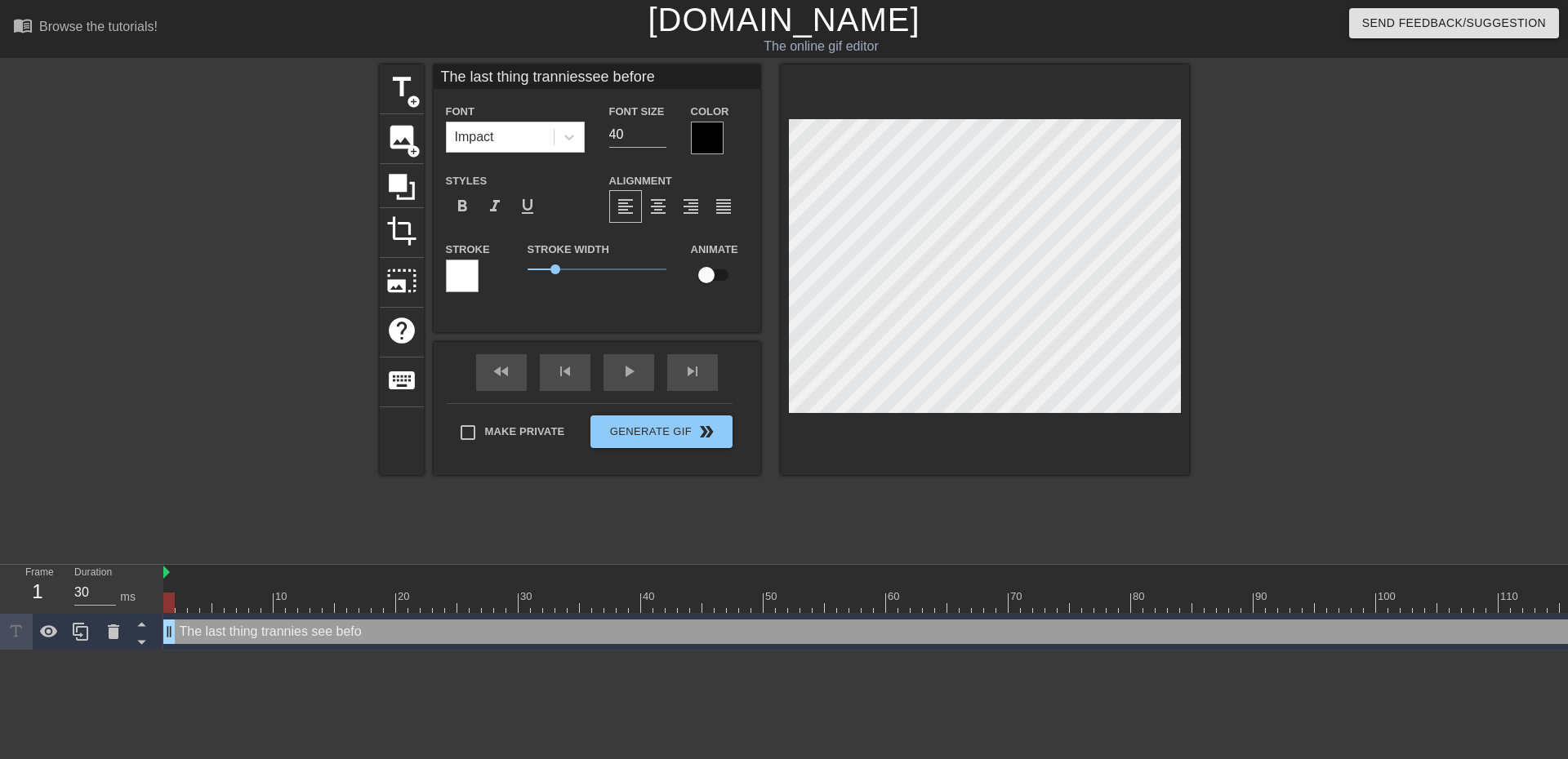
type input "The last thing tranniessee before"
type textarea "The last thing trannies see before"
type input "The last thing tranniessee before b"
type textarea "The last thing trannies see before b"
type input "The last thing tranniessee before be"
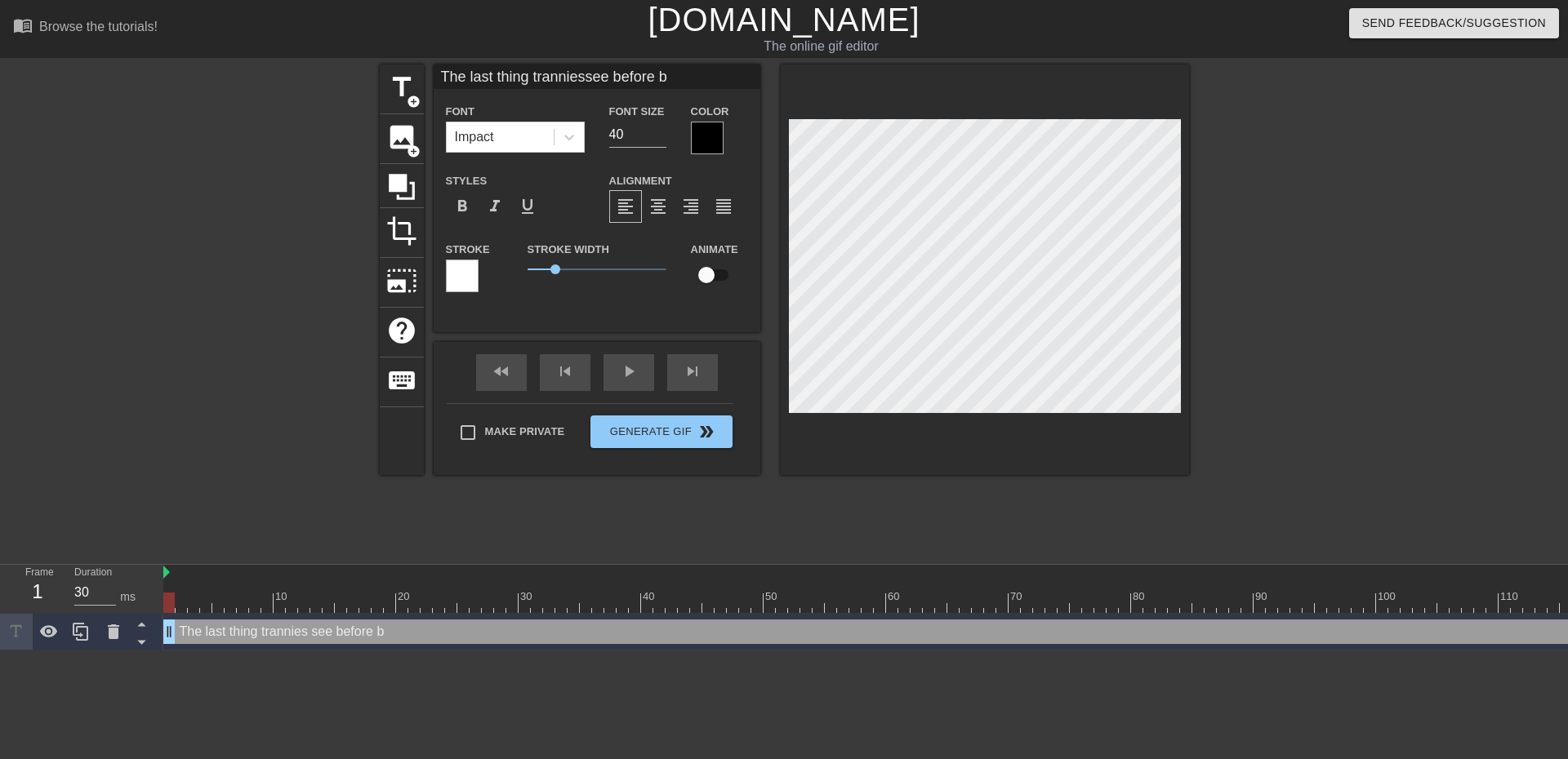
type textarea "The last thing trannies see before be"
type input "The last thing tranniessee before bei"
type textarea "The last thing trannies see before bei"
type input "The last thing tranniessee before bein"
type textarea "The last thing trannies see before bein"
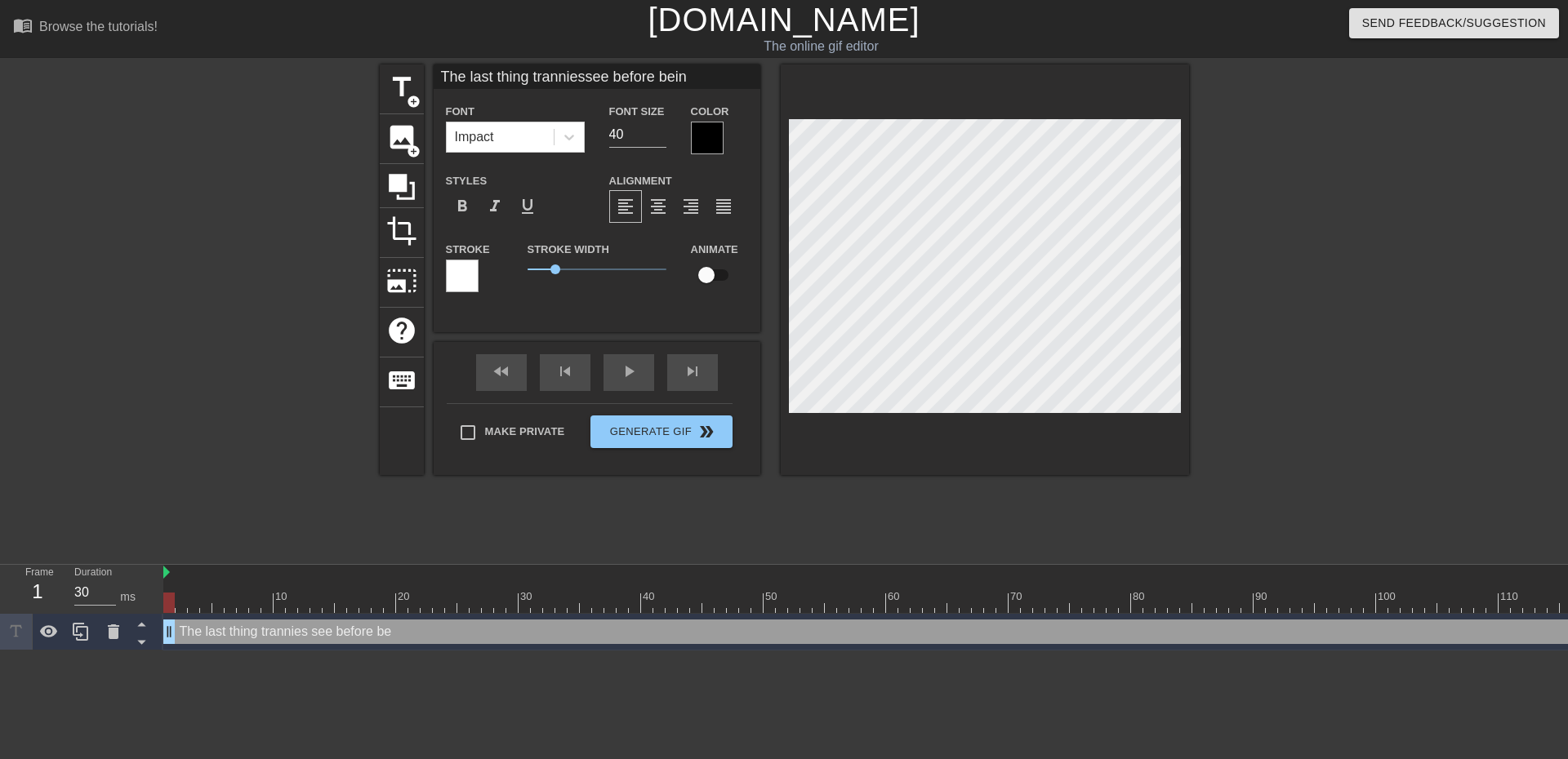
type input "The last thing tranniessee before being"
type textarea "The last thing trannies see before being"
type input "The last thing tranniessee before being"
type textarea "The last thing trannies see before being"
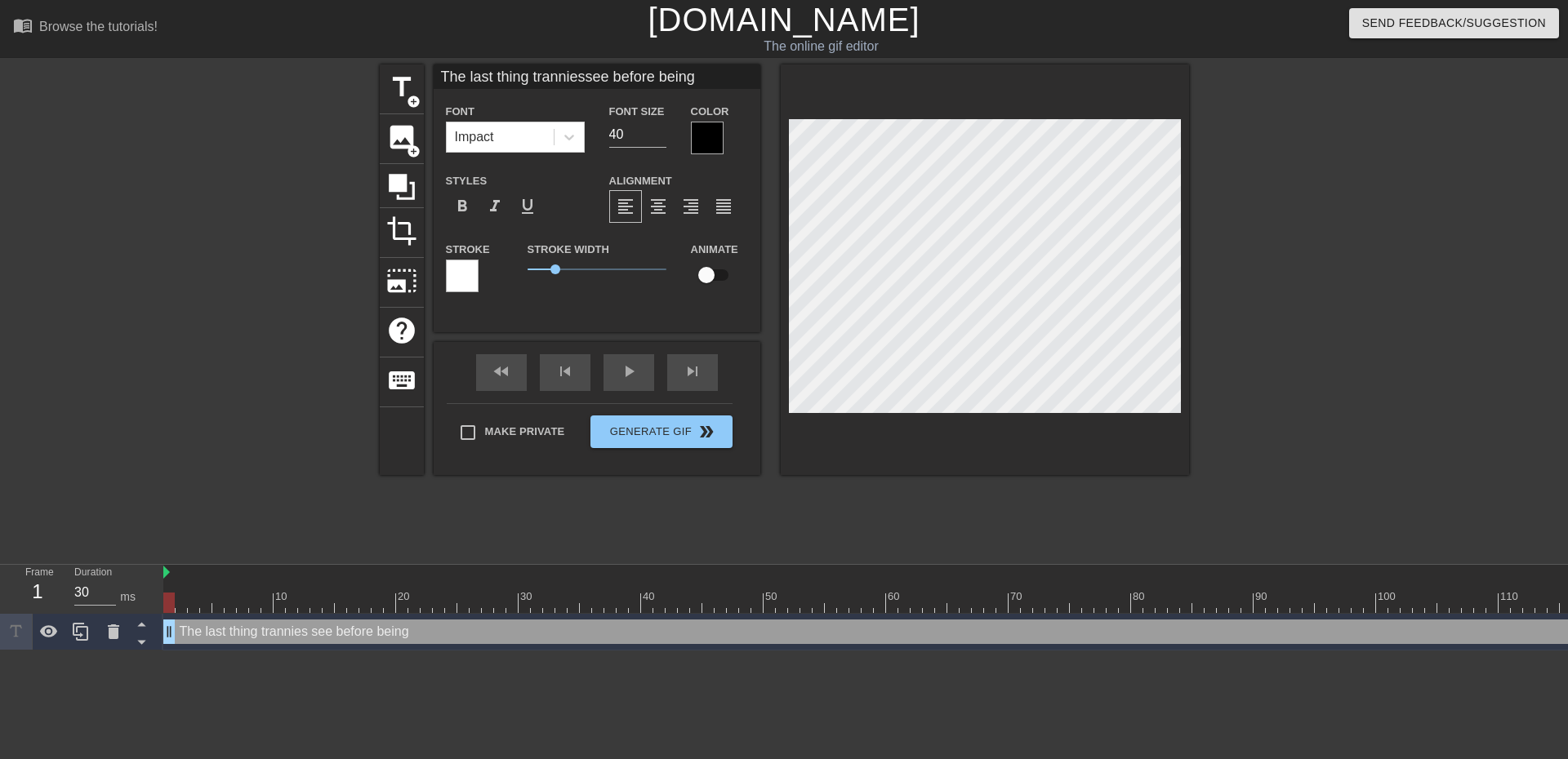
type input "The last thing tranniessee before being d"
type textarea "The last thing trannies see before being d"
type input "The last thing tranniessee before being de"
type textarea "The last thing trannies see before being de"
type input "The last thing tranniessee before being del"
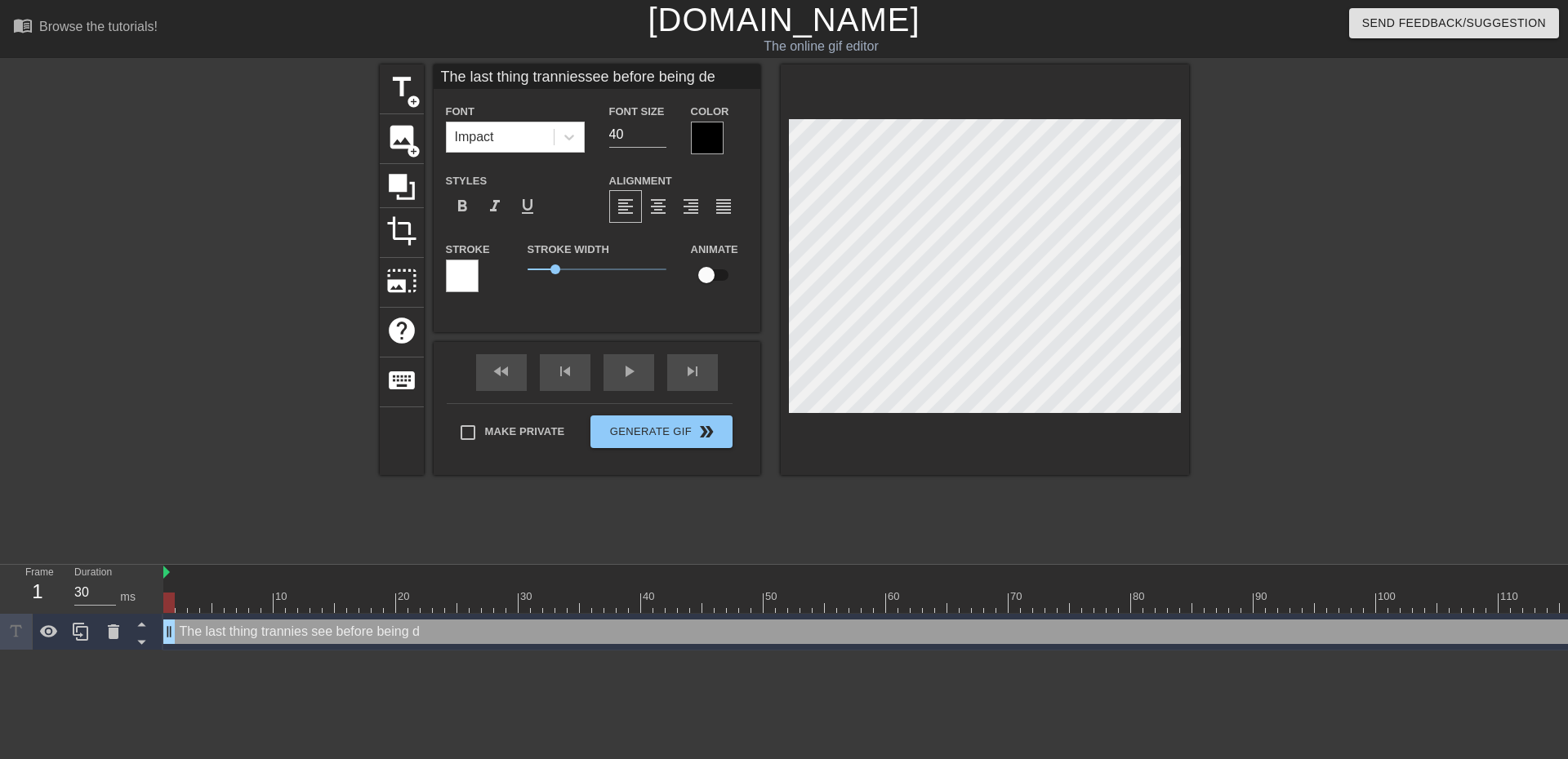
type textarea "The last thing trannies see before being del"
type input "The last thing tranniessee before being dele"
type textarea "The last thing trannies see before being dele"
type input "The last thing tranniessee before being delet"
type textarea "The last thing trannies see before being delet"
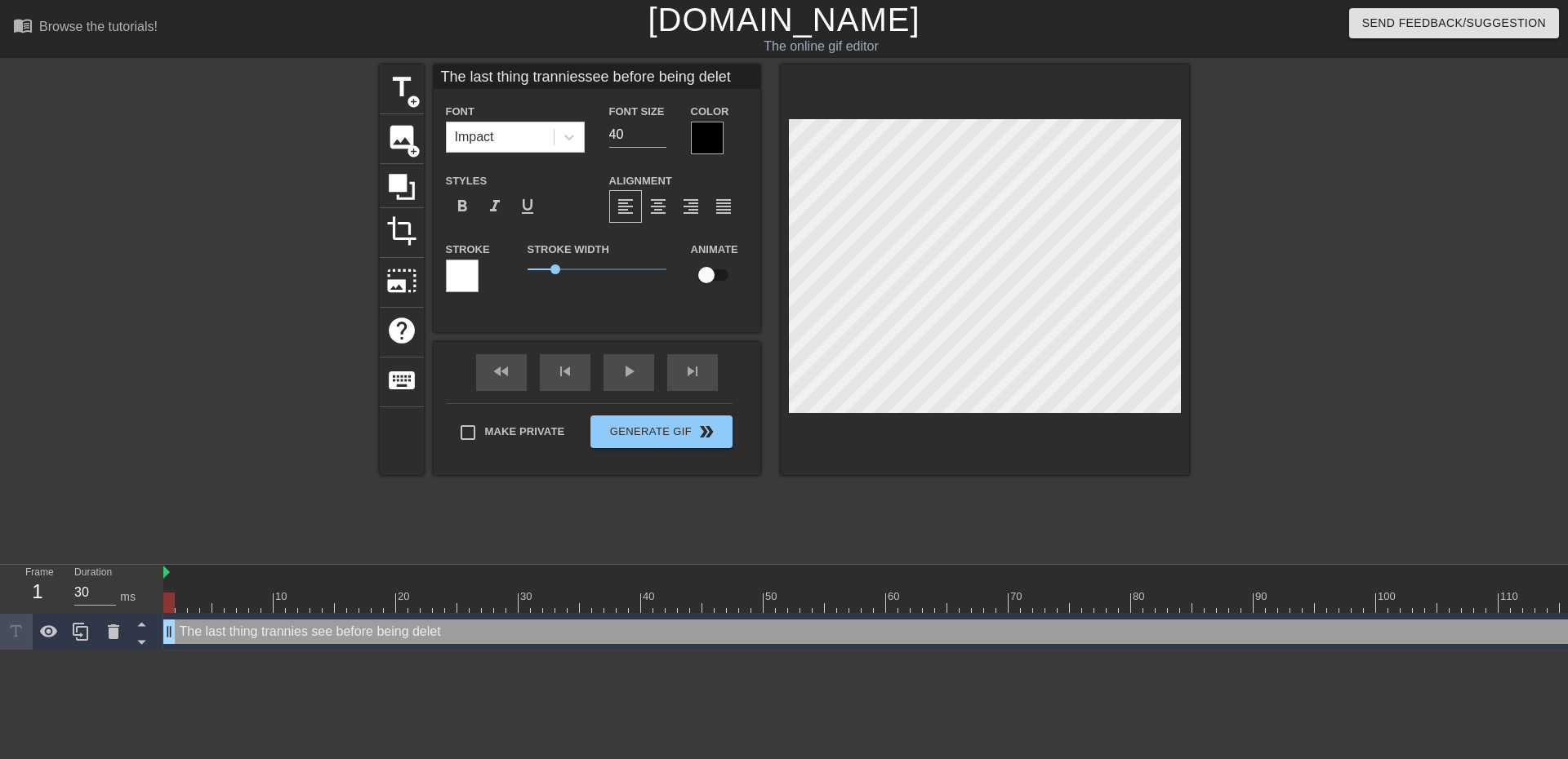
type input "The last thing tranniessee before being delete"
type textarea "The last thing trannies see before being delete"
type input "The last thing tranniessee before being deleted"
type textarea "The last thing trannies see before being deleted"
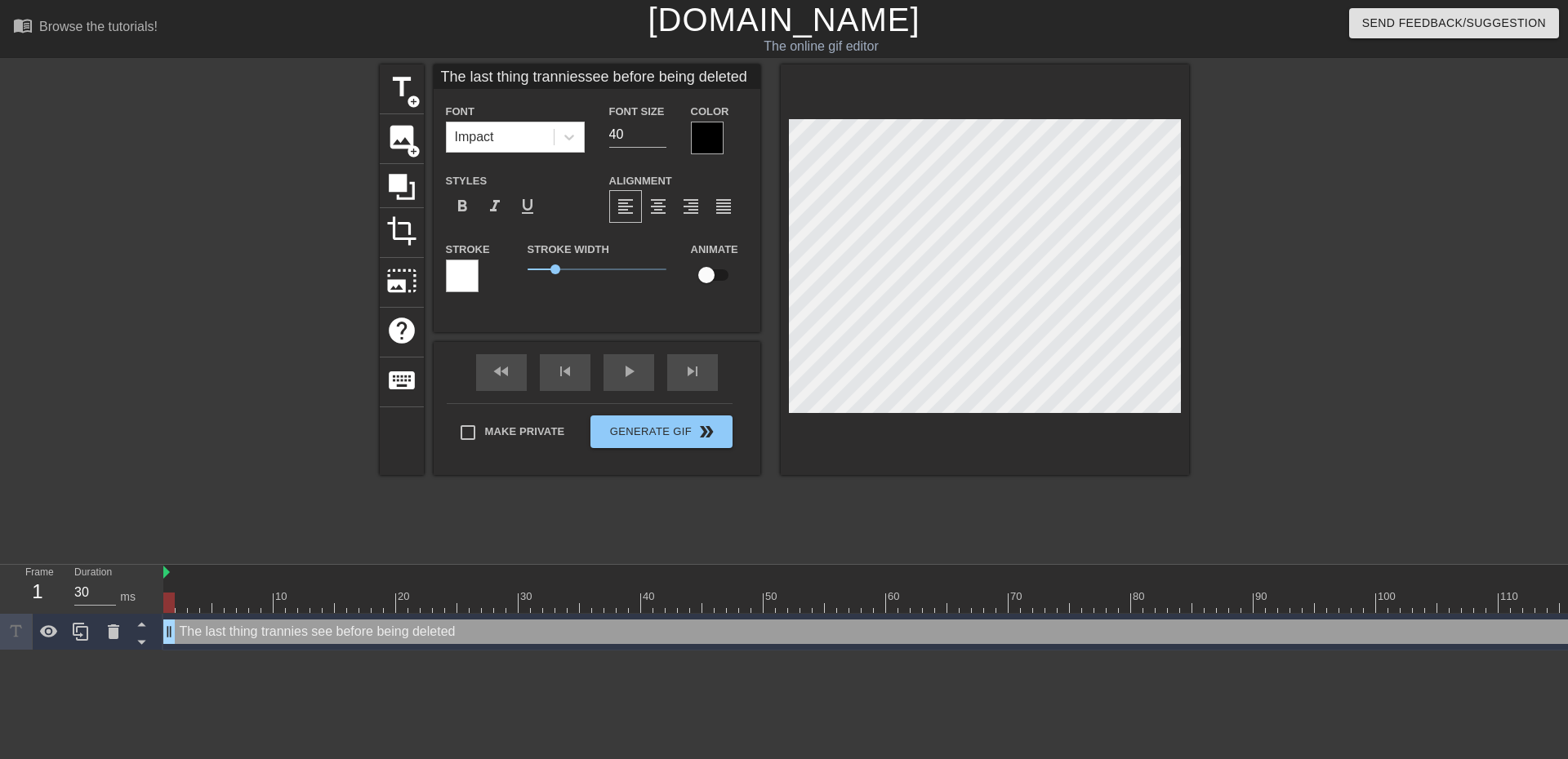
type input "The last thing tranniessee before being deleted:"
type textarea "The last thing trannies see before being deleted:"
drag, startPoint x: 605, startPoint y: 130, endPoint x: 567, endPoint y: 135, distance: 38.3
click at [567, 135] on div "Font Impact Font Size 40 Color" at bounding box center [596, 128] width 326 height 53
type input "The last thing tranniessee before being deleted:"
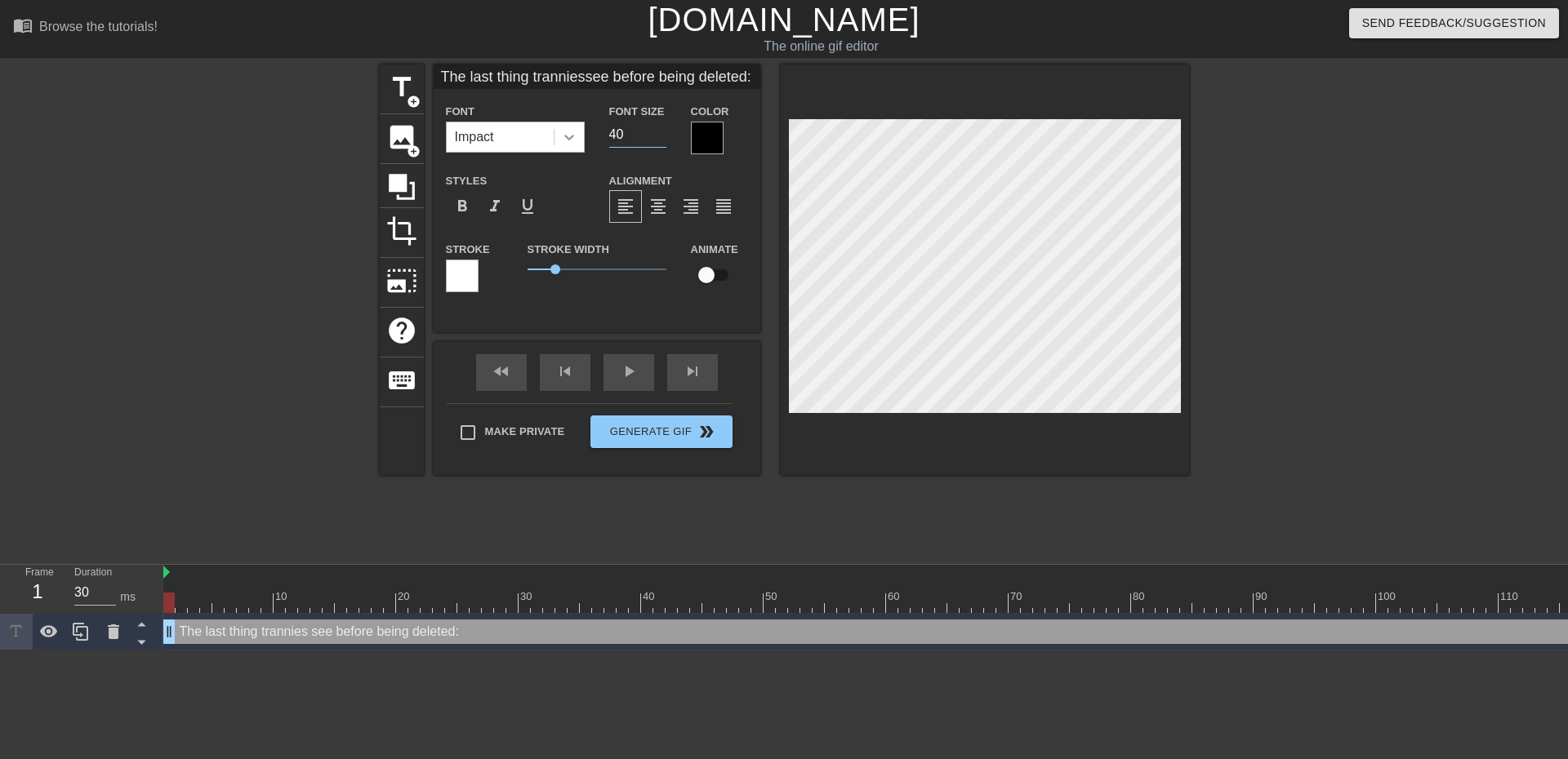
type input "3"
type input "The last thing tranniessee before being deleted:"
type input "30"
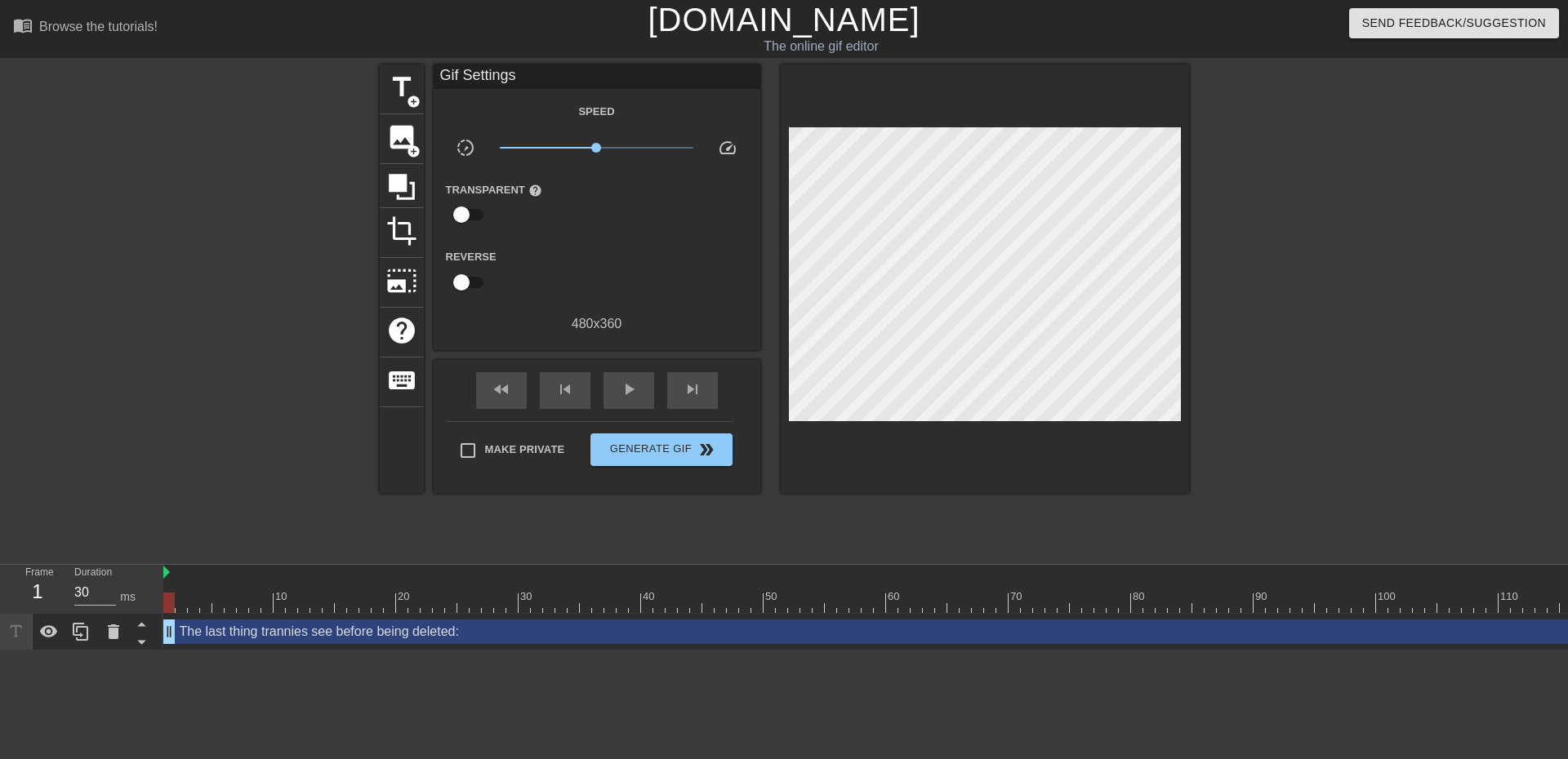
click at [1127, 493] on div "title add_circle image add_circle crop photo_size_select_large help keyboard Gi…" at bounding box center [784, 309] width 809 height 490
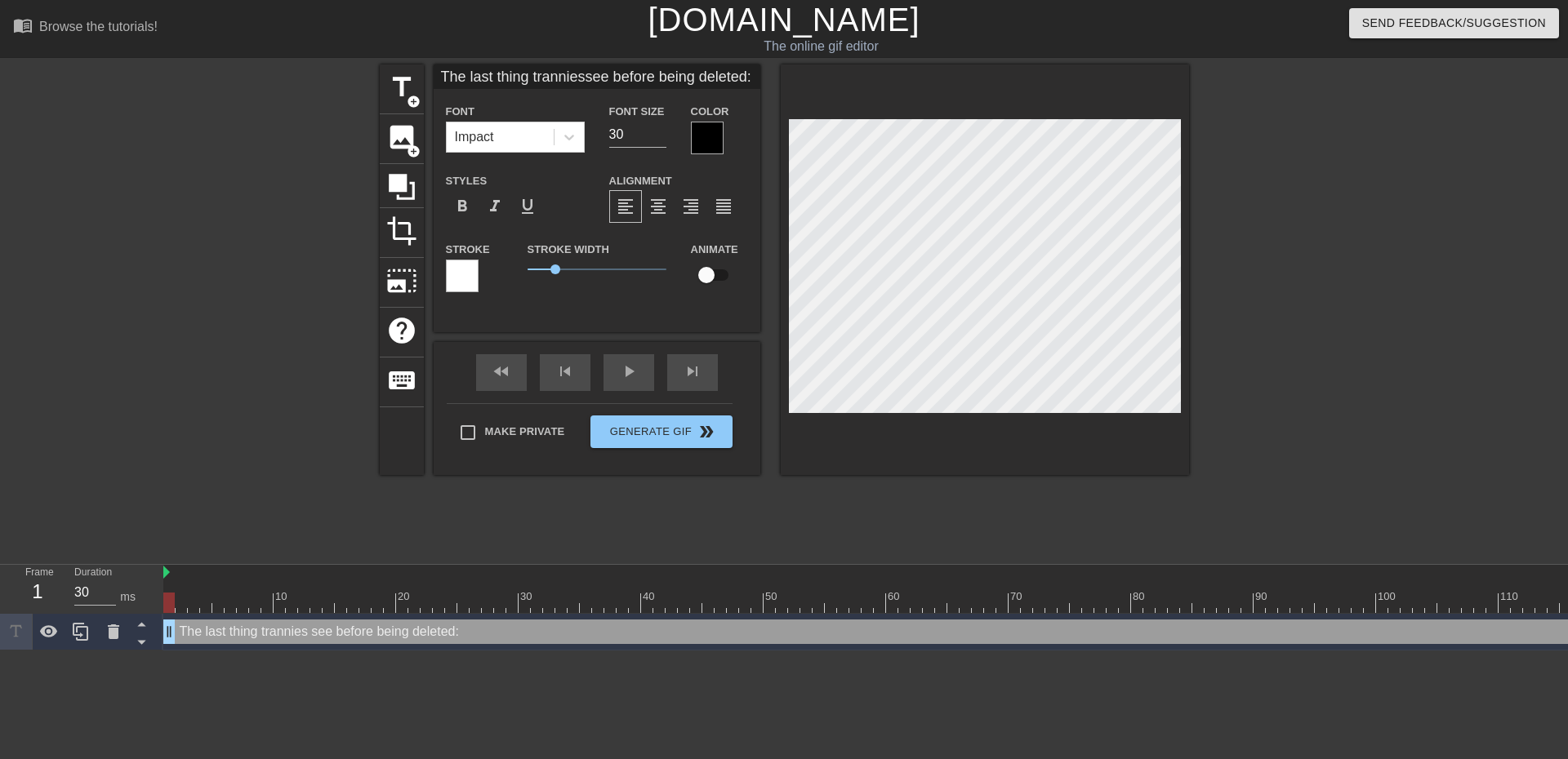
click at [784, 132] on div at bounding box center [984, 269] width 409 height 410
click at [628, 131] on input "30" at bounding box center [637, 134] width 57 height 26
type input "The last thing tranniessee before being deleted:"
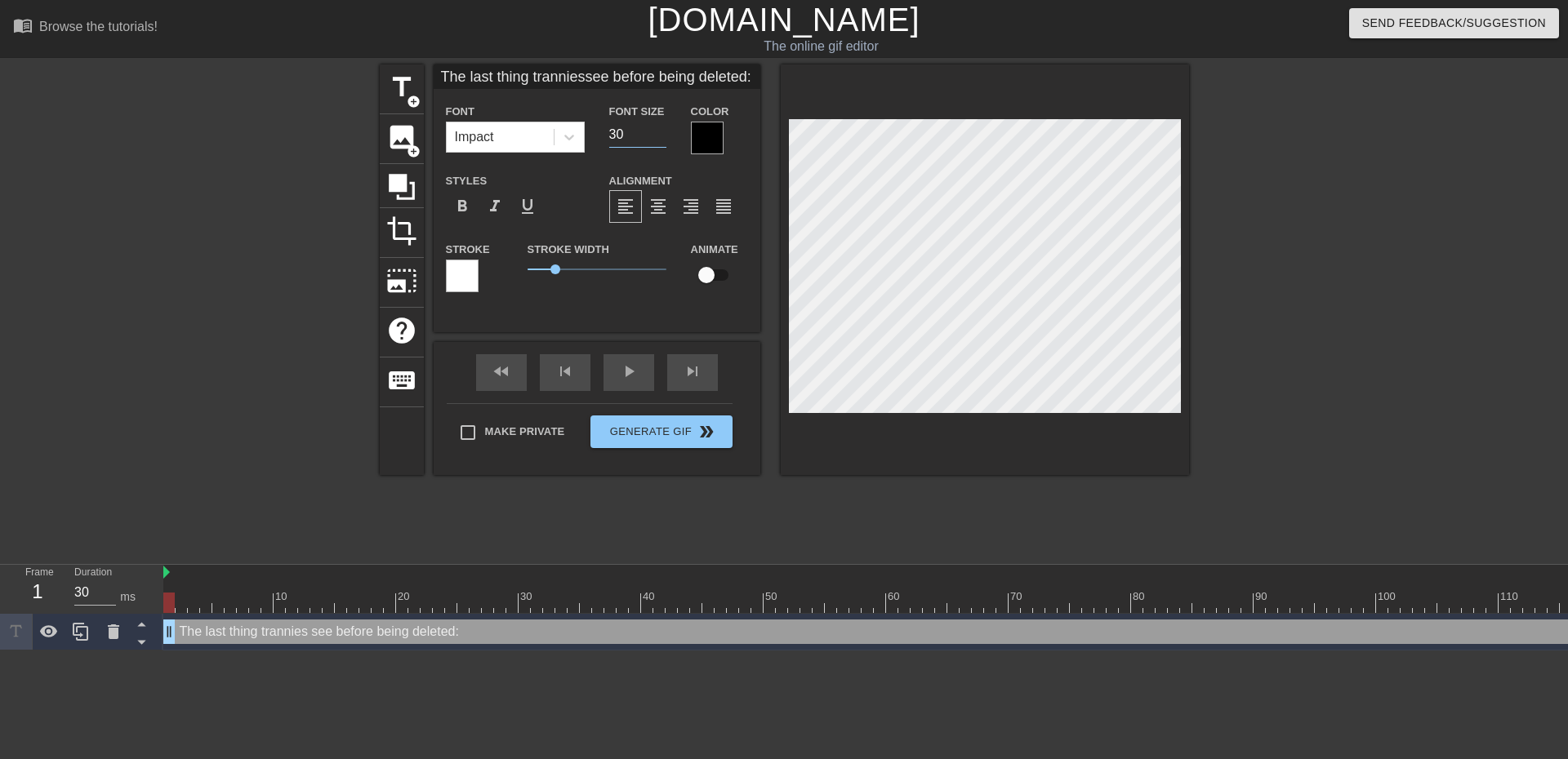
type input "2"
type input "The last thing tranniessee before being deleted:"
type input "20"
type textarea "The last thing tranniessee before being deleted:"
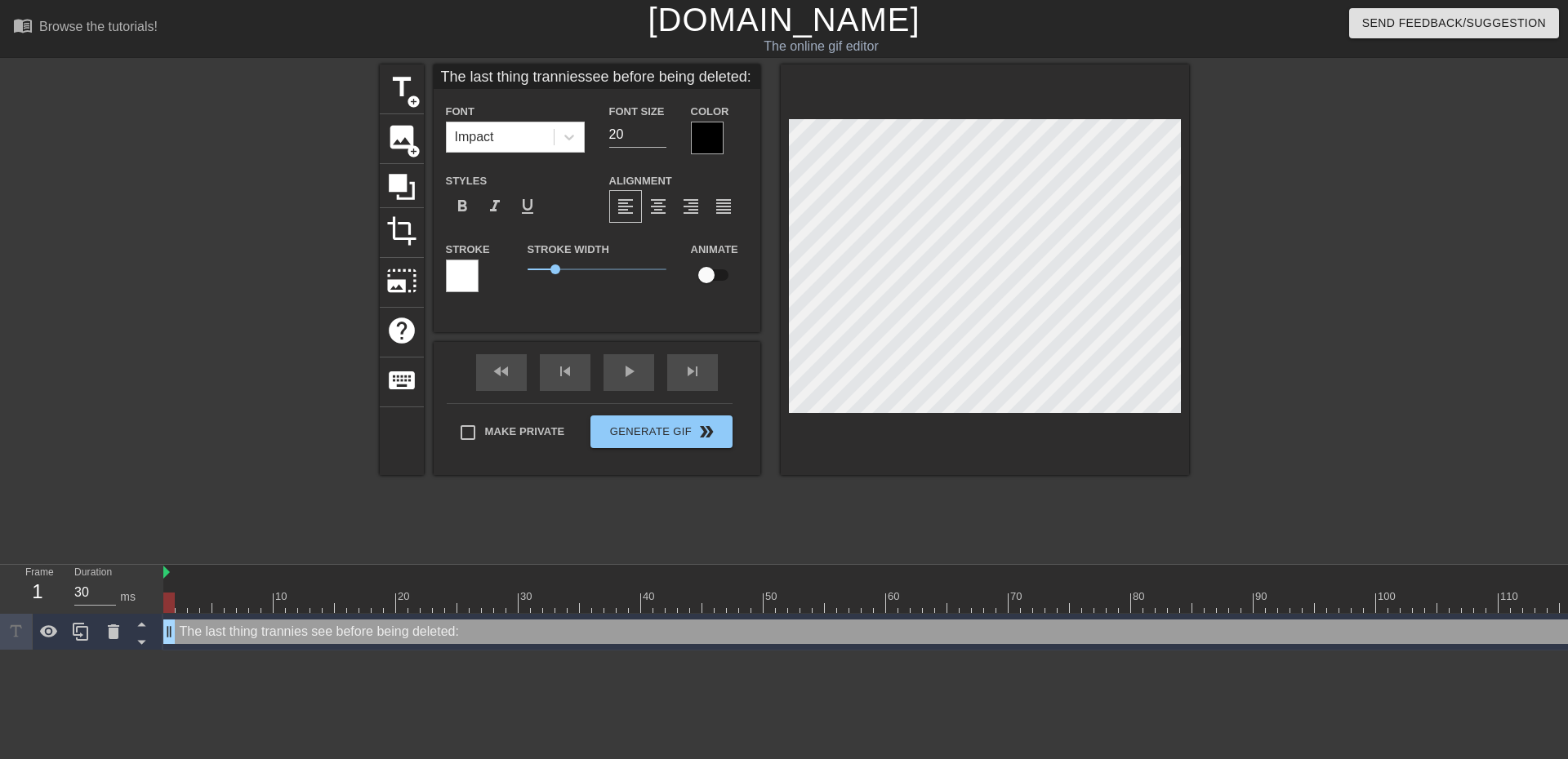
scroll to position [3, 9]
type input "The last thing trannies see before being deleted:"
type textarea "The last thing trannies see before being deleted:"
type input "The last thing trannies see before being deleted:"
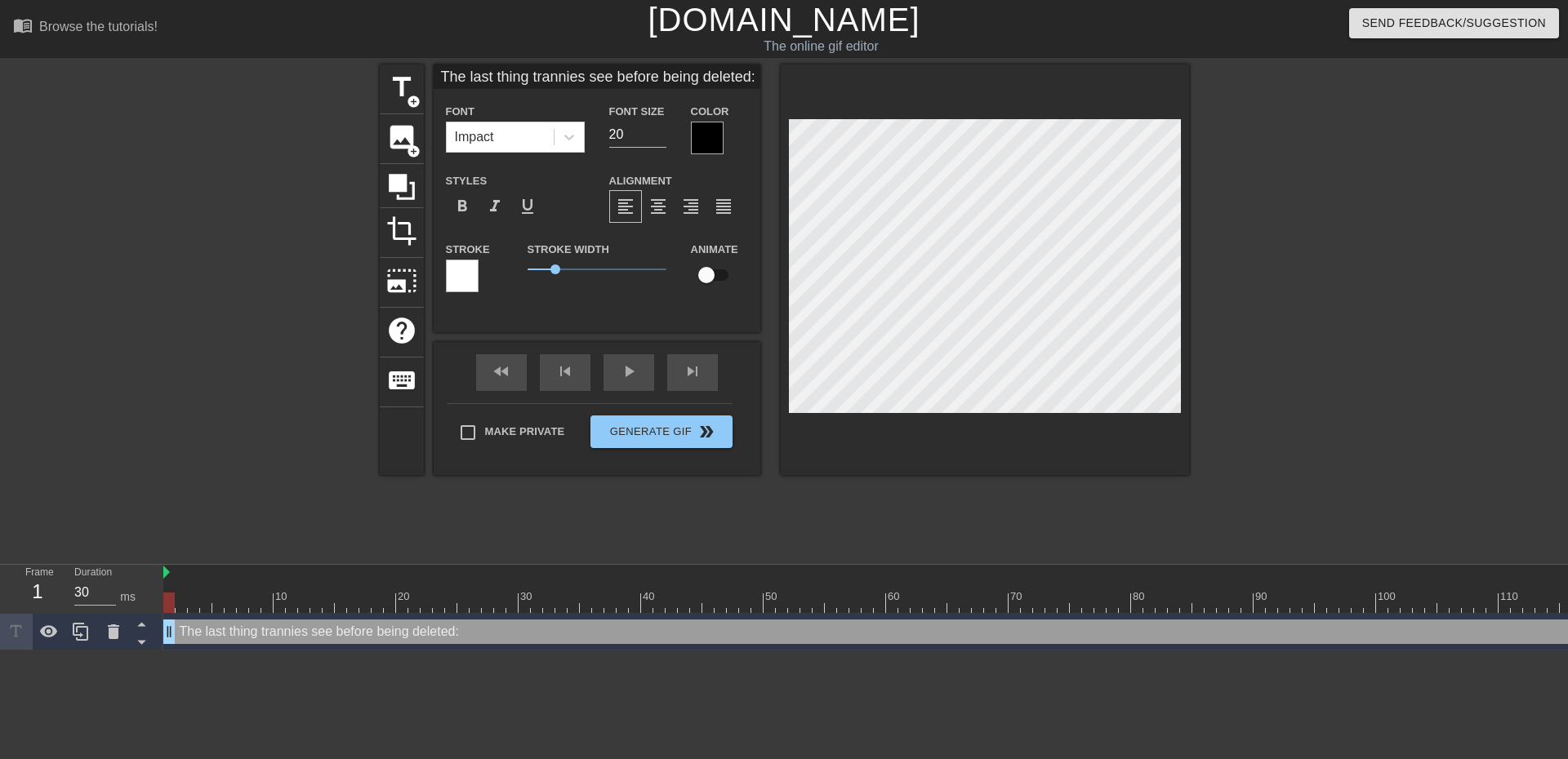
type textarea "The last thing trannies see before being deleted:"
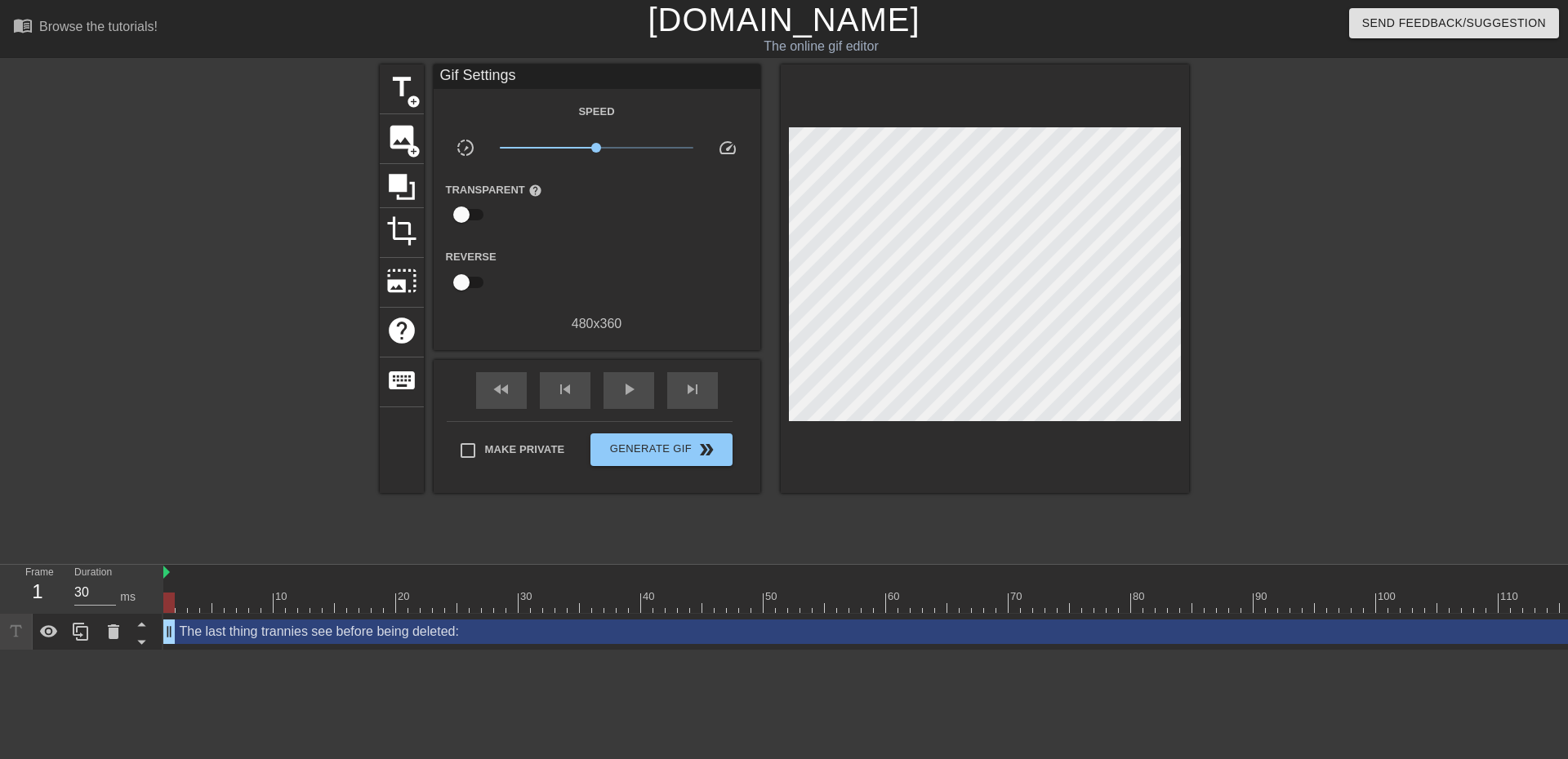
click at [1282, 370] on div at bounding box center [1331, 309] width 245 height 490
click at [667, 437] on button "Generate Gif double_arrow" at bounding box center [661, 450] width 141 height 33
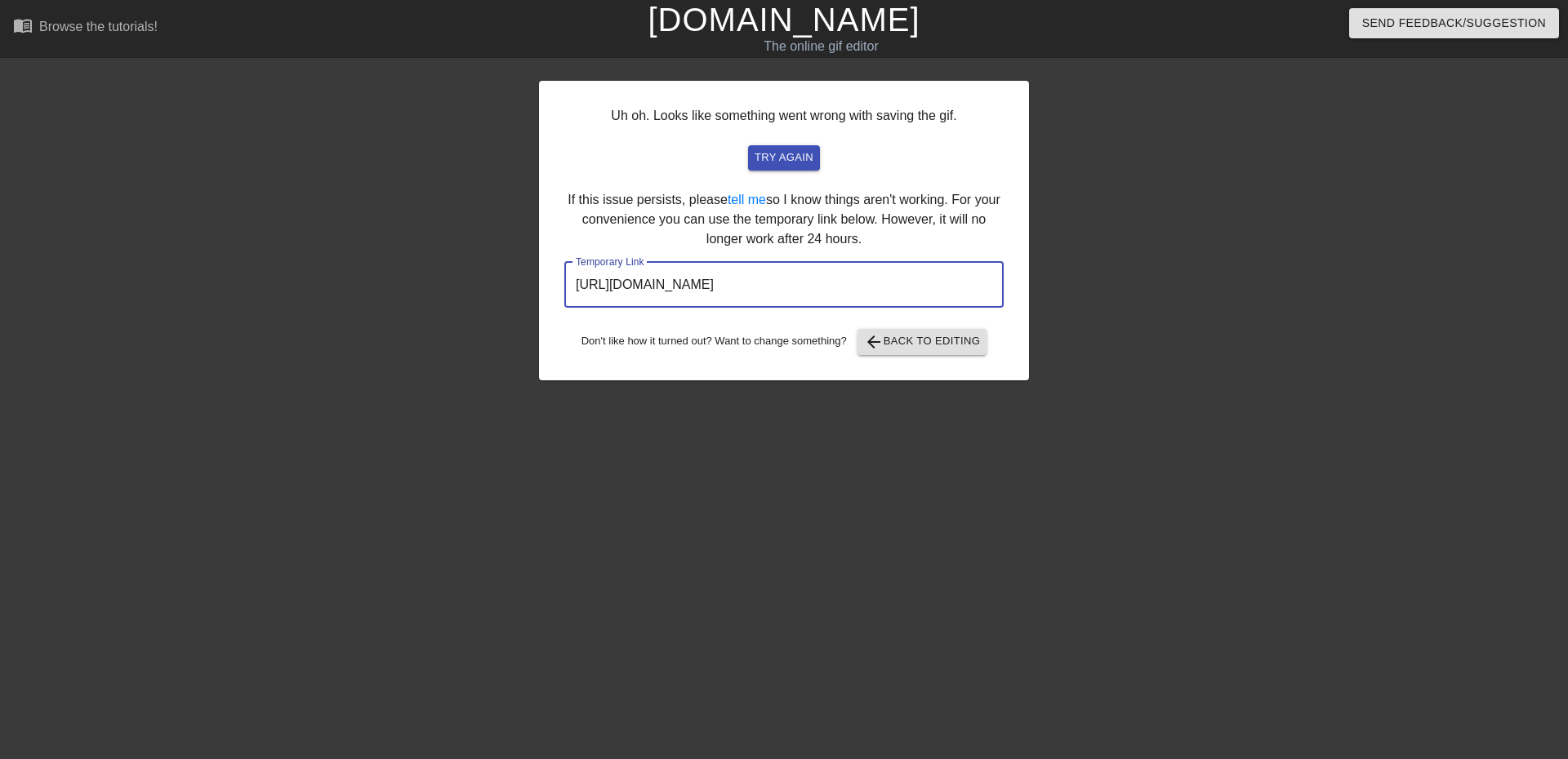
drag, startPoint x: 934, startPoint y: 287, endPoint x: 409, endPoint y: 284, distance: 525.0
click at [409, 284] on div "Uh oh. Looks like something went wrong with saving the gif. try again If this i…" at bounding box center [784, 309] width 1568 height 490
